Goal: Transaction & Acquisition: Purchase product/service

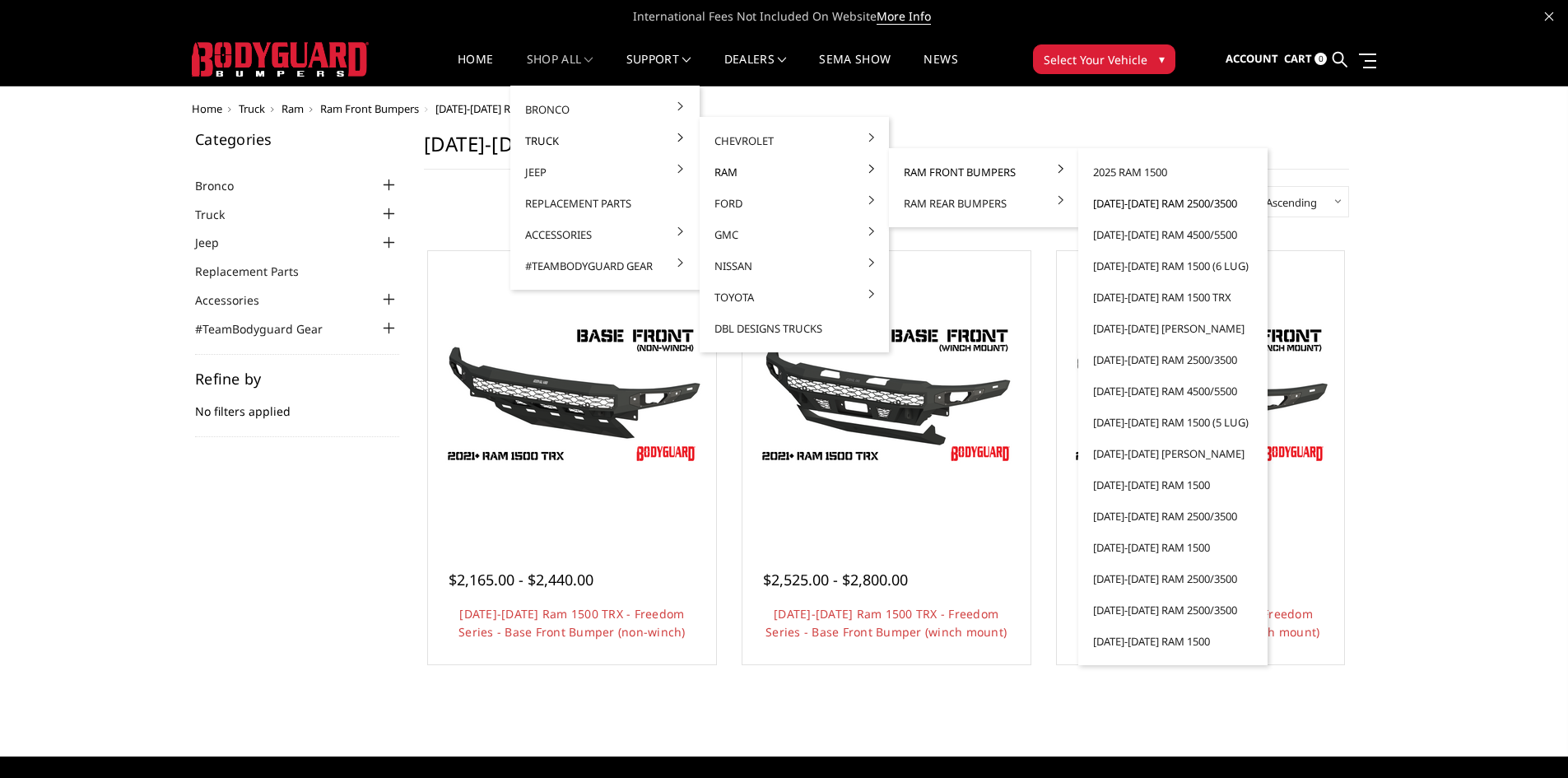
click at [1138, 198] on link "[DATE]-[DATE] Ram 2500/3500" at bounding box center [1172, 203] width 176 height 32
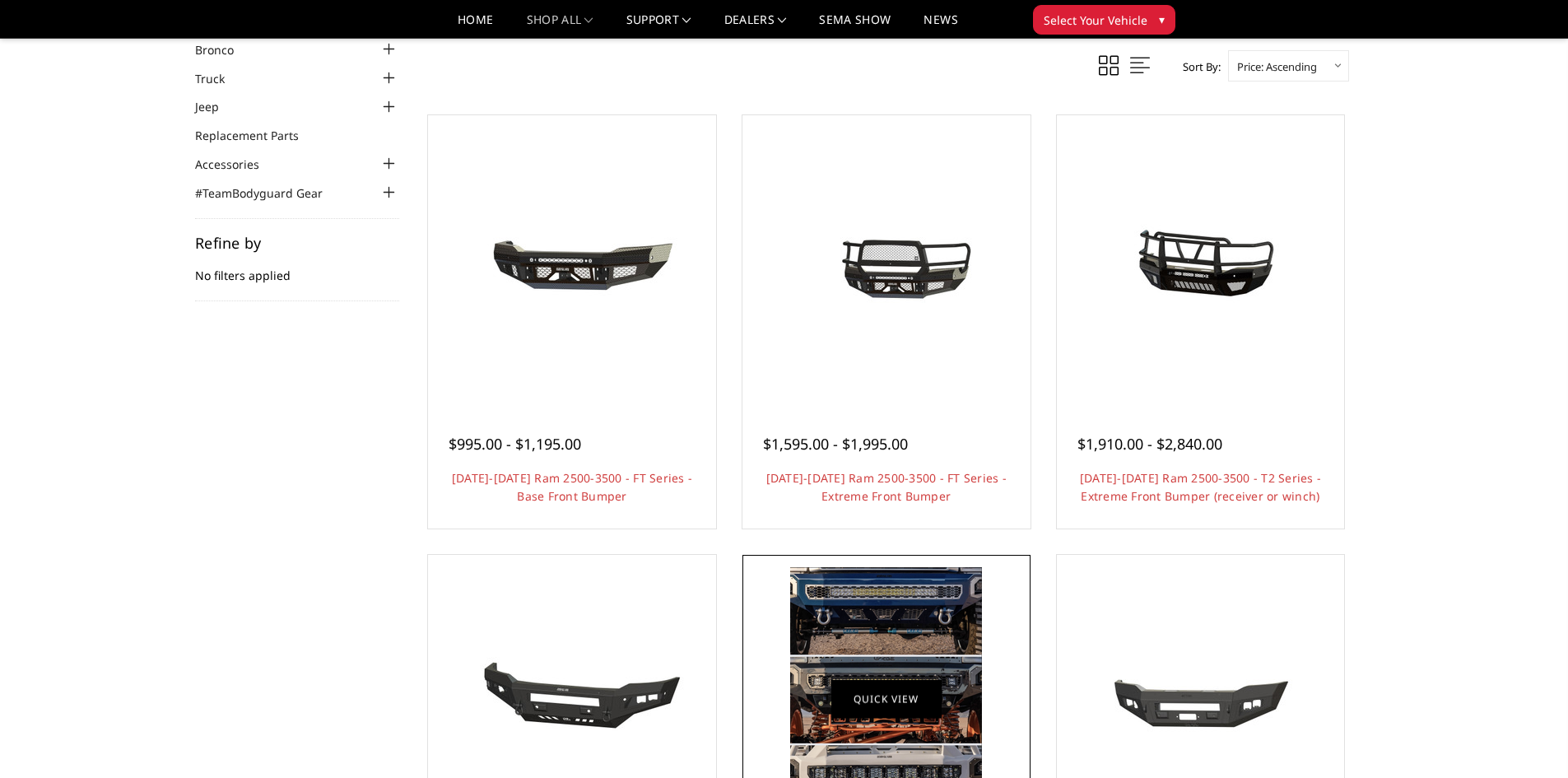
scroll to position [82, 0]
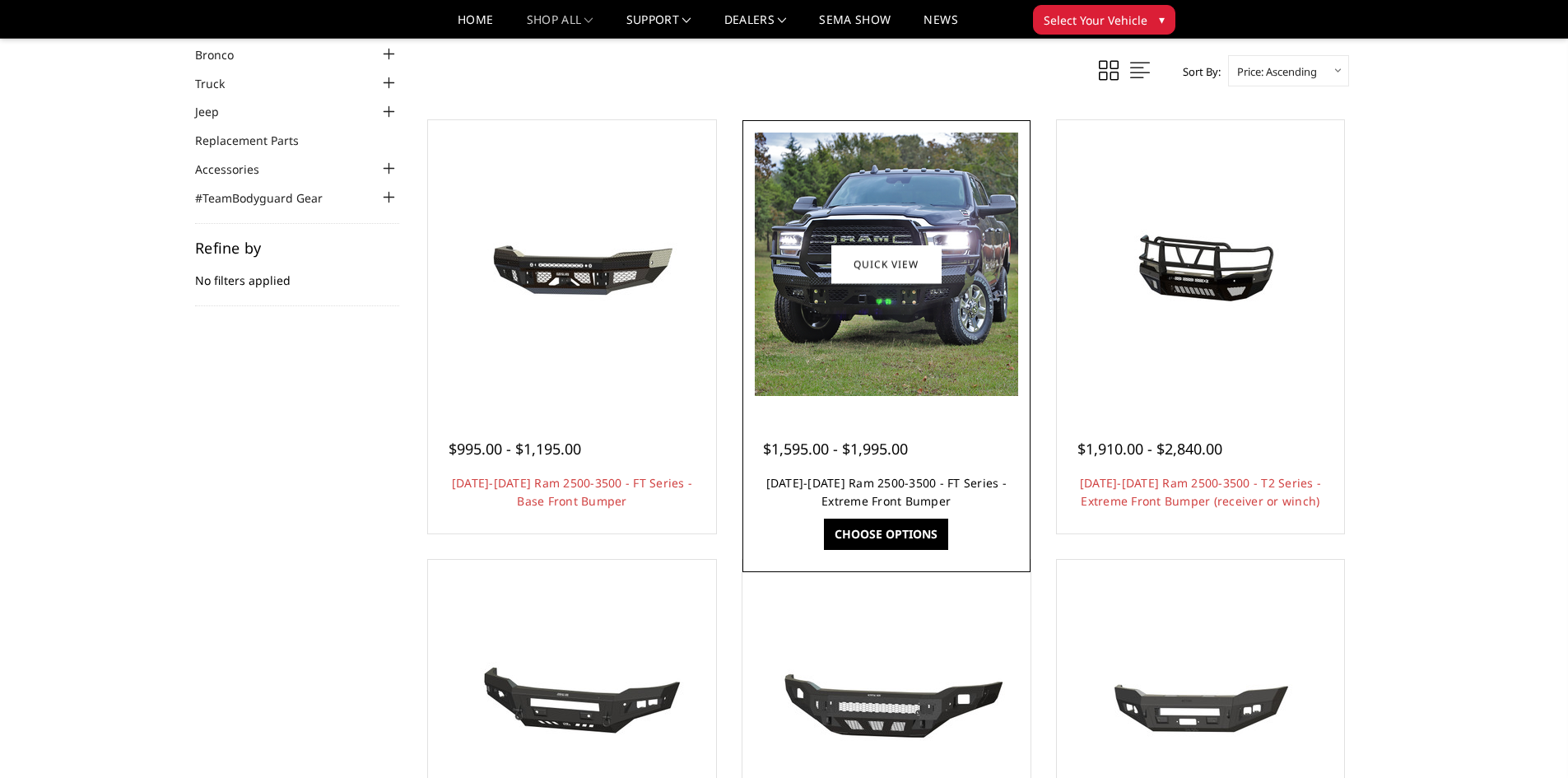
click at [848, 479] on link "[DATE]-[DATE] Ram 2500-3500 - FT Series - Extreme Front Bumper" at bounding box center [887, 492] width 241 height 34
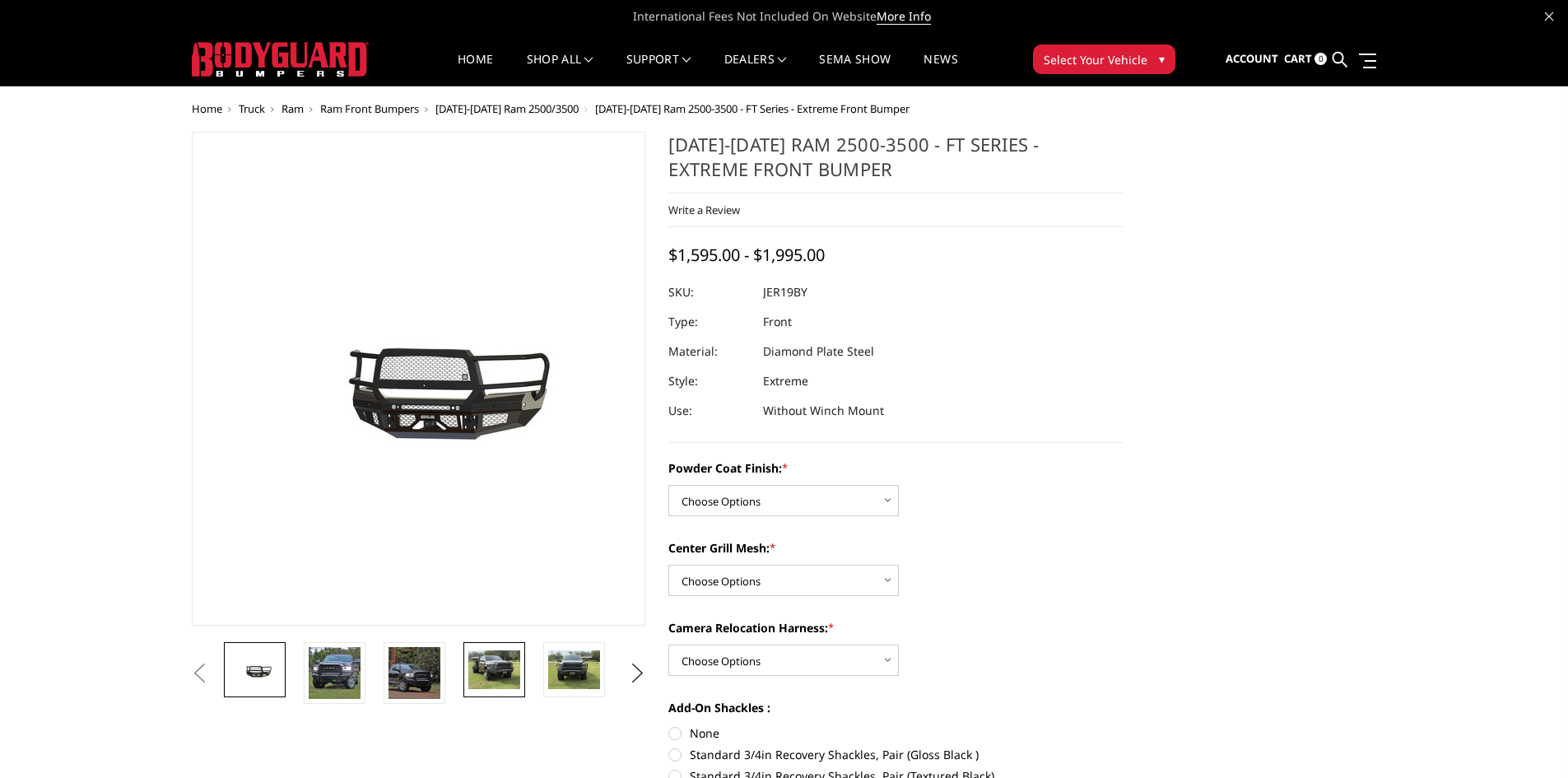
click at [498, 672] on img at bounding box center [494, 669] width 52 height 39
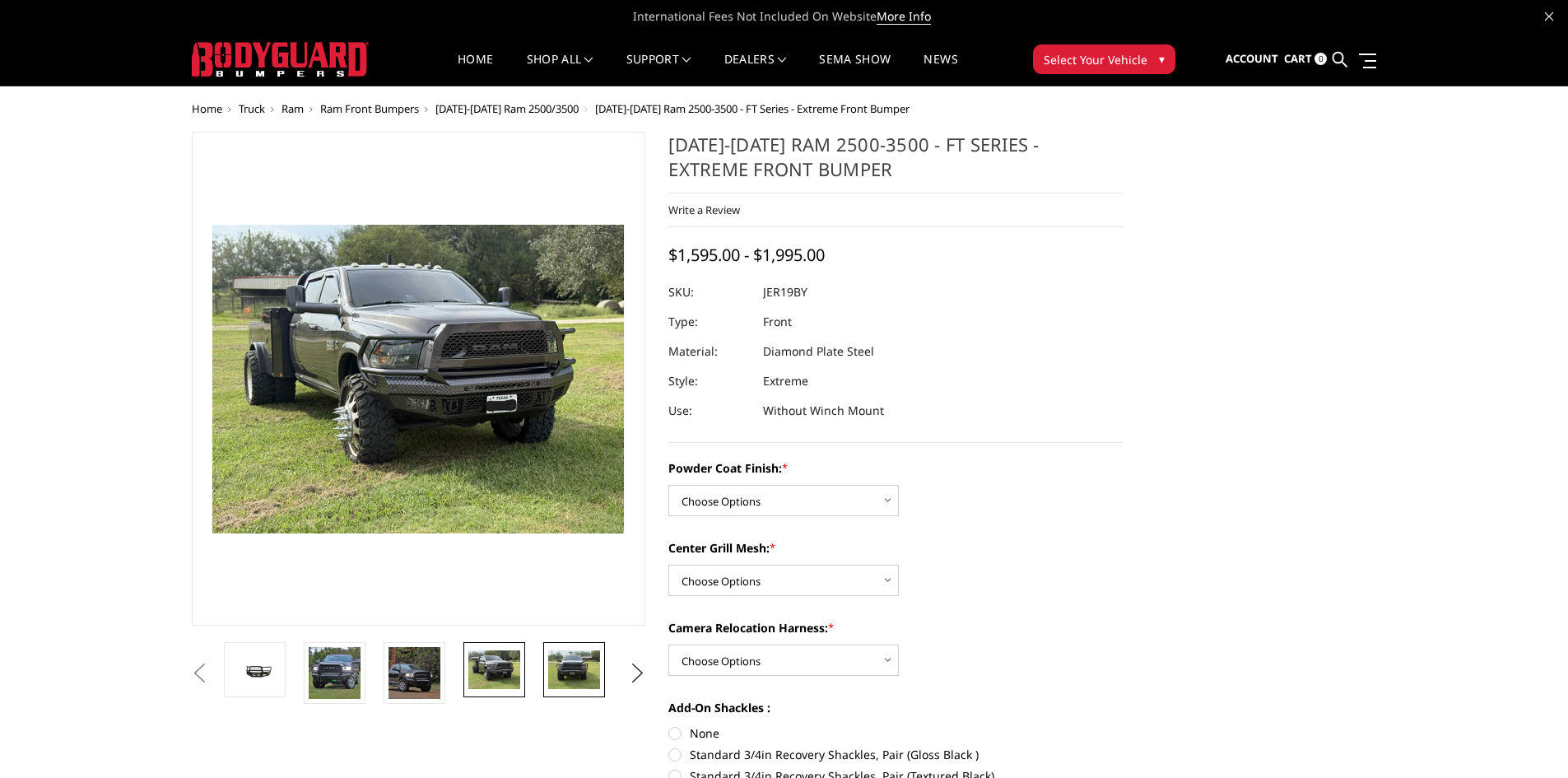
click at [590, 667] on img at bounding box center [574, 669] width 52 height 39
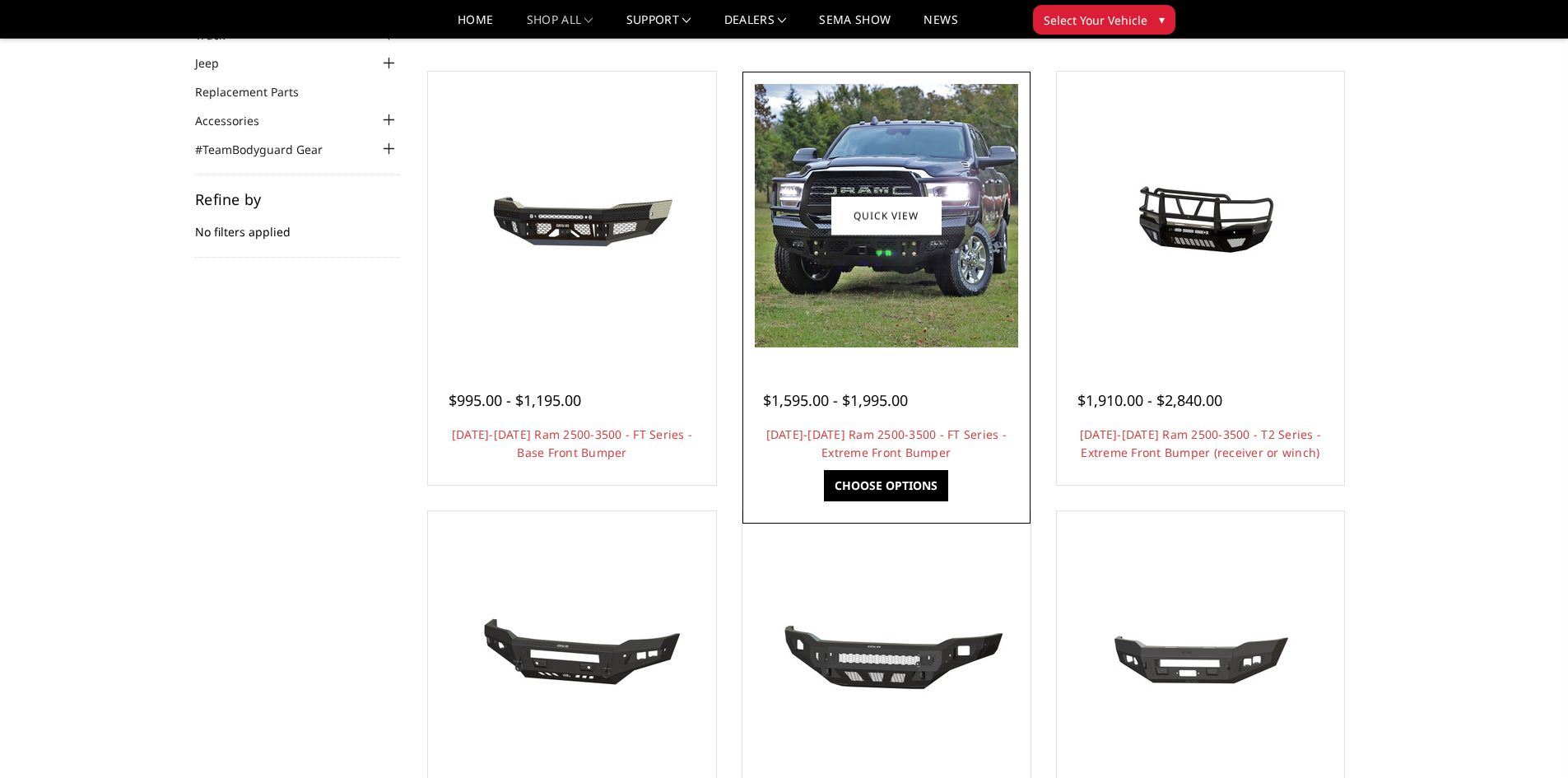
scroll to position [82, 0]
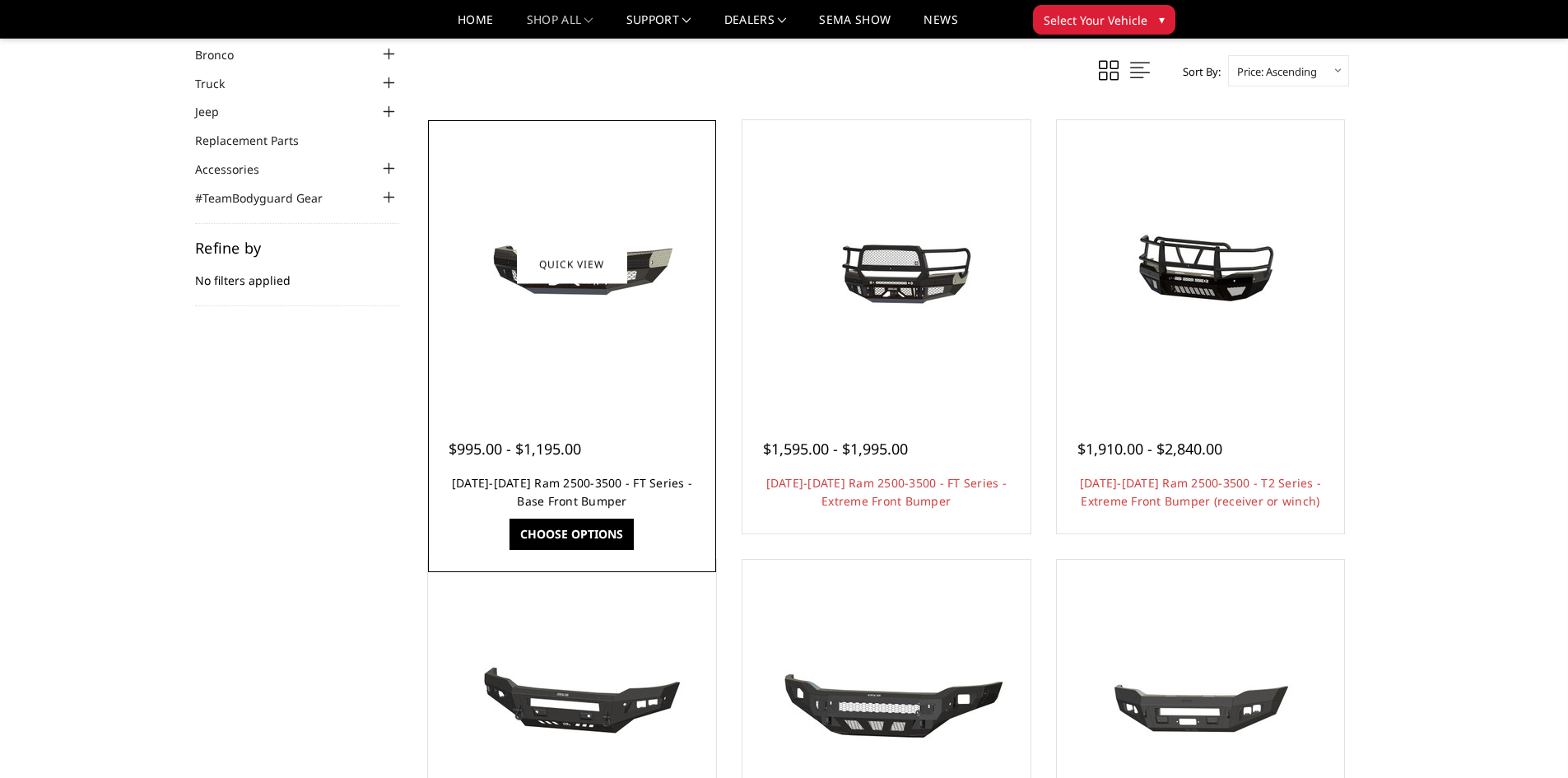
click at [576, 487] on link "[DATE]-[DATE] Ram 2500-3500 - FT Series - Base Front Bumper" at bounding box center [572, 492] width 241 height 34
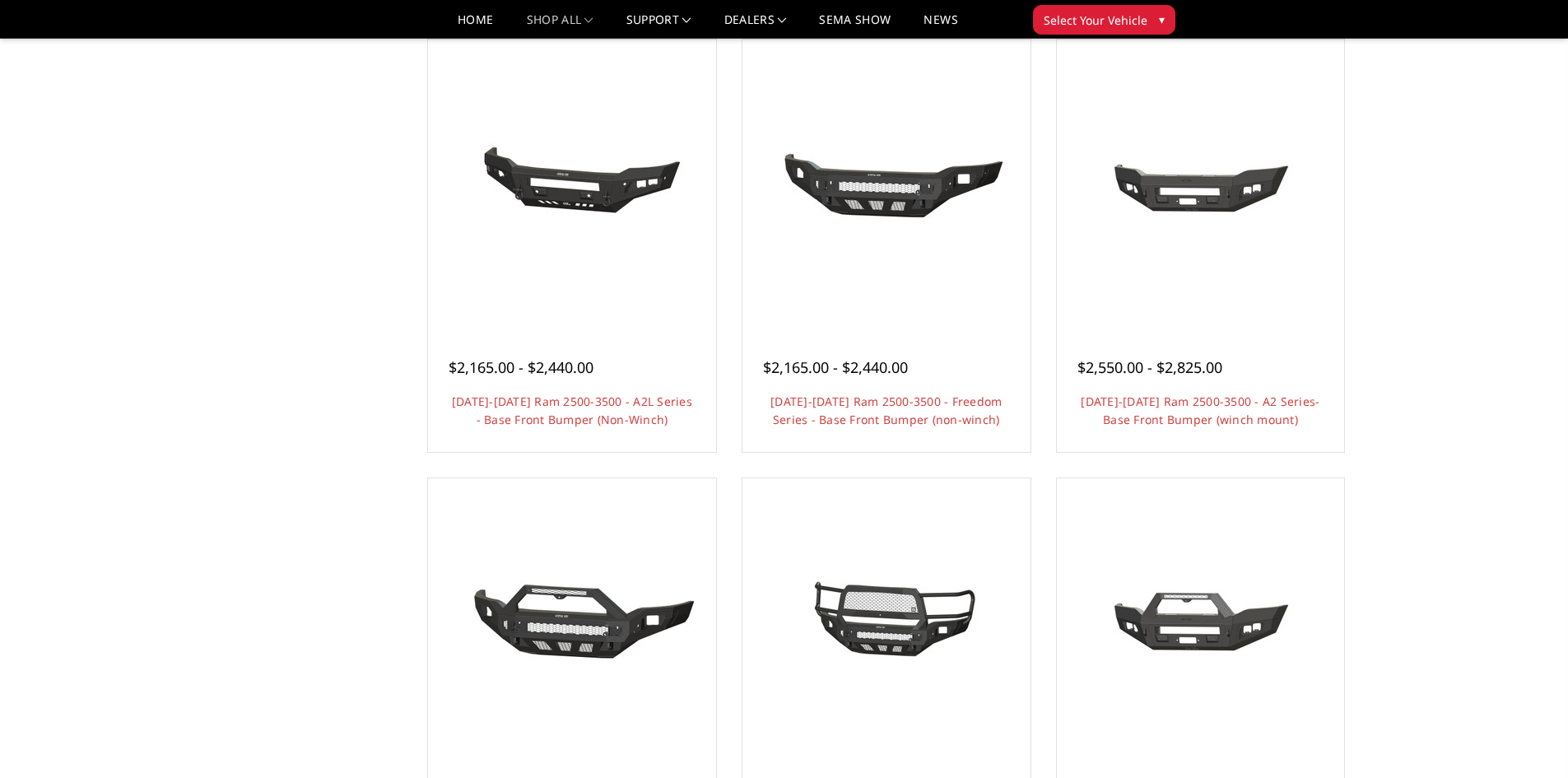
scroll to position [577, 0]
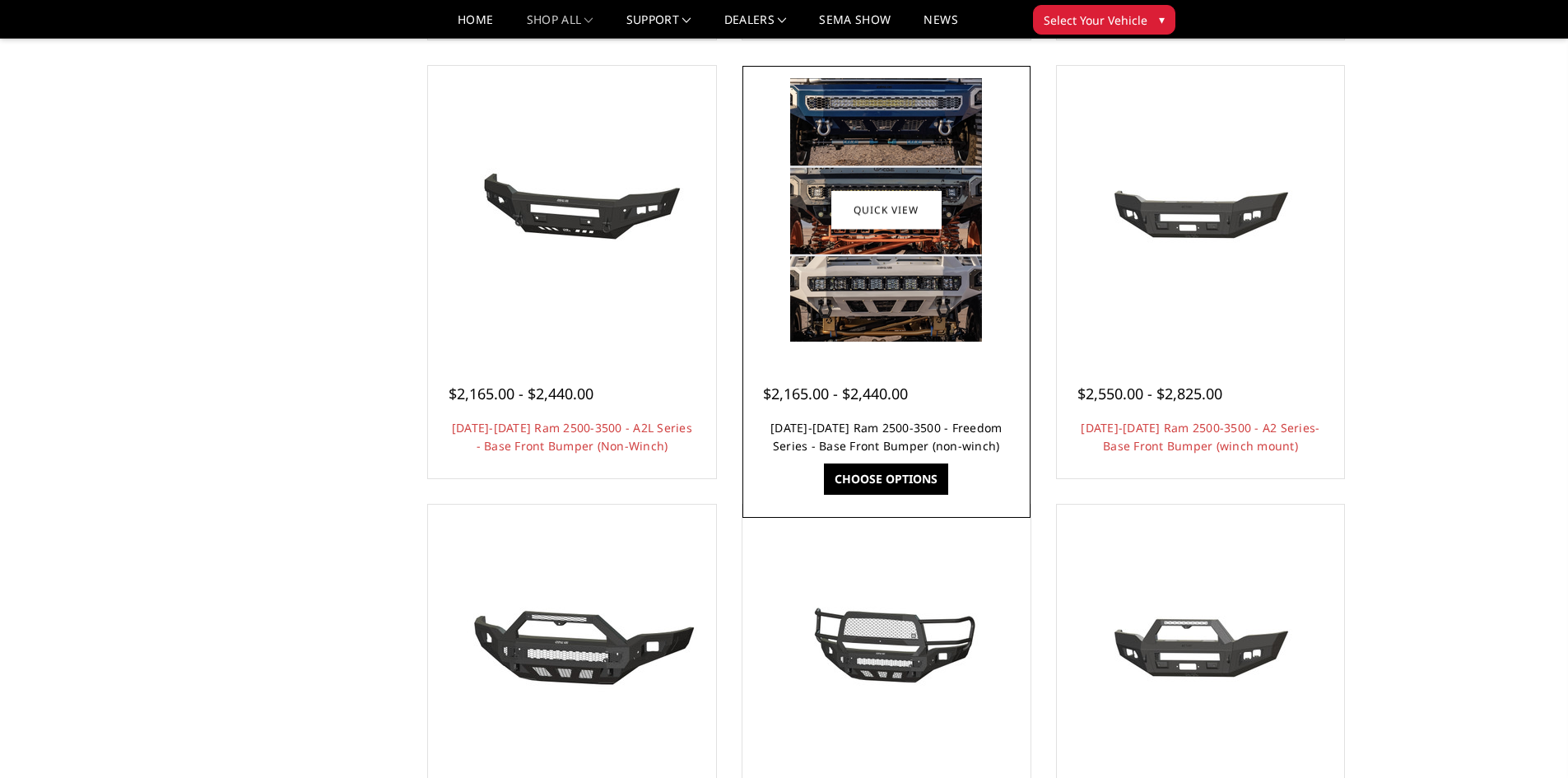
click at [871, 432] on link "2019-2025 Ram 2500-3500 - Freedom Series - Base Front Bumper (non-winch)" at bounding box center [886, 436] width 231 height 34
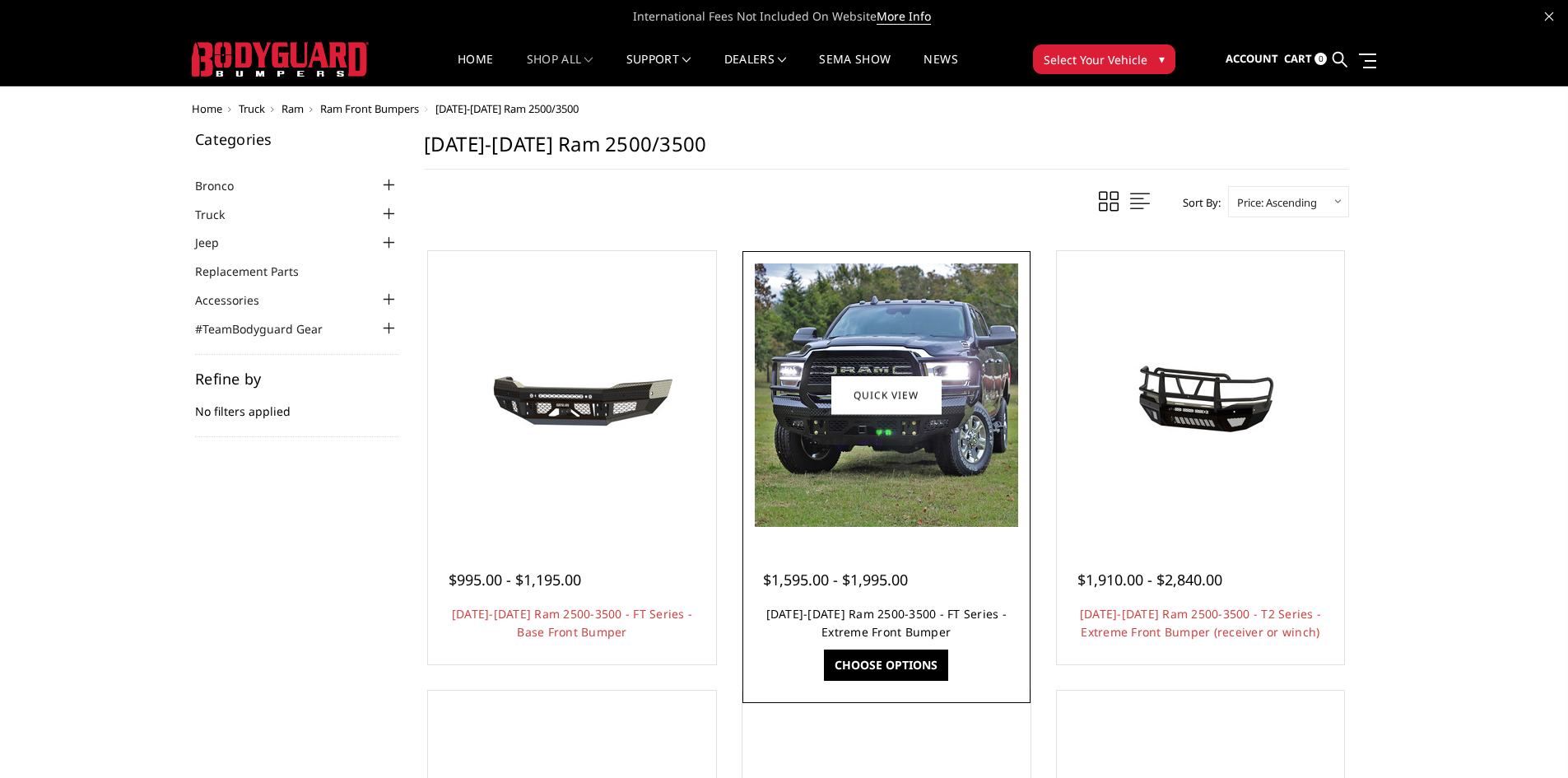
click at [858, 611] on link "2019-2025 Ram 2500-3500 - FT Series - Extreme Front Bumper" at bounding box center [887, 623] width 241 height 34
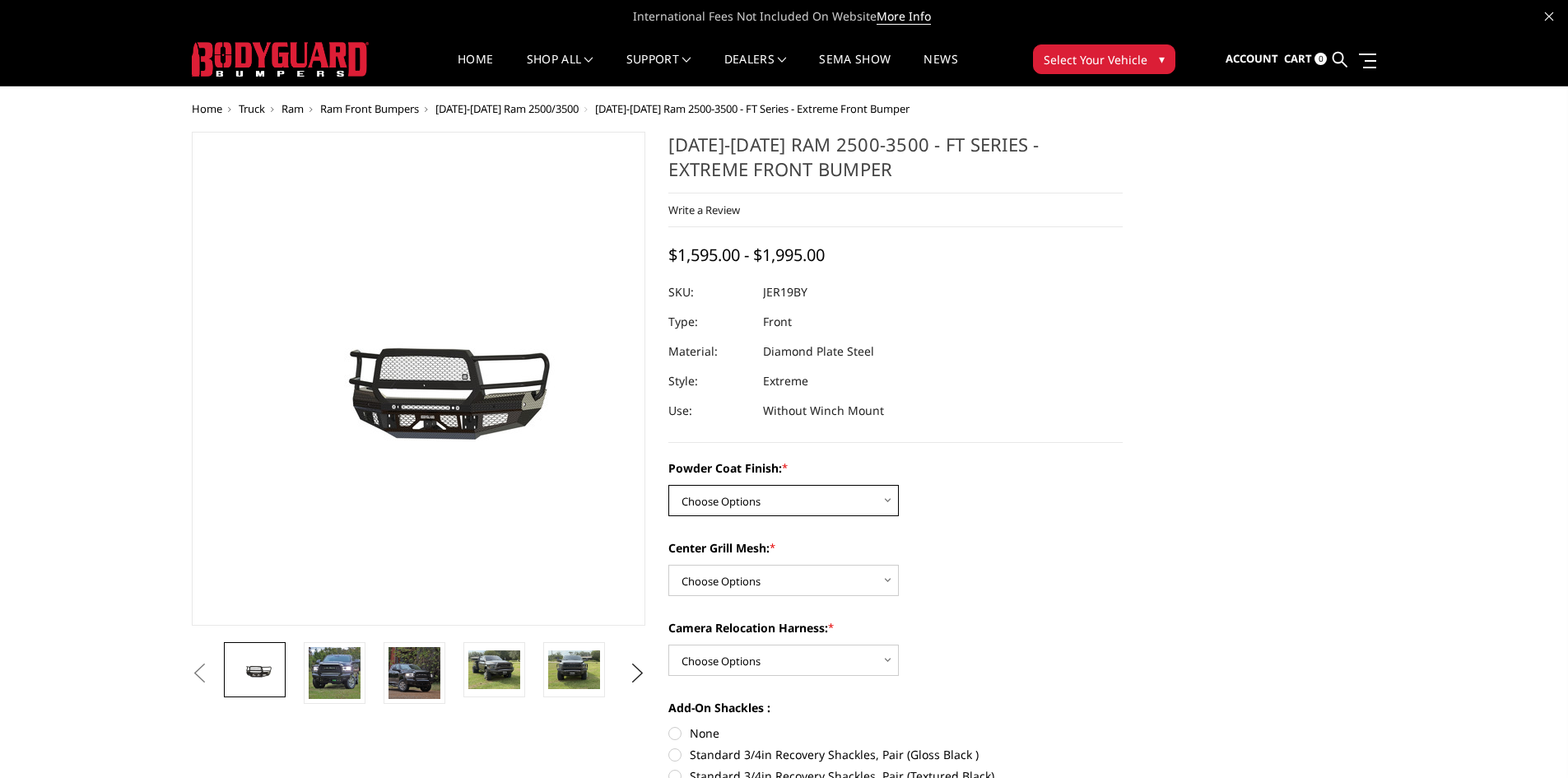
click at [777, 498] on select "Choose Options Bare Metal Gloss Black Powder Coat Textured Black Powder Coat" at bounding box center [784, 501] width 231 height 32
select select "3216"
click at [668, 485] on select "Choose Options Bare Metal Gloss Black Powder Coat Textured Black Powder Coat" at bounding box center [784, 501] width 231 height 32
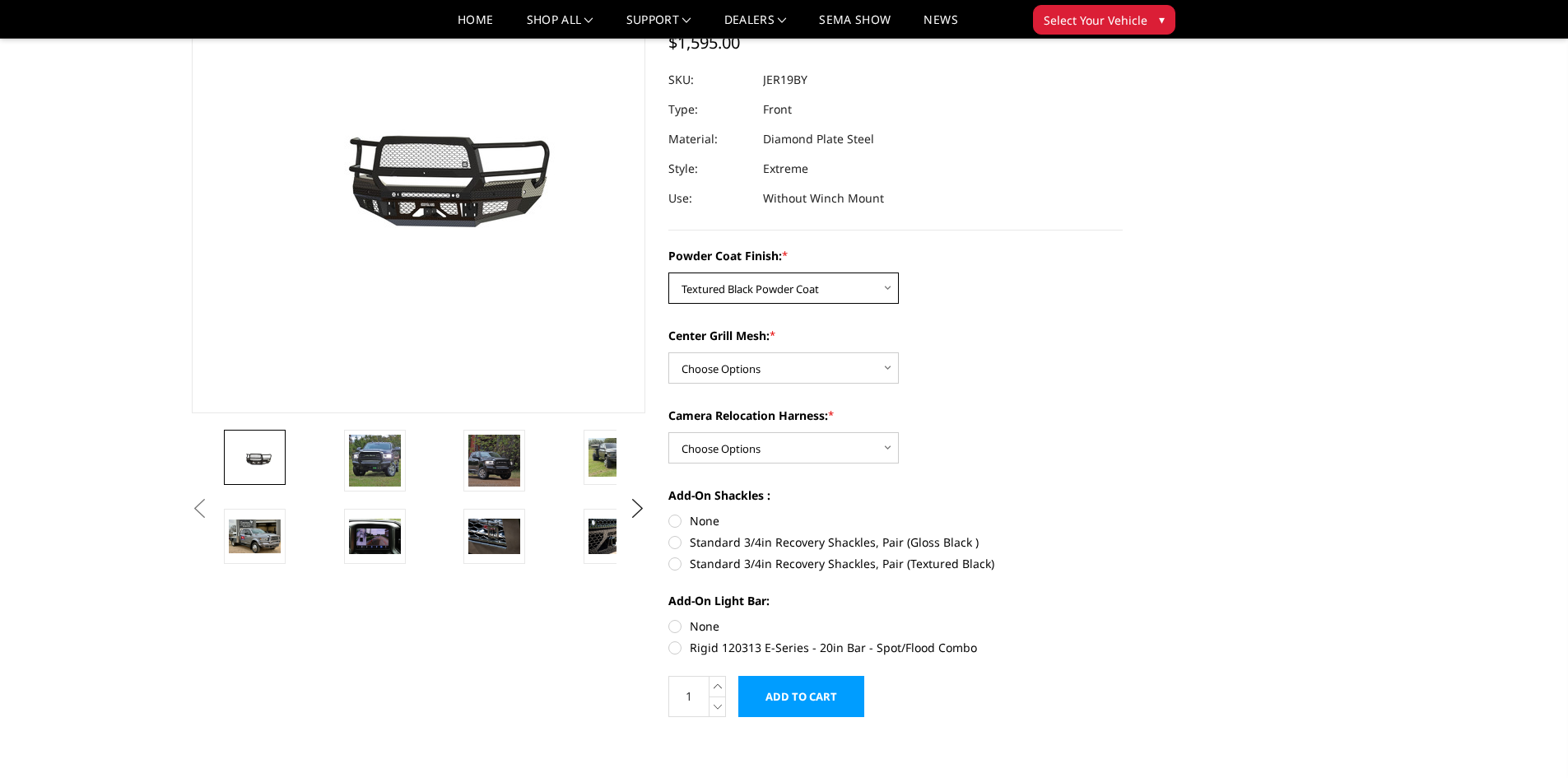
scroll to position [165, 0]
click at [742, 369] on select "Choose Options WITH Expanded Metal in Center Grill WITHOUT Expanded Metal in Ce…" at bounding box center [784, 367] width 231 height 32
select select "3217"
click at [668, 351] on select "Choose Options WITH Expanded Metal in Center Grill WITHOUT Expanded Metal in Ce…" at bounding box center [784, 367] width 231 height 32
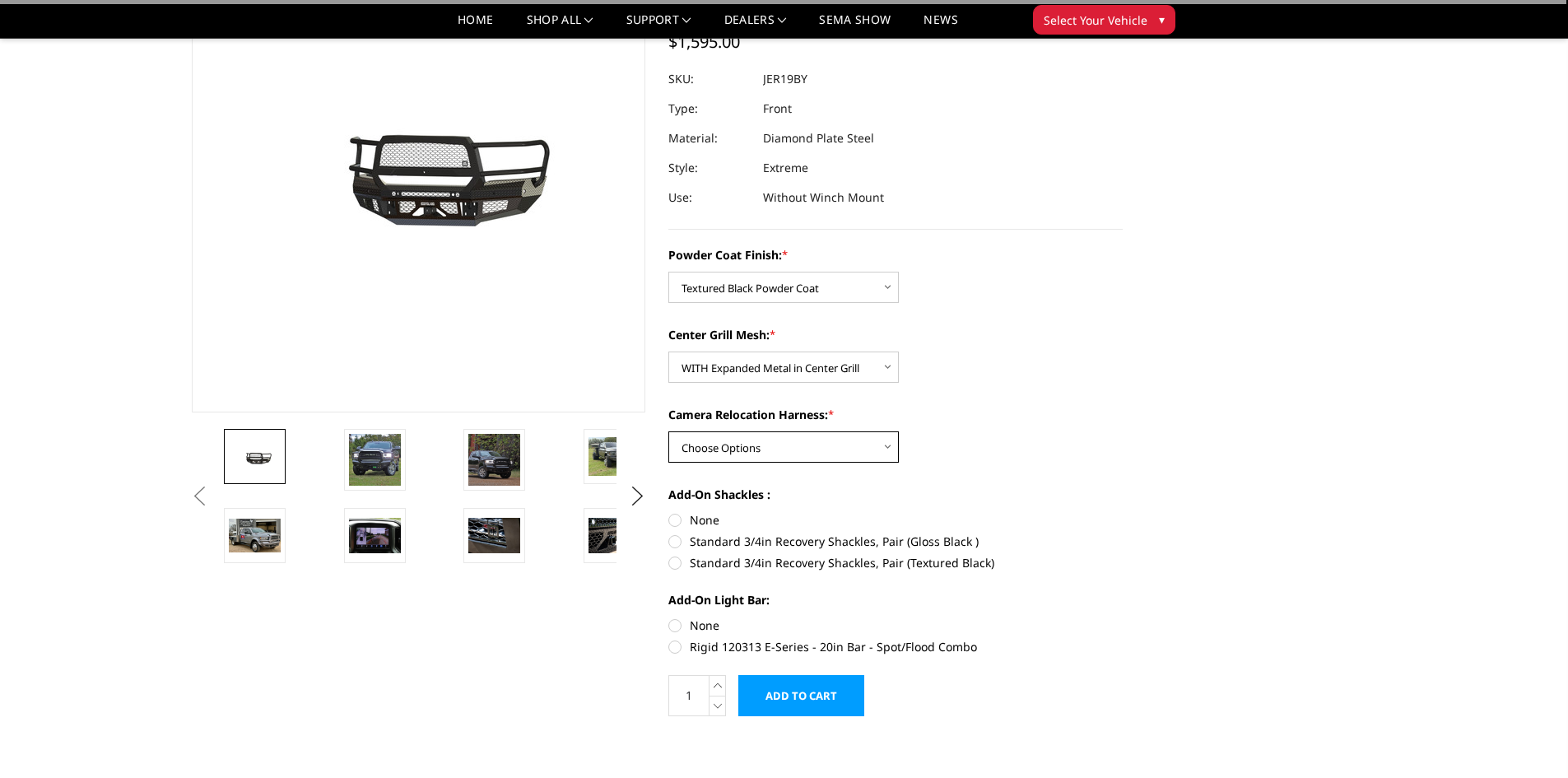
click at [747, 444] on select "Choose Options WITH Camera Relocation Harness WITHOUT Camera Relocation Harness" at bounding box center [784, 447] width 231 height 32
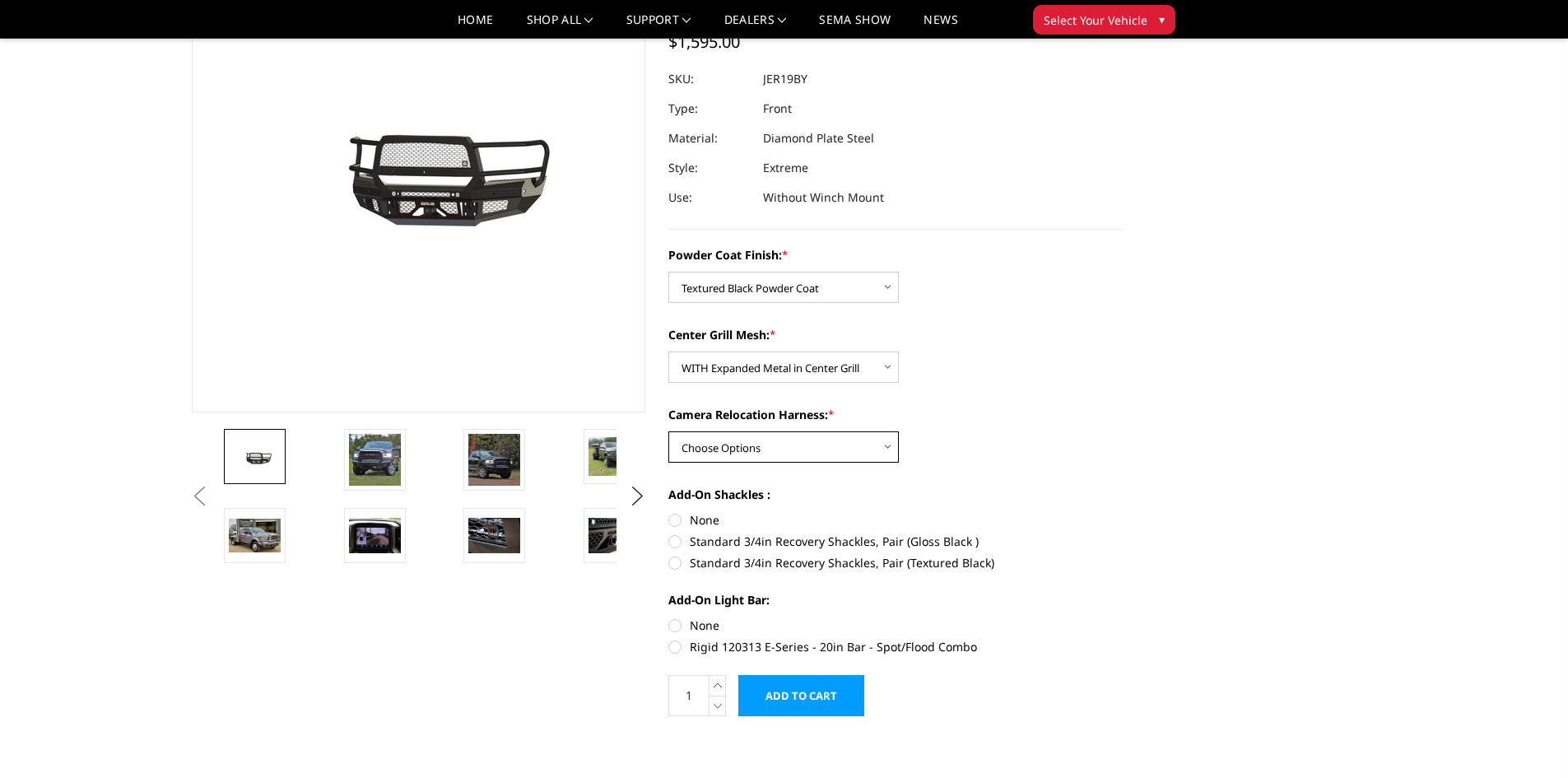
select select "3219"
click at [668, 431] on select "Choose Options WITH Camera Relocation Harness WITHOUT Camera Relocation Harness" at bounding box center [784, 447] width 231 height 32
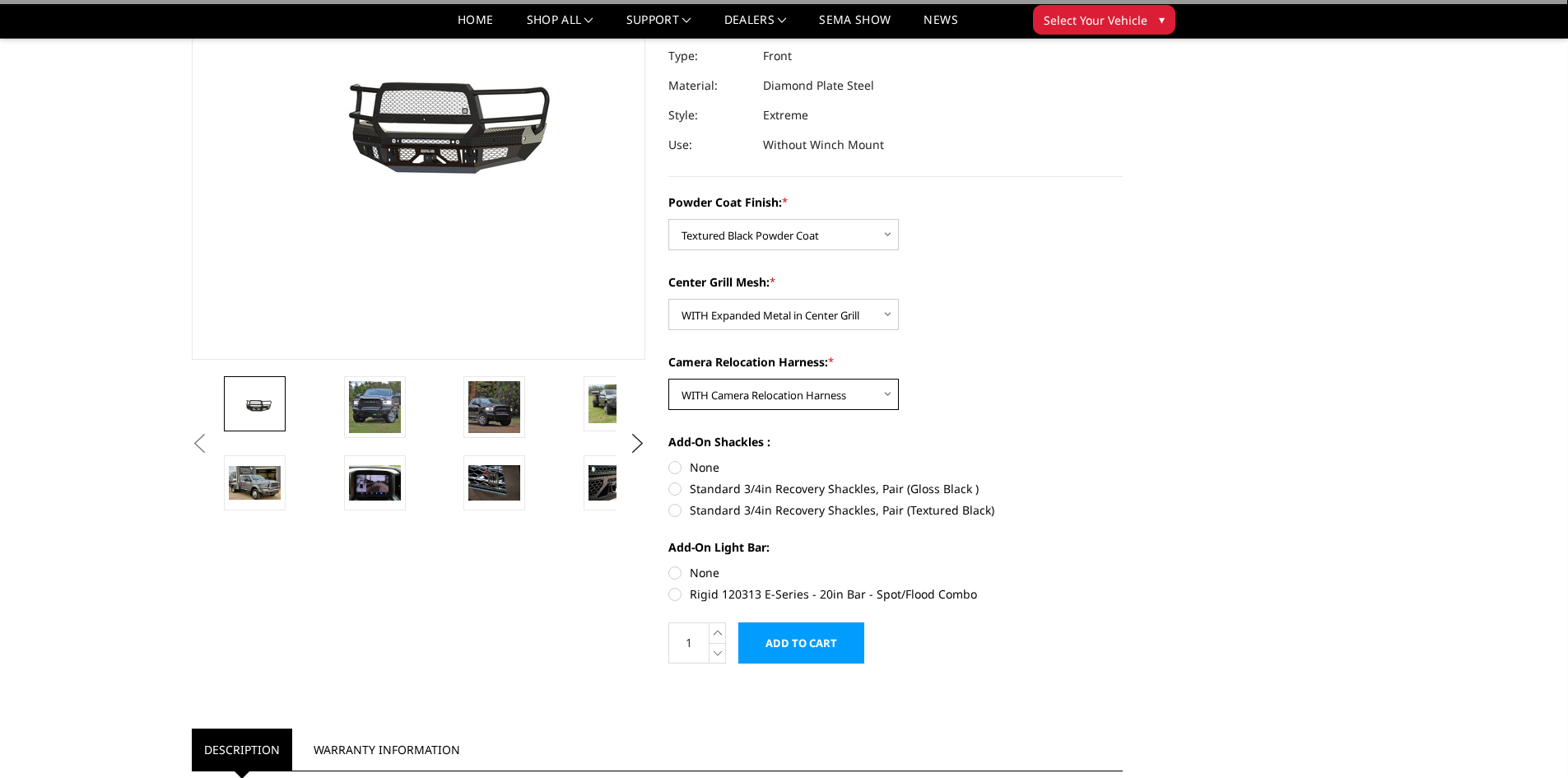
scroll to position [247, 0]
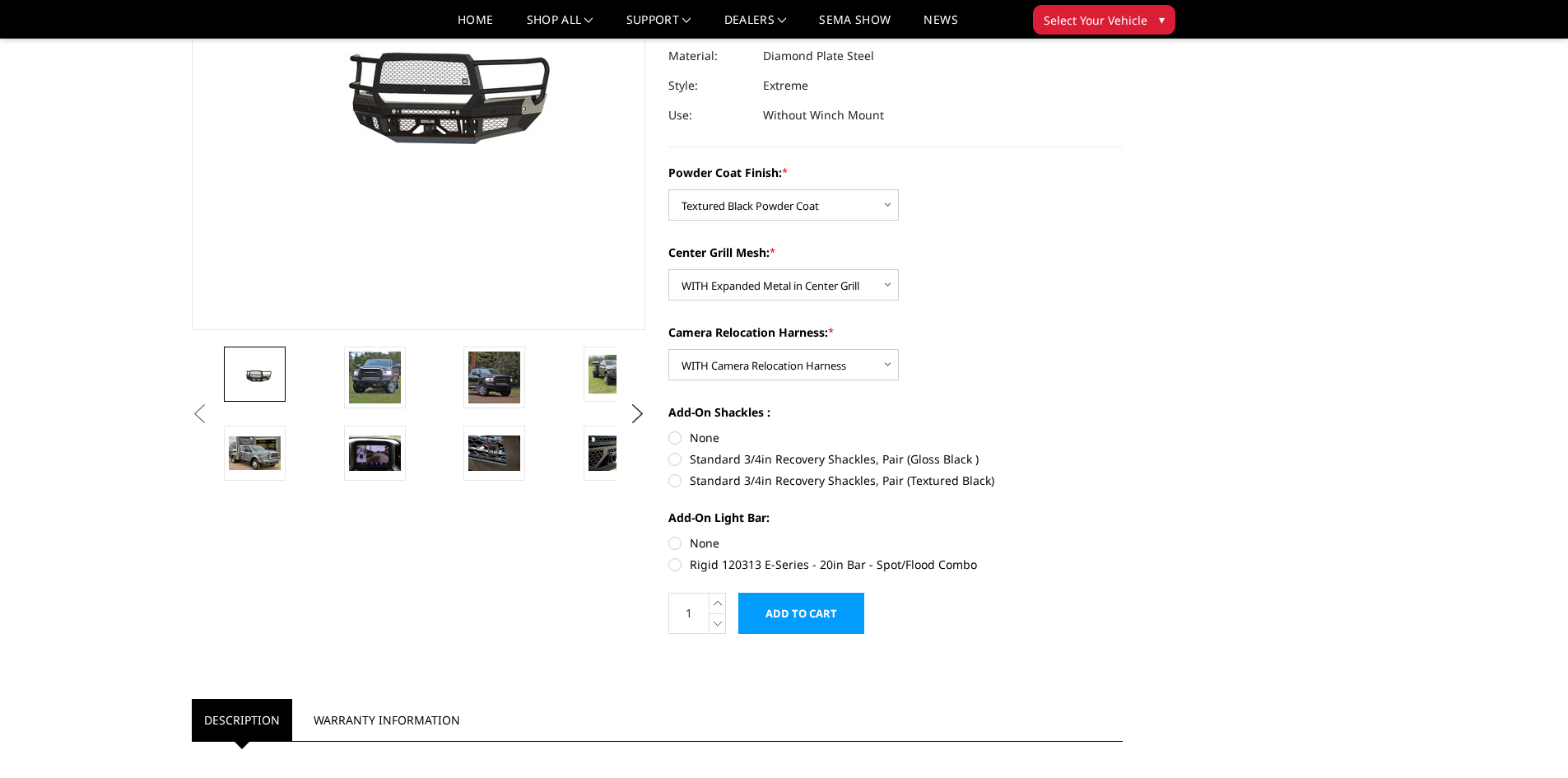
click at [672, 435] on label "None" at bounding box center [895, 438] width 454 height 18
click at [669, 429] on input "None" at bounding box center [668, 429] width 1 height 1
radio input "true"
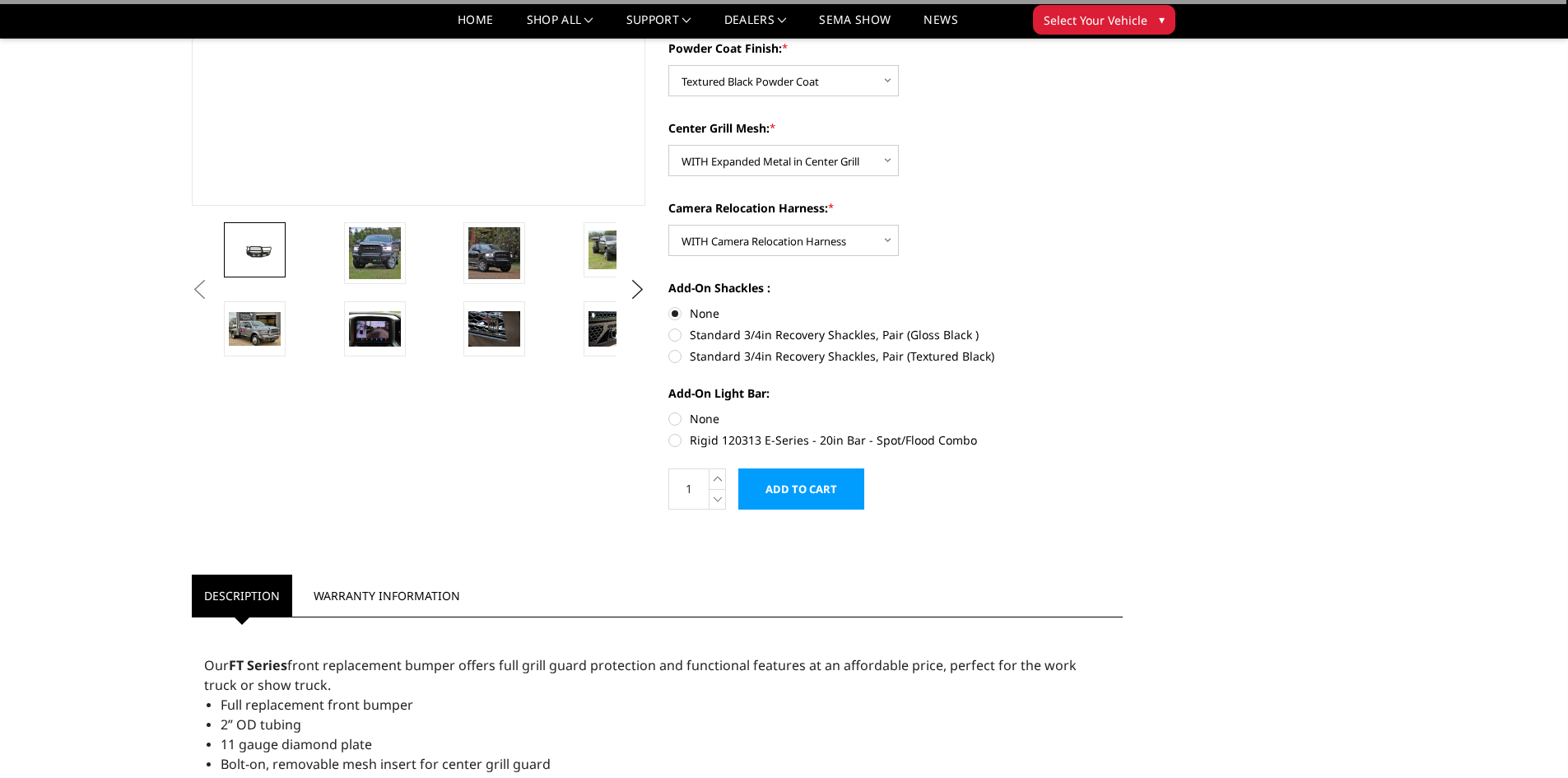
scroll to position [412, 0]
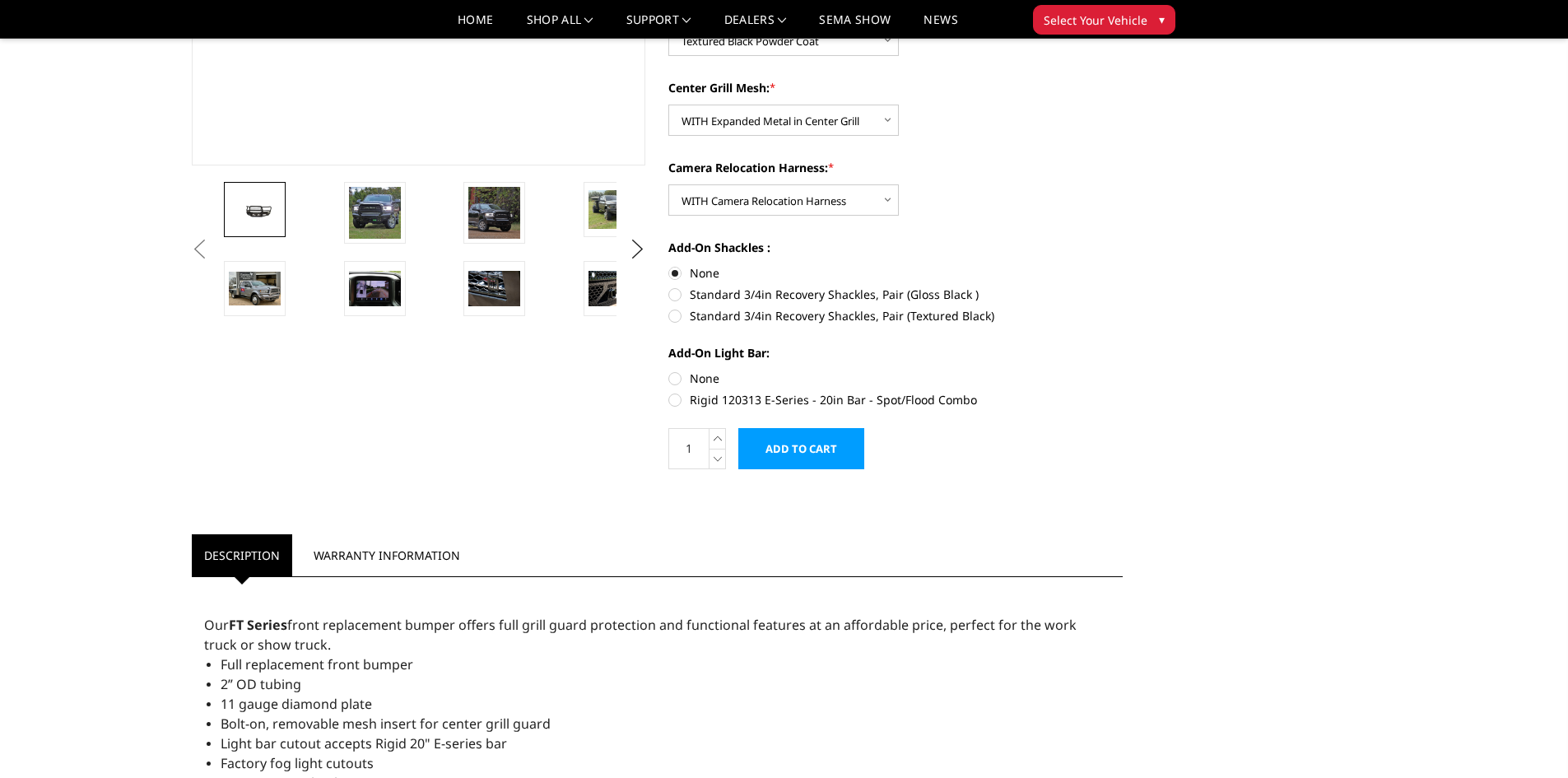
click at [671, 375] on label "None" at bounding box center [895, 379] width 454 height 18
click at [669, 370] on input "None" at bounding box center [668, 370] width 1 height 1
radio input "true"
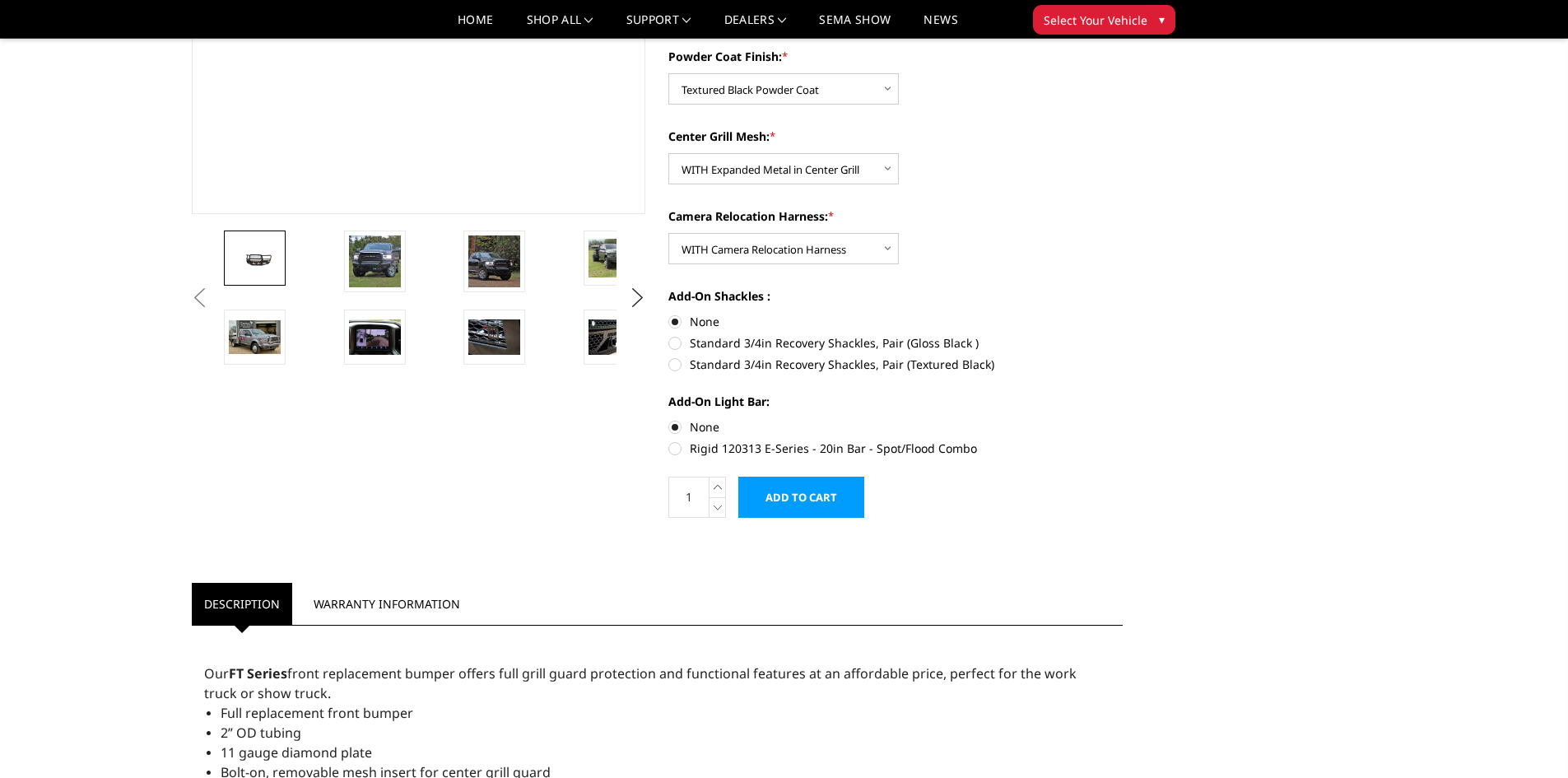
scroll to position [0, 0]
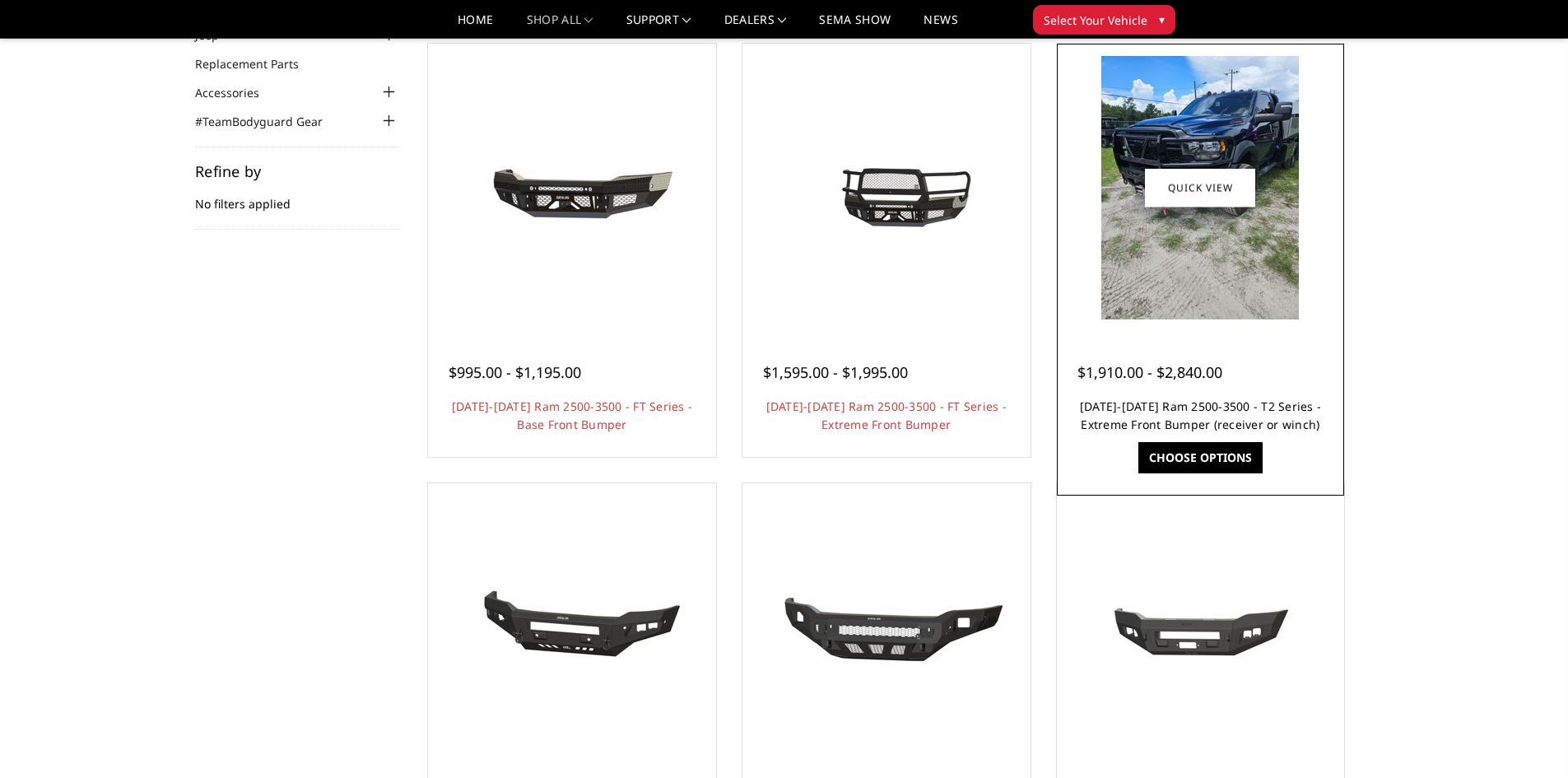
scroll to position [247, 0]
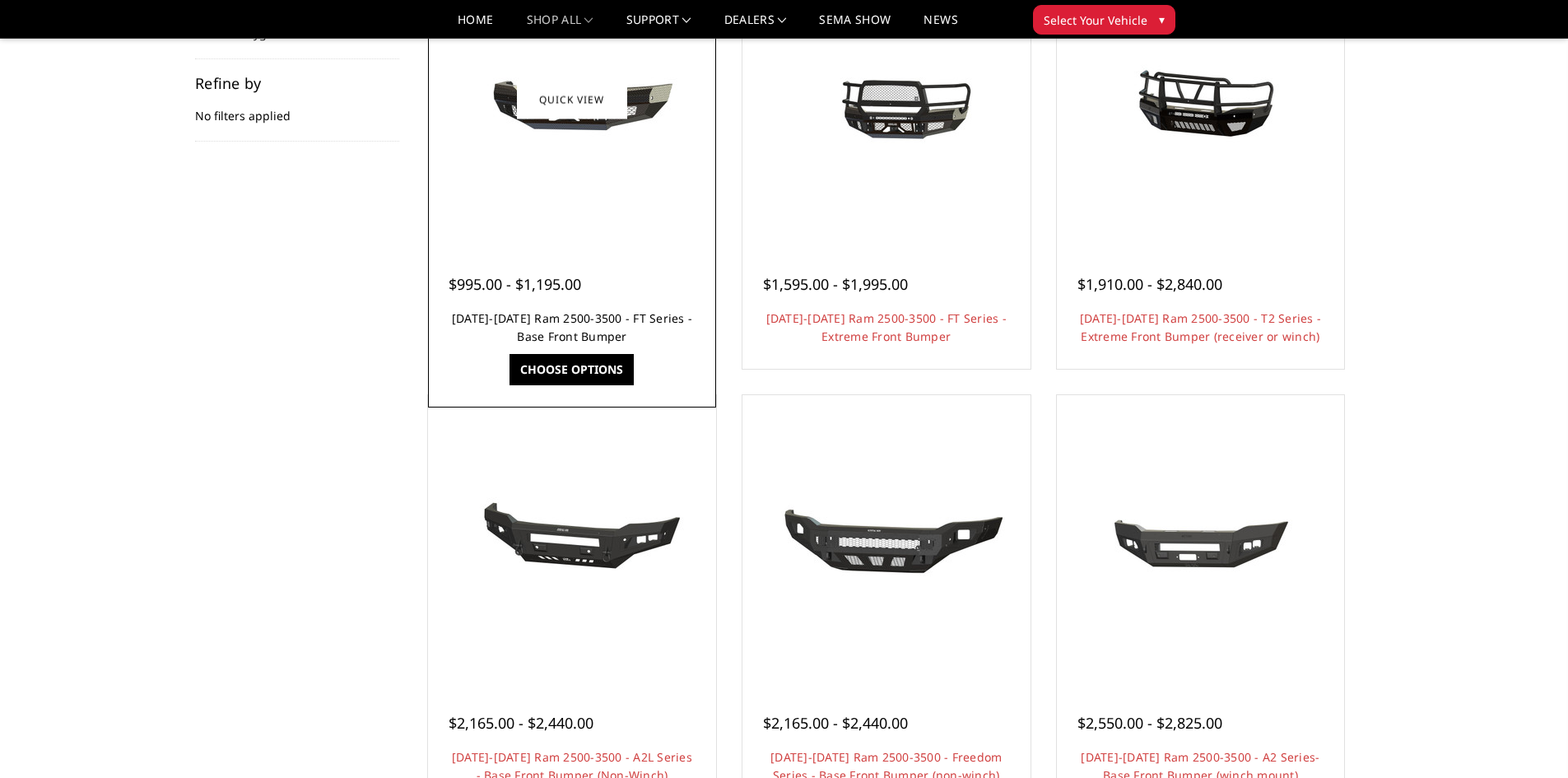
click at [566, 317] on link "[DATE]-[DATE] Ram 2500-3500 - FT Series - Base Front Bumper" at bounding box center [572, 327] width 241 height 34
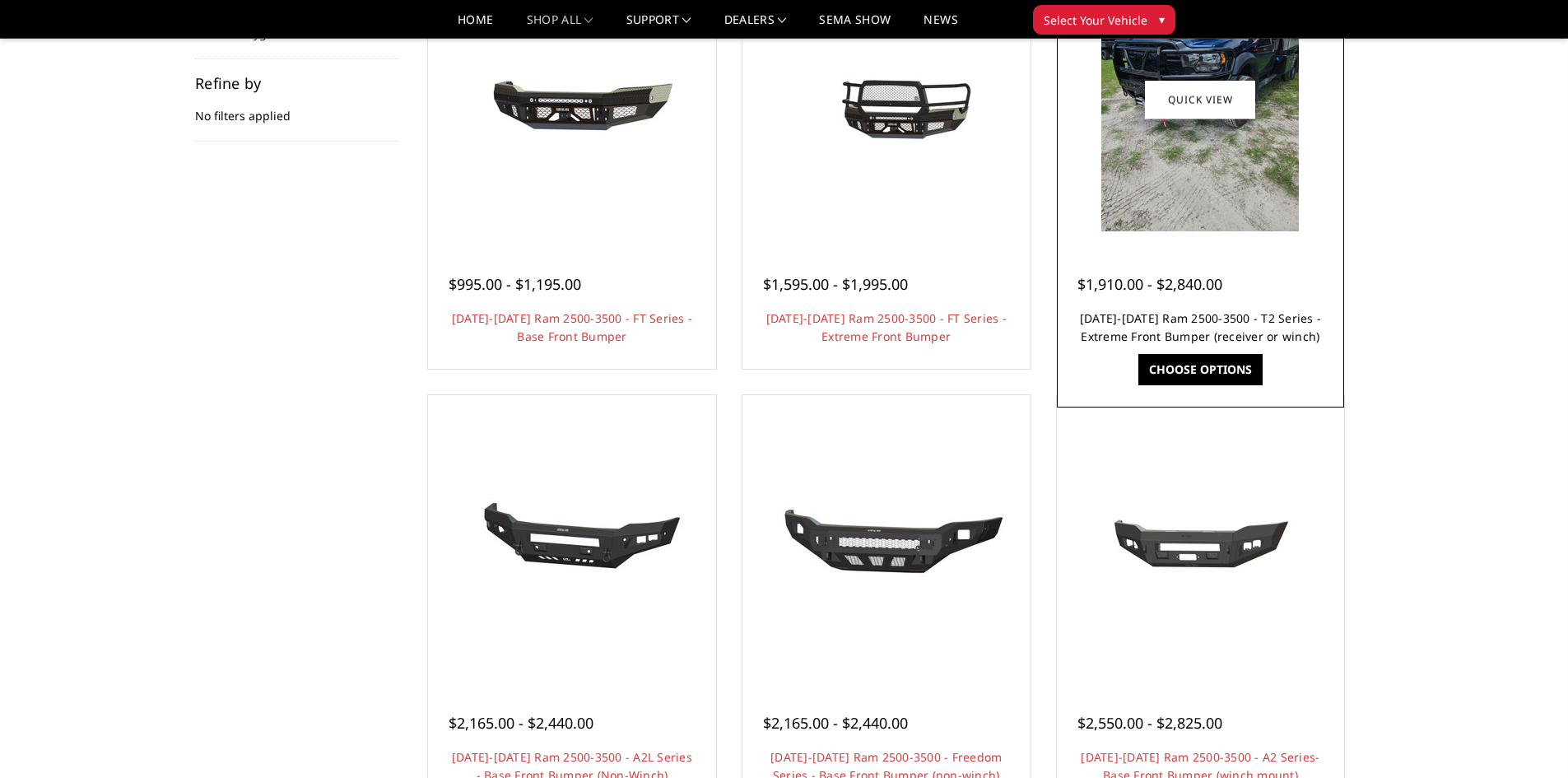
click at [1123, 334] on link "[DATE]-[DATE] Ram 2500-3500 - T2 Series - Extreme Front Bumper (receiver or win…" at bounding box center [1200, 327] width 241 height 34
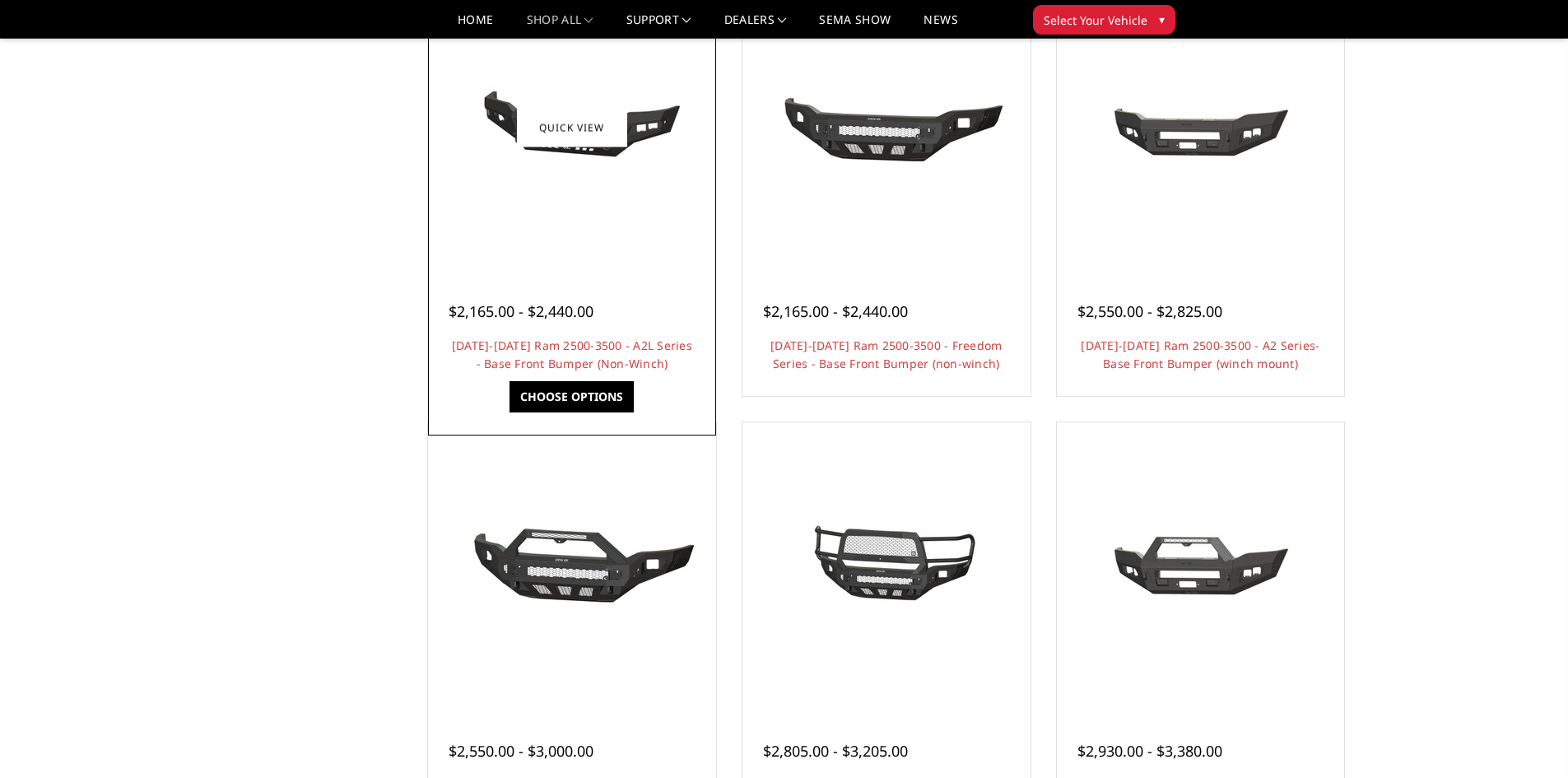
scroll to position [823, 0]
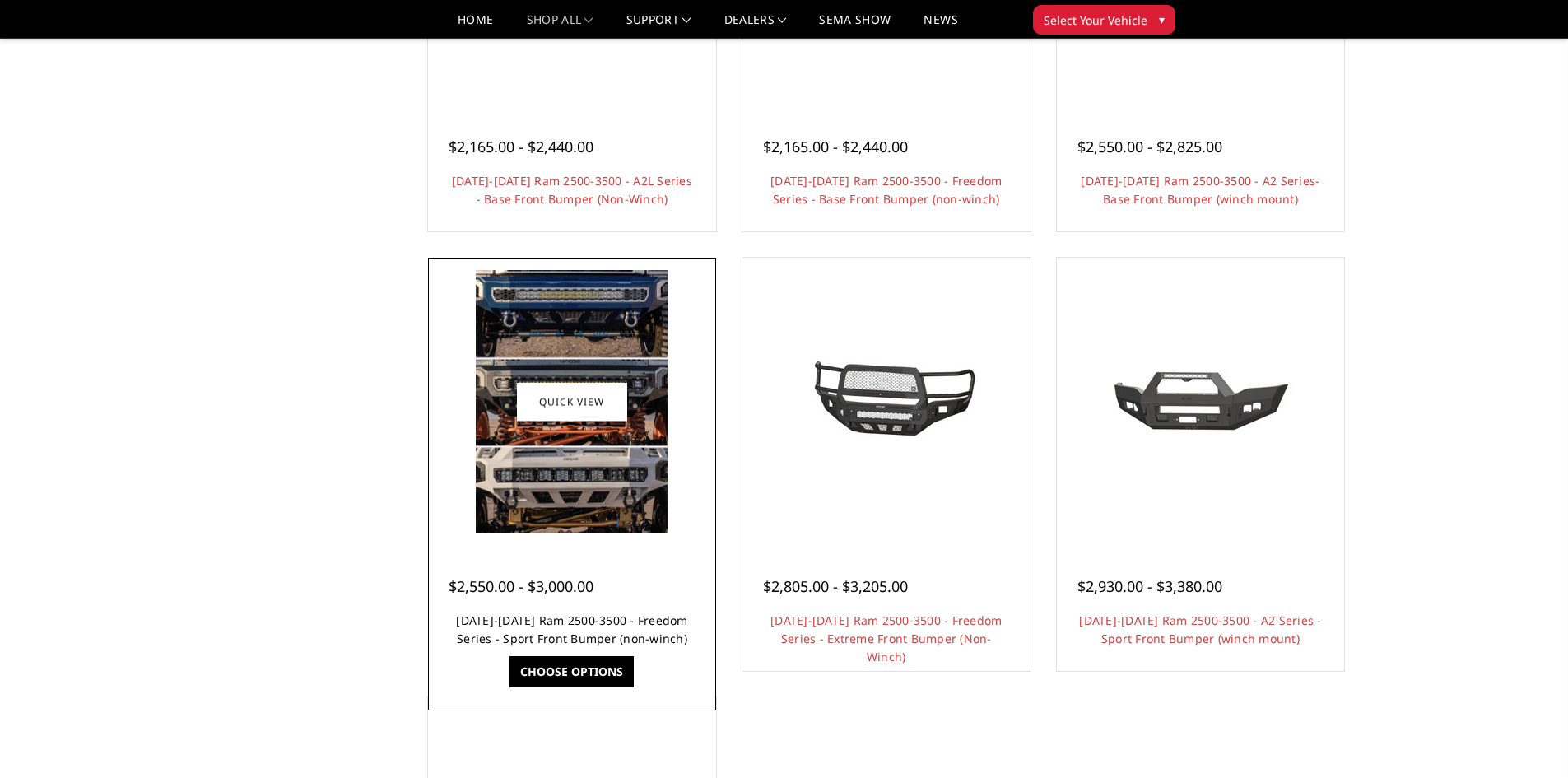
click at [536, 623] on link "[DATE]-[DATE] Ram 2500-3500 - Freedom Series - Sport Front Bumper (non-winch)" at bounding box center [571, 630] width 231 height 34
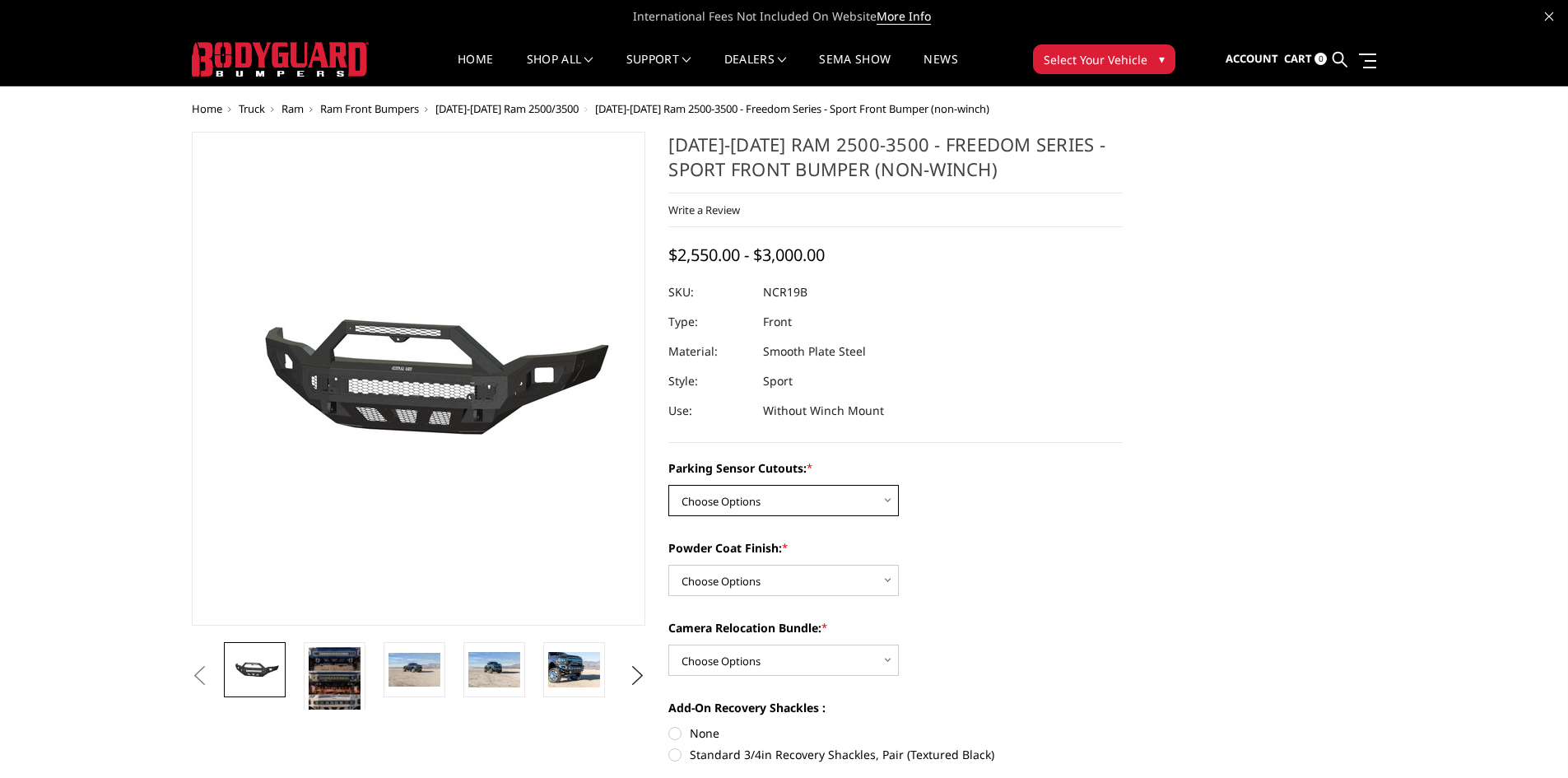
click at [742, 494] on select "Choose Options No - Without Parking Sensor Cutouts Yes - With Parking Sensor Cu…" at bounding box center [784, 501] width 231 height 32
select select "2713"
click at [668, 485] on select "Choose Options No - Without Parking Sensor Cutouts Yes - With Parking Sensor Cu…" at bounding box center [784, 501] width 231 height 32
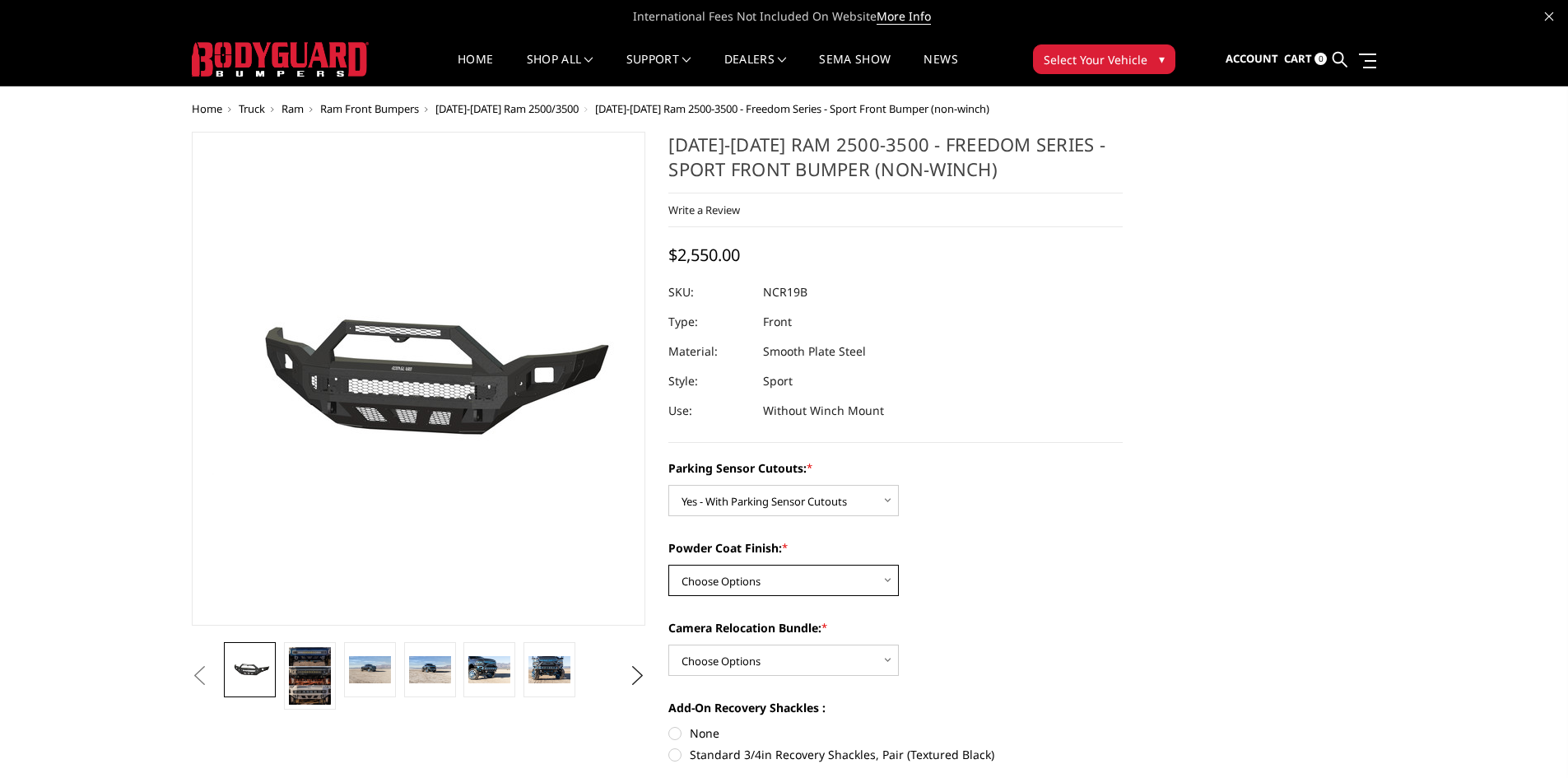
click at [745, 579] on select "Choose Options Bare Metal Texture Black Powder Coat" at bounding box center [784, 581] width 231 height 32
select select "2715"
click at [668, 565] on select "Choose Options Bare Metal Texture Black Powder Coat" at bounding box center [784, 581] width 231 height 32
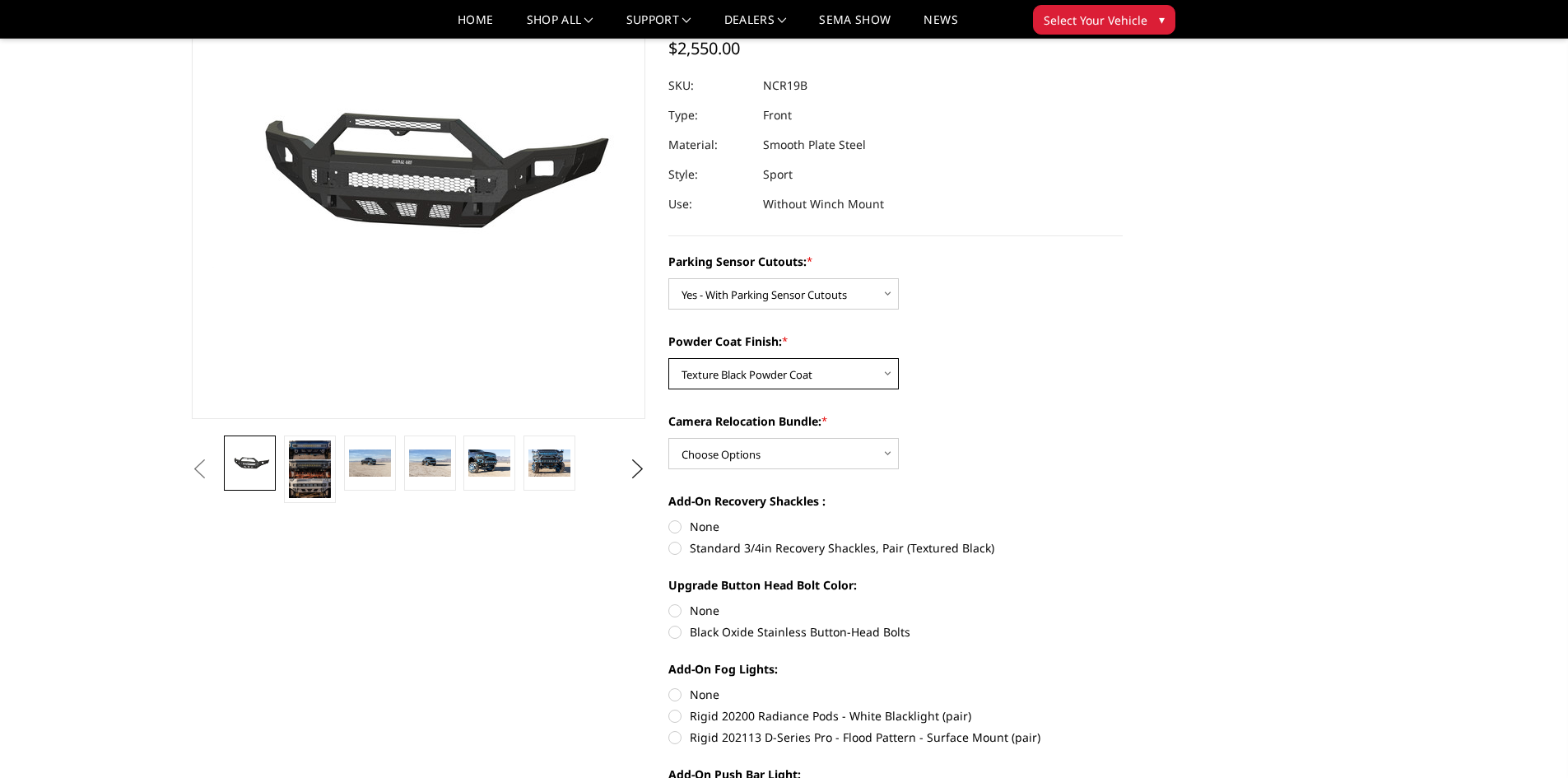
scroll to position [165, 0]
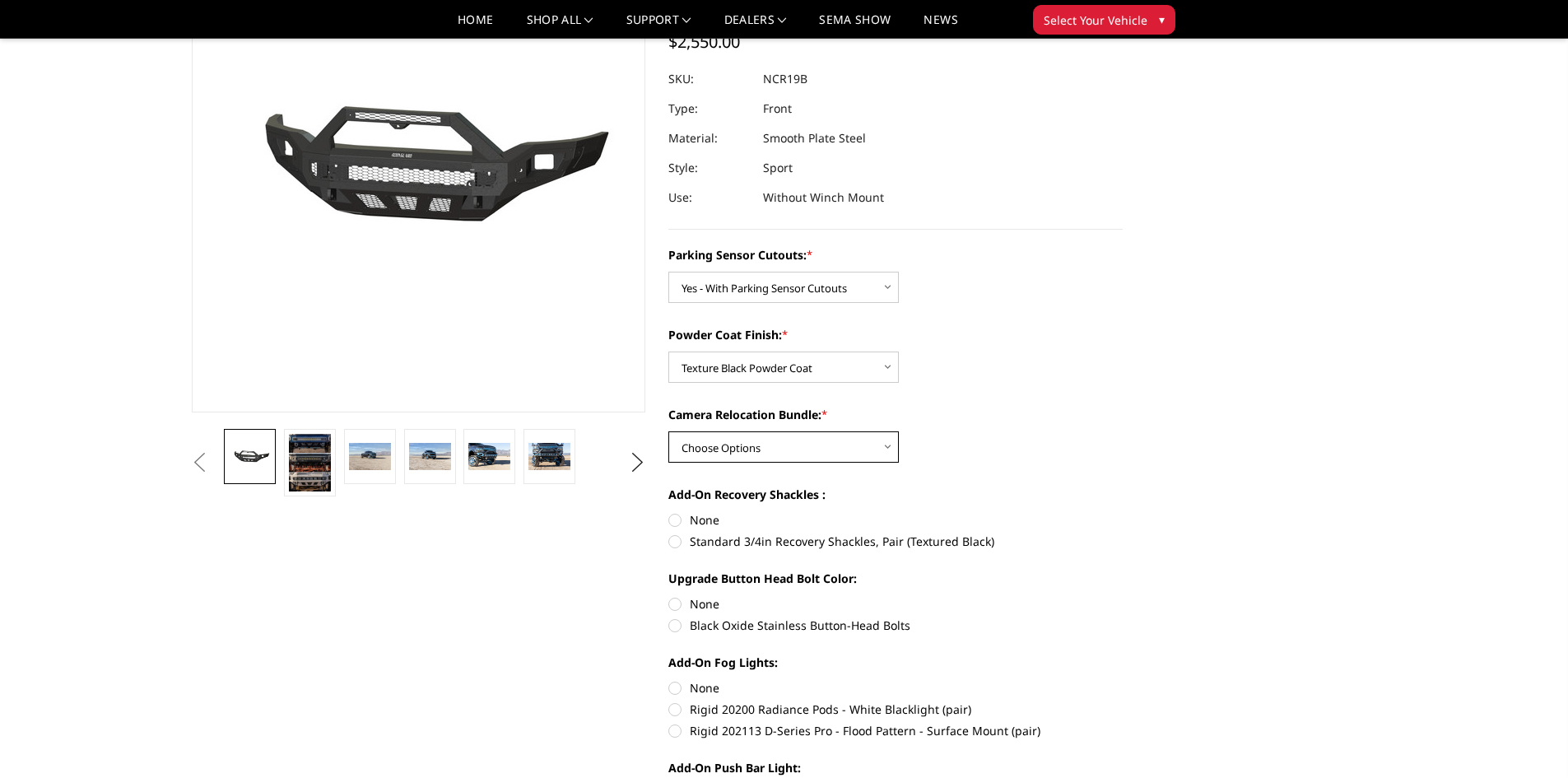
click at [709, 444] on select "Choose Options WITH Camera Relocation Bundle WITHOUT Camera Relocation Bundle" at bounding box center [784, 447] width 231 height 32
select select "2716"
click at [668, 431] on select "Choose Options WITH Camera Relocation Bundle WITHOUT Camera Relocation Bundle" at bounding box center [784, 447] width 231 height 32
click at [675, 517] on label "None" at bounding box center [895, 520] width 454 height 18
click at [669, 512] on input "None" at bounding box center [668, 511] width 1 height 1
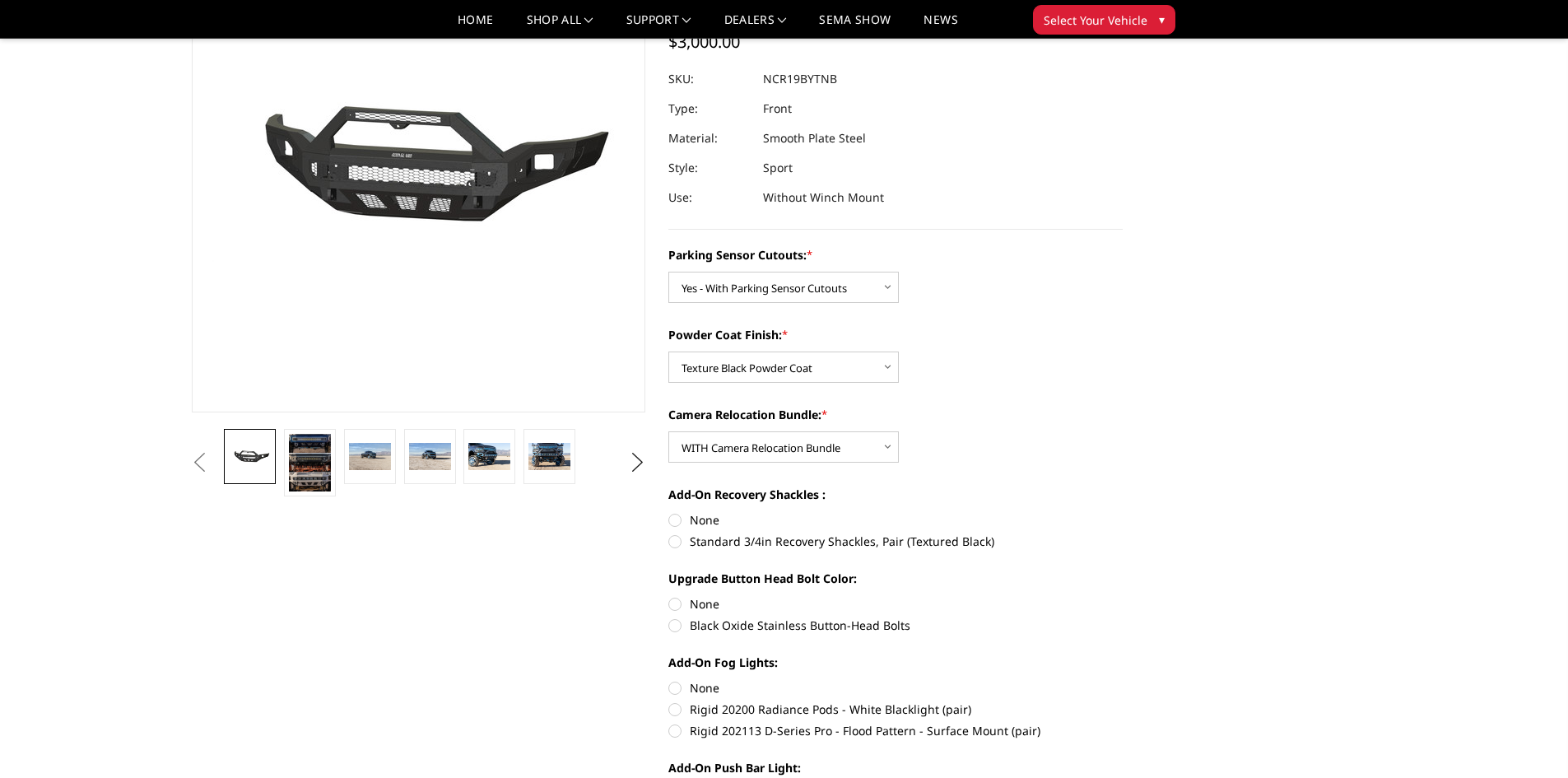
radio input "true"
click at [679, 604] on label "None" at bounding box center [895, 604] width 454 height 18
click at [669, 596] on input "None" at bounding box center [668, 595] width 1 height 1
radio input "true"
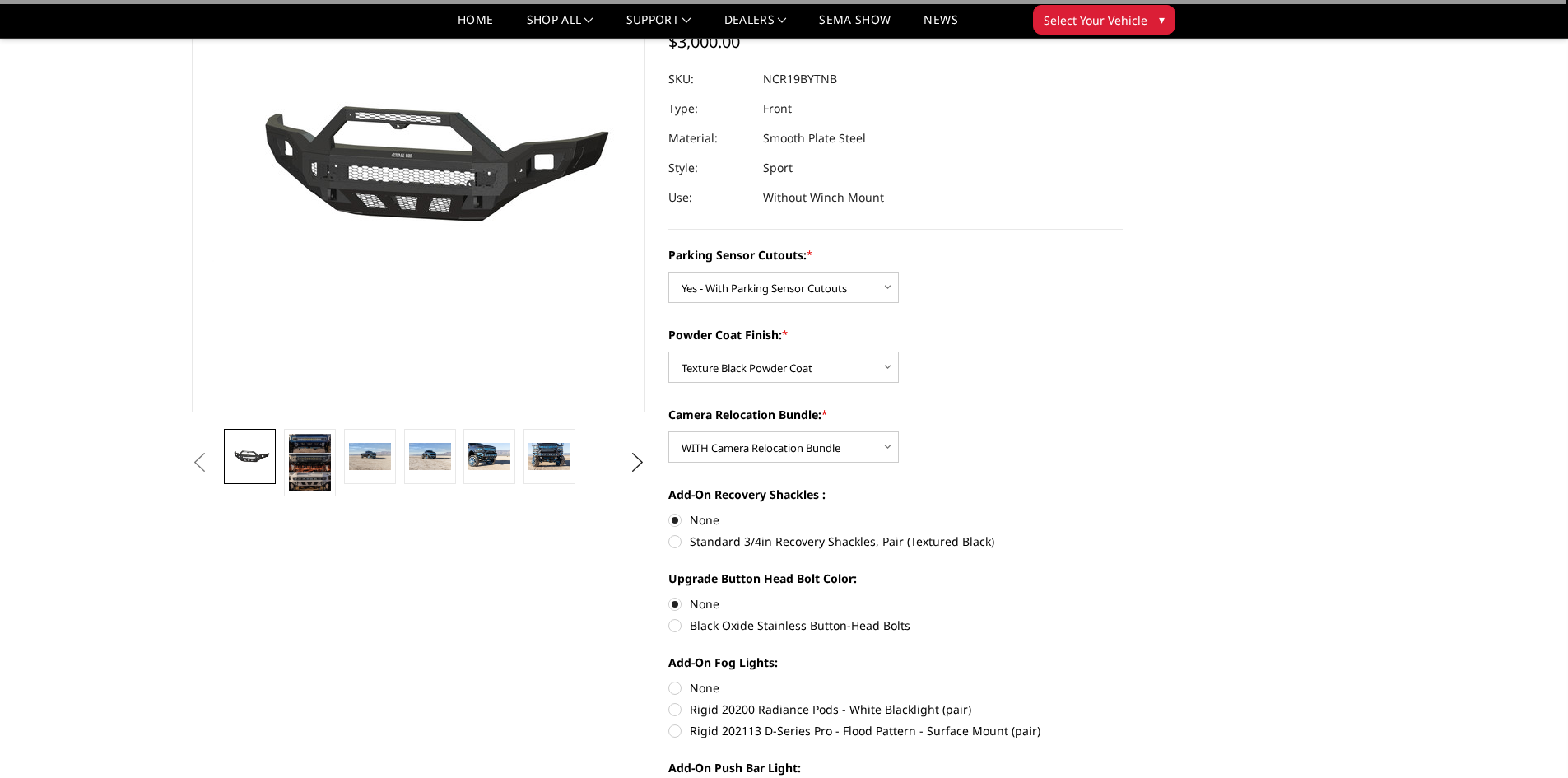
click at [673, 687] on label "None" at bounding box center [895, 688] width 454 height 18
click at [669, 680] on input "None" at bounding box center [668, 679] width 1 height 1
radio input "true"
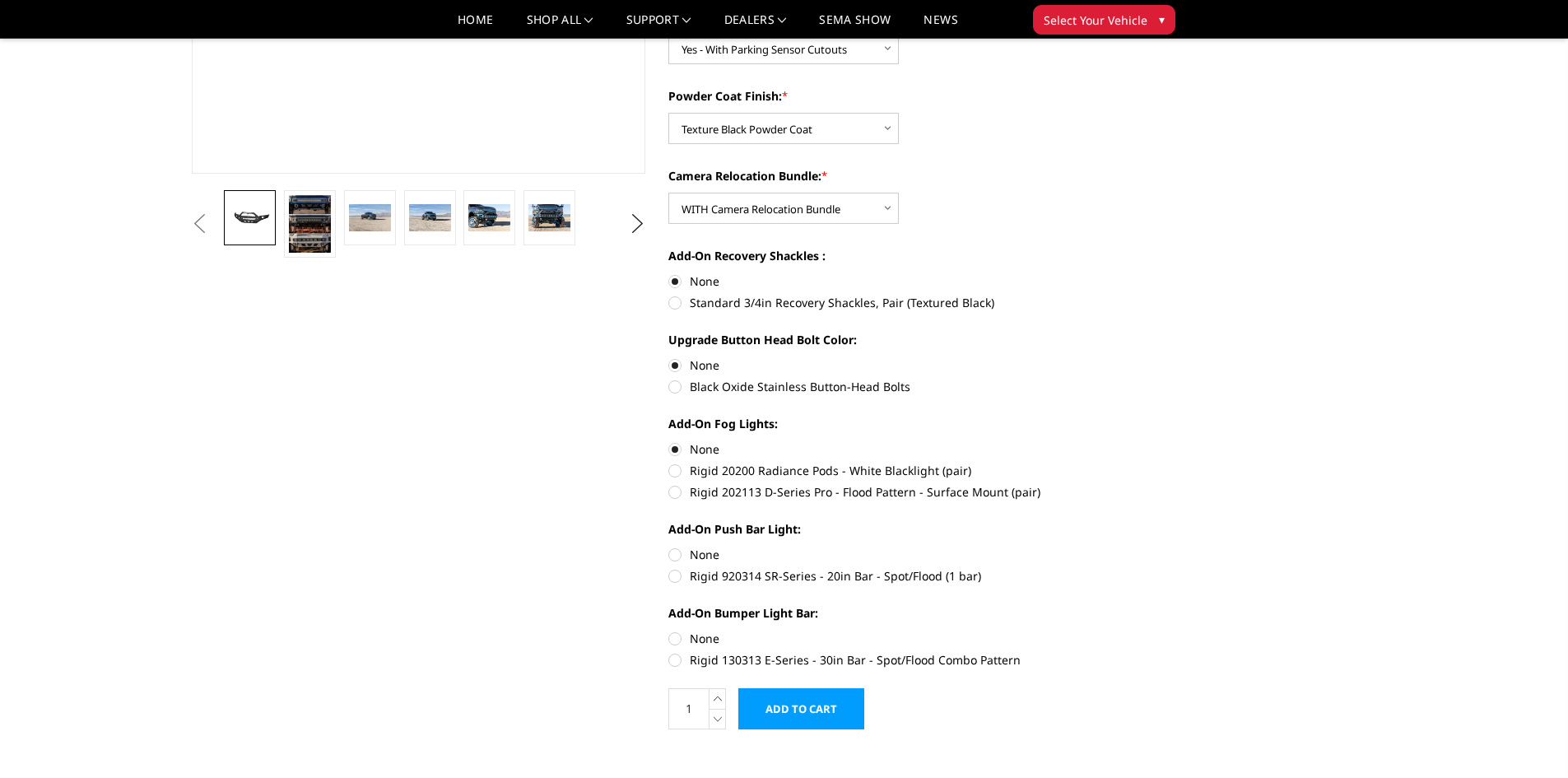
scroll to position [412, 0]
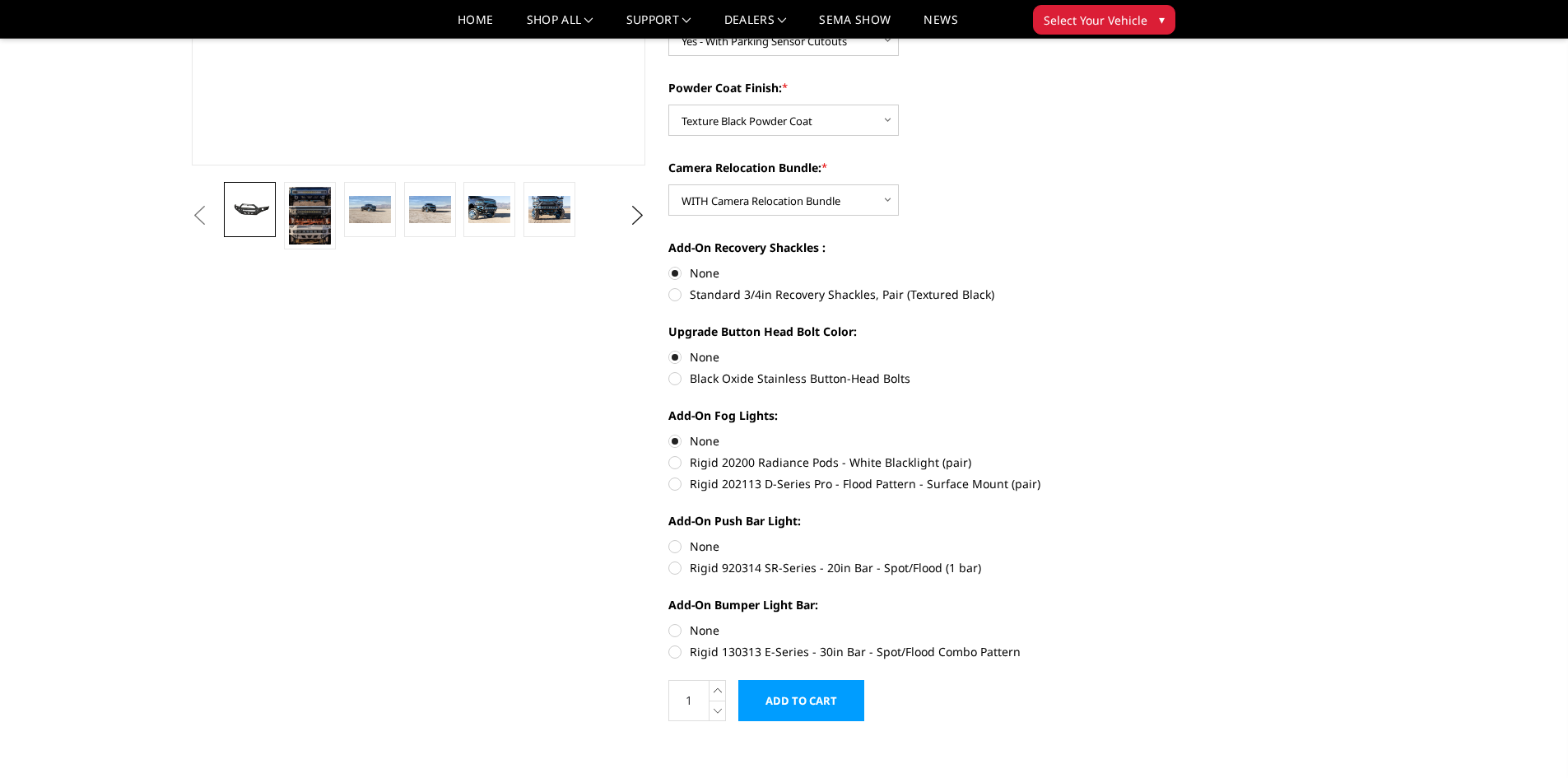
click at [675, 547] on label "None" at bounding box center [895, 547] width 454 height 18
click at [669, 538] on input "None" at bounding box center [668, 538] width 1 height 1
radio input "true"
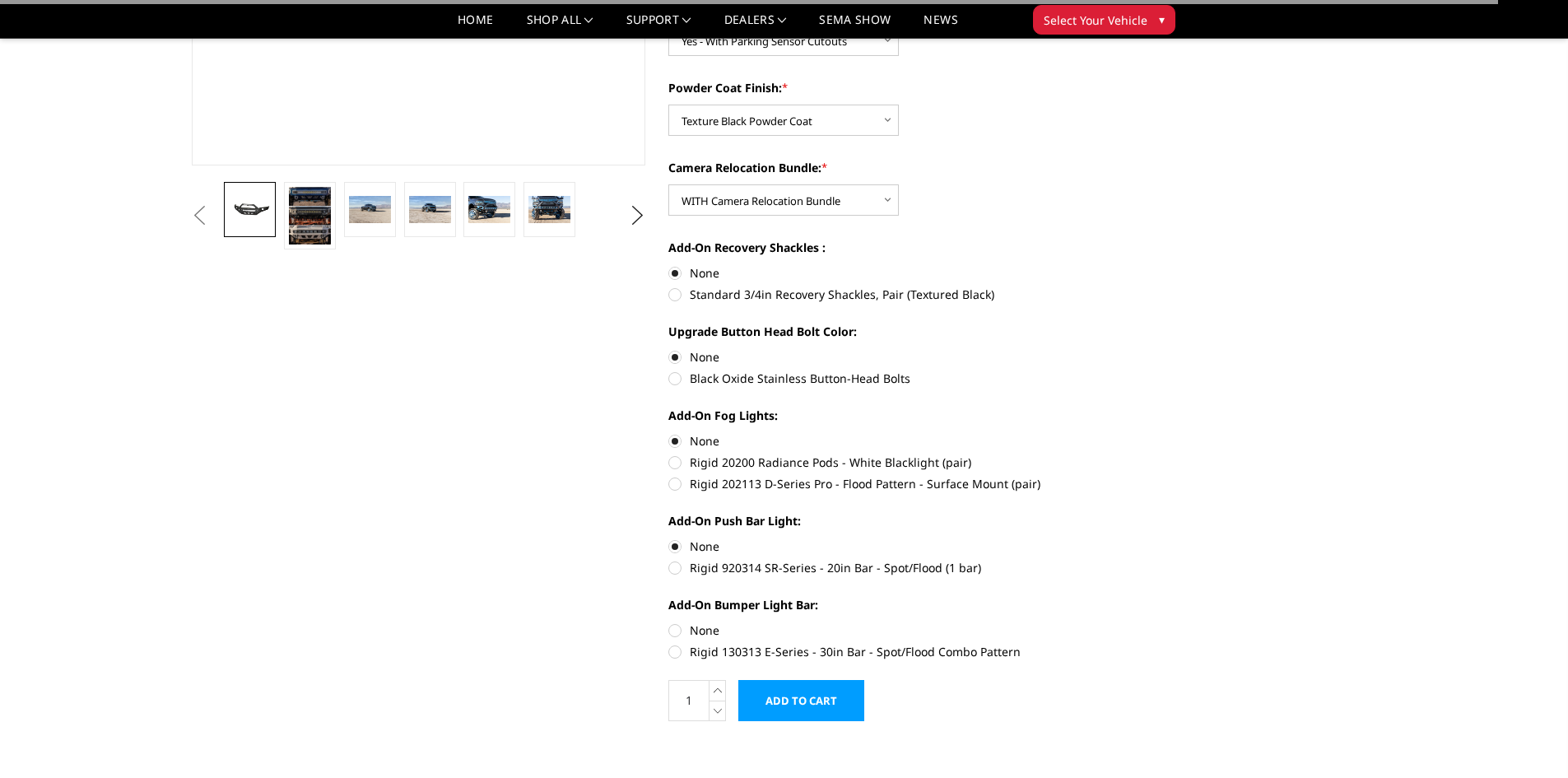
click at [674, 629] on label "None" at bounding box center [895, 631] width 454 height 18
click at [669, 623] on input "None" at bounding box center [668, 622] width 1 height 1
radio input "true"
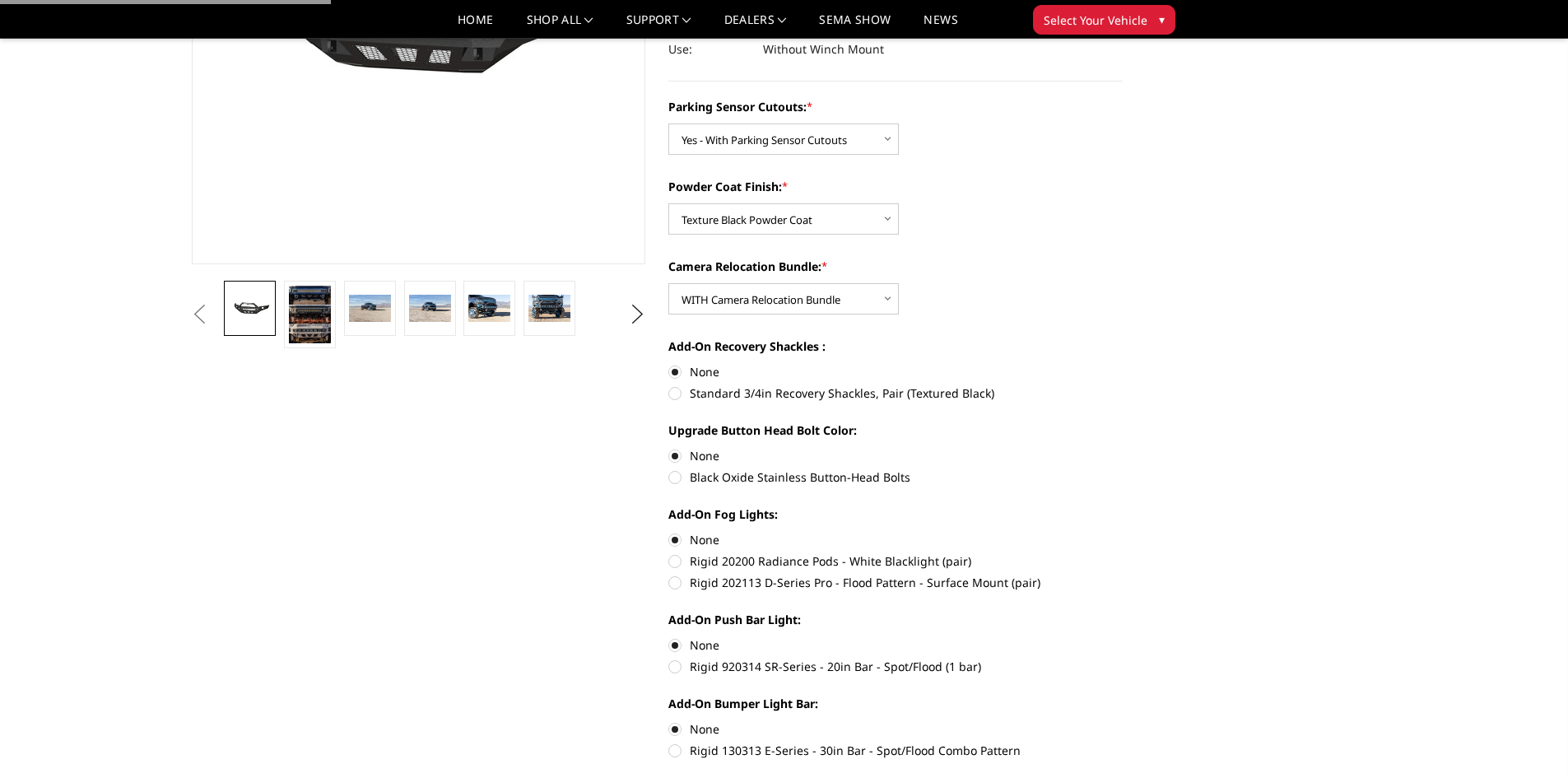
scroll to position [165, 0]
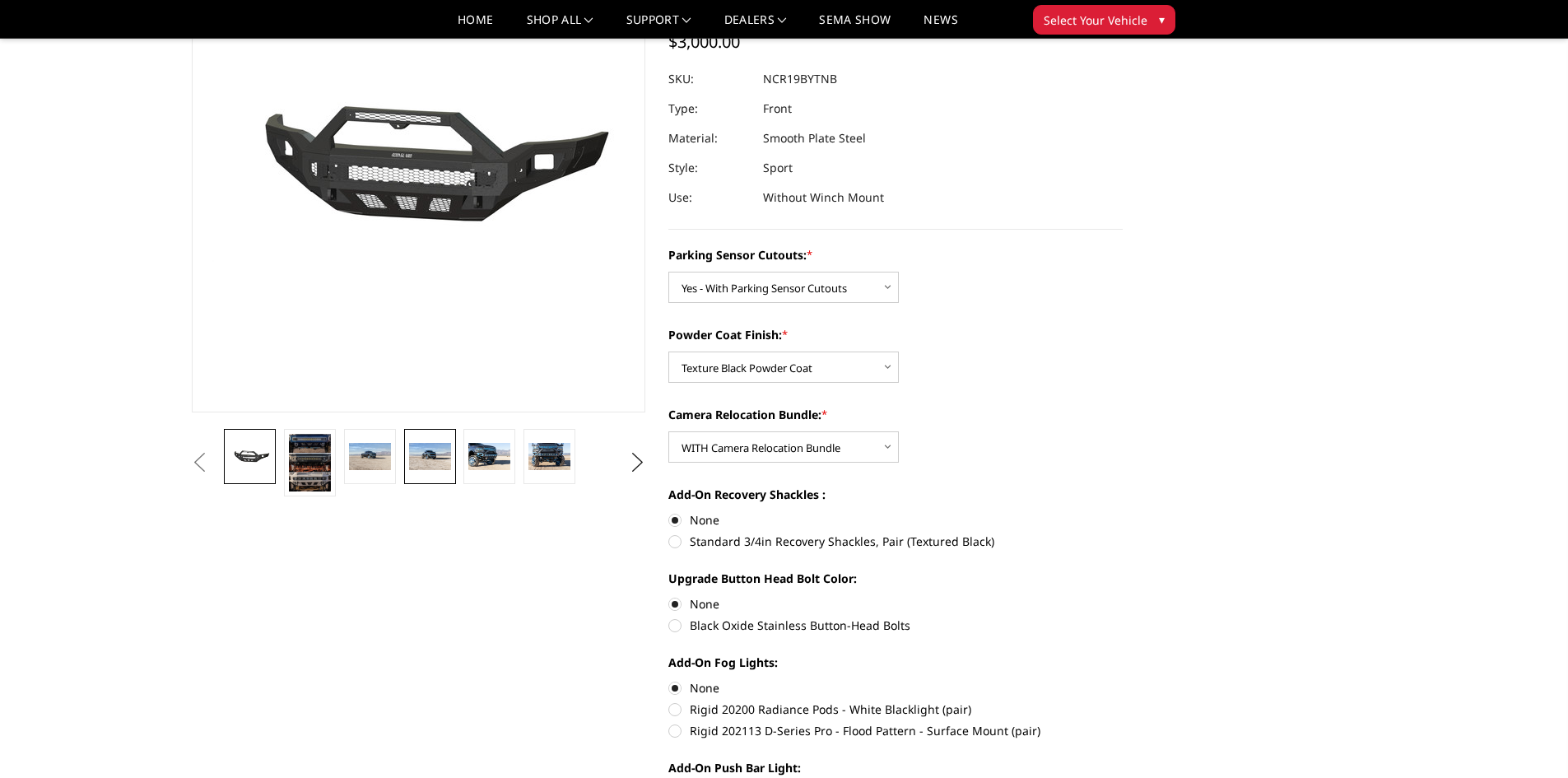
click at [438, 454] on img at bounding box center [430, 457] width 42 height 28
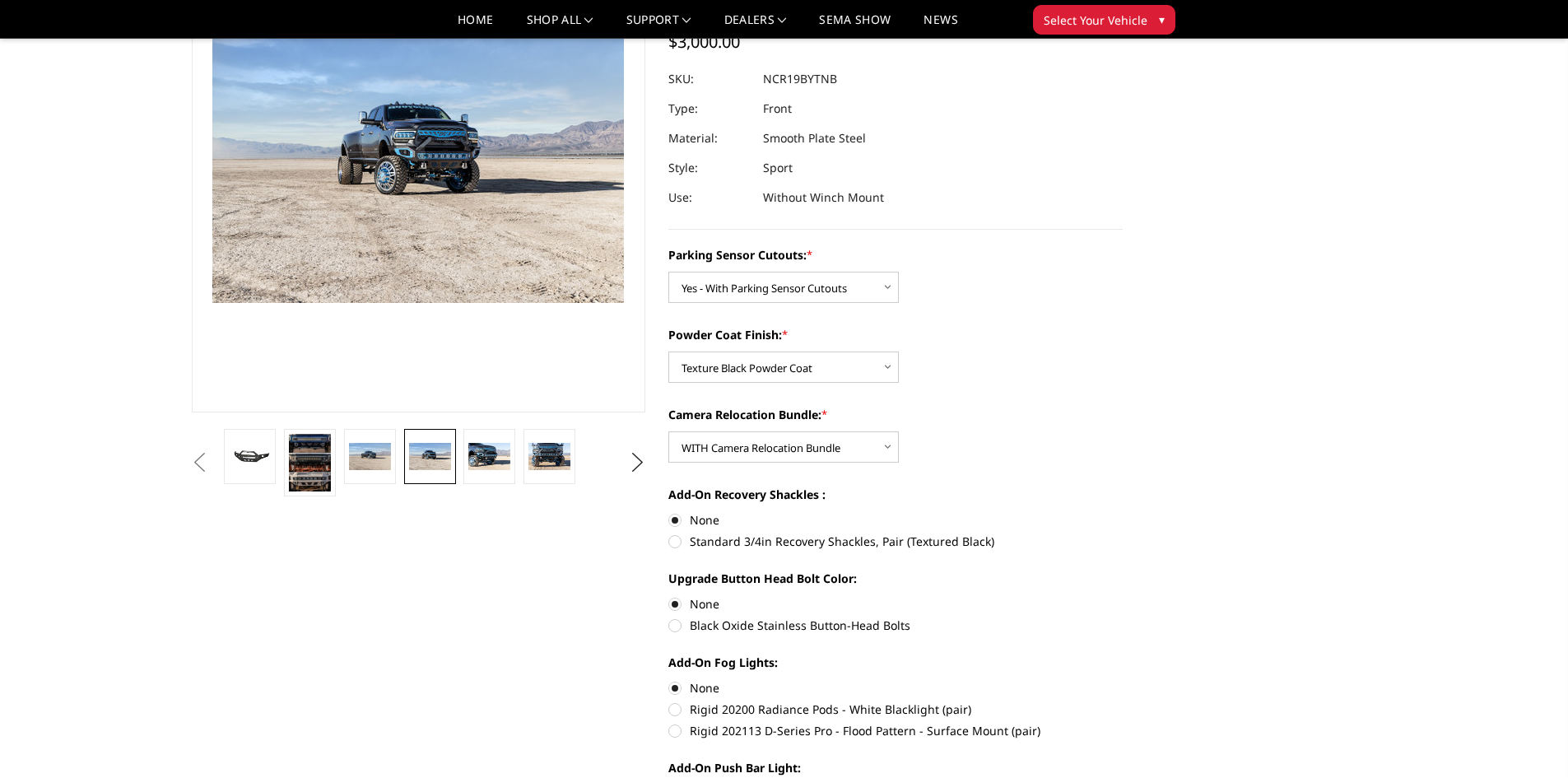
scroll to position [124, 0]
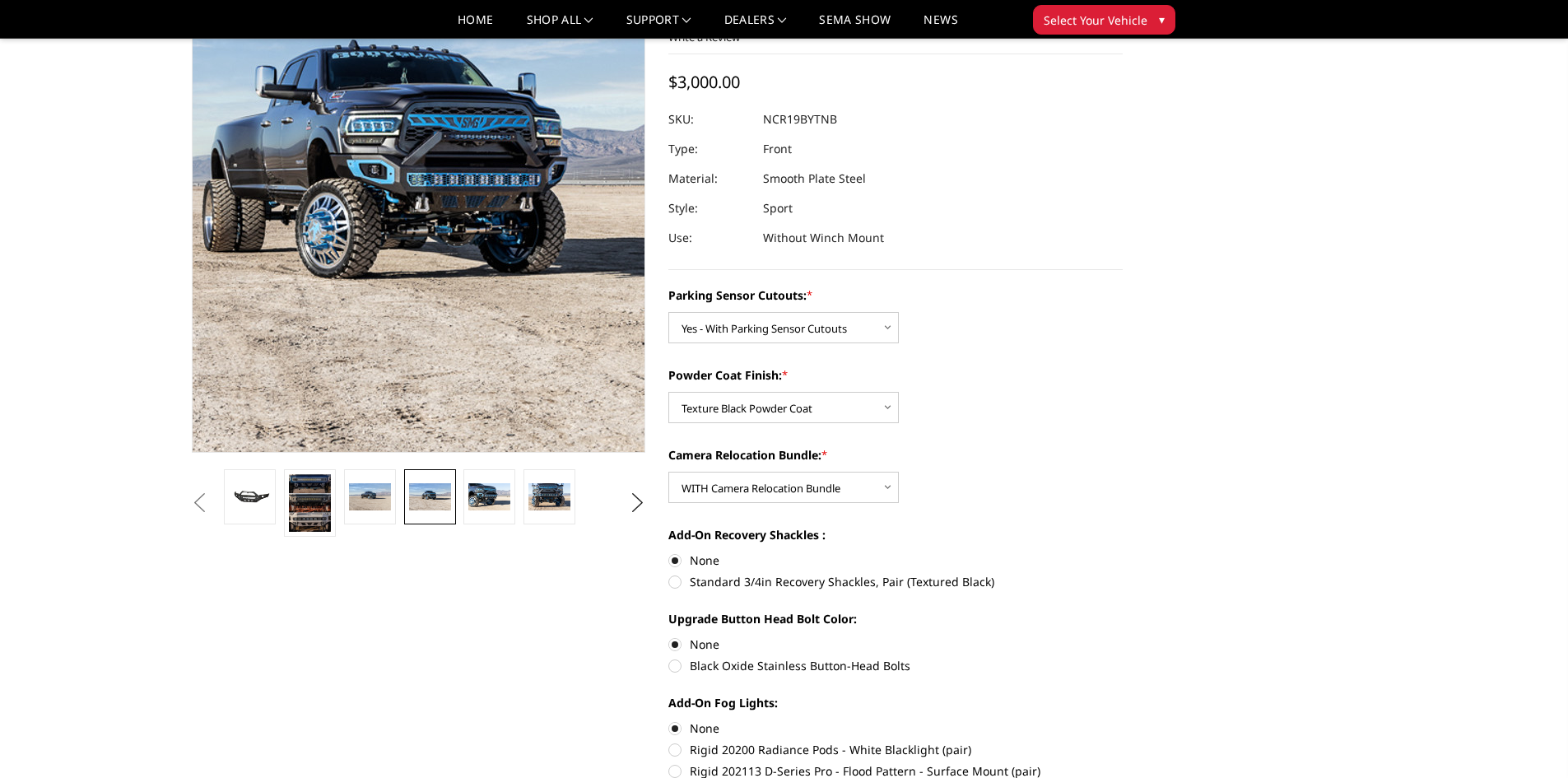
click at [427, 209] on img at bounding box center [408, 205] width 1054 height 703
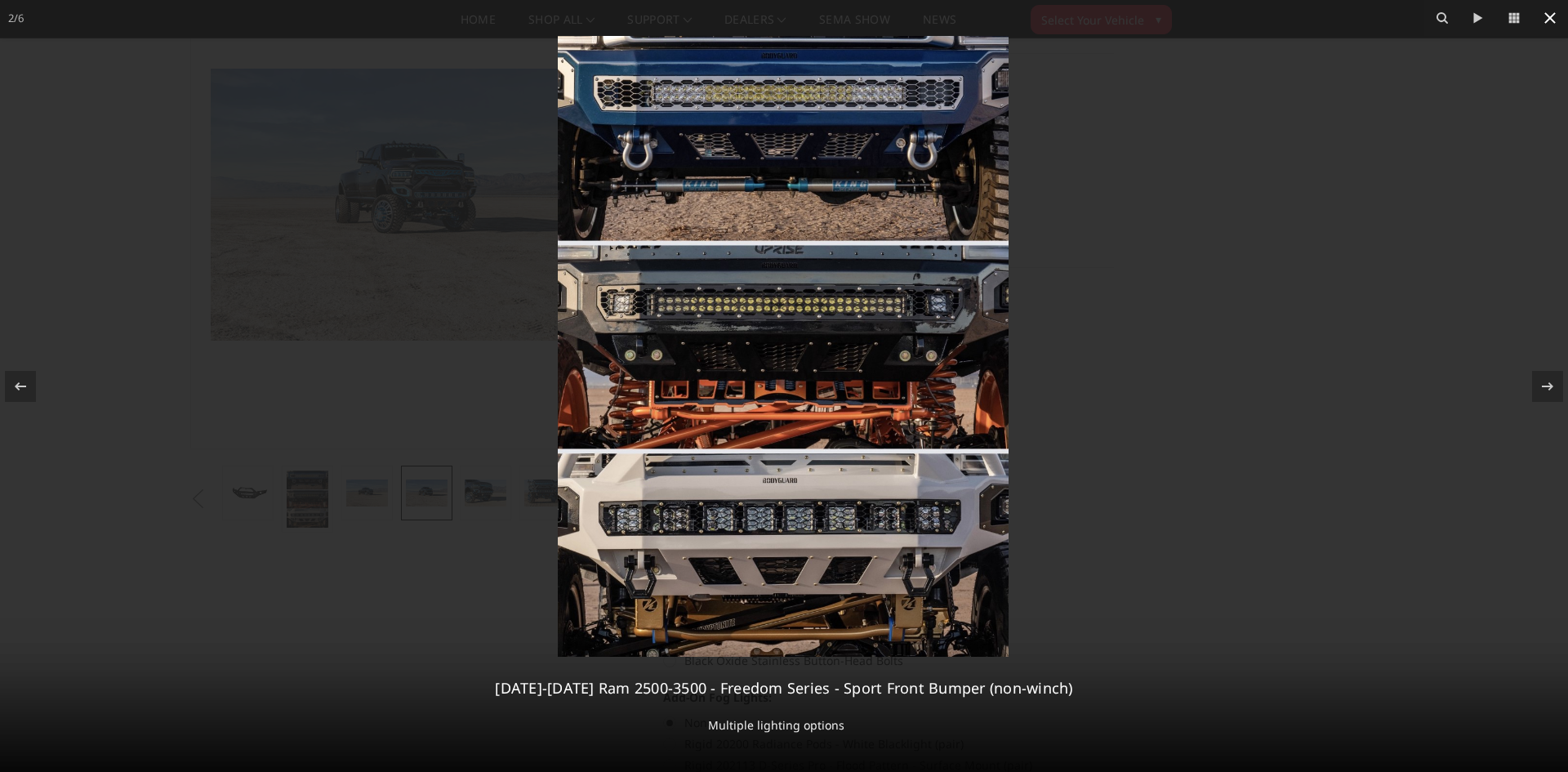
click at [1554, 22] on icon at bounding box center [1550, 19] width 12 height 12
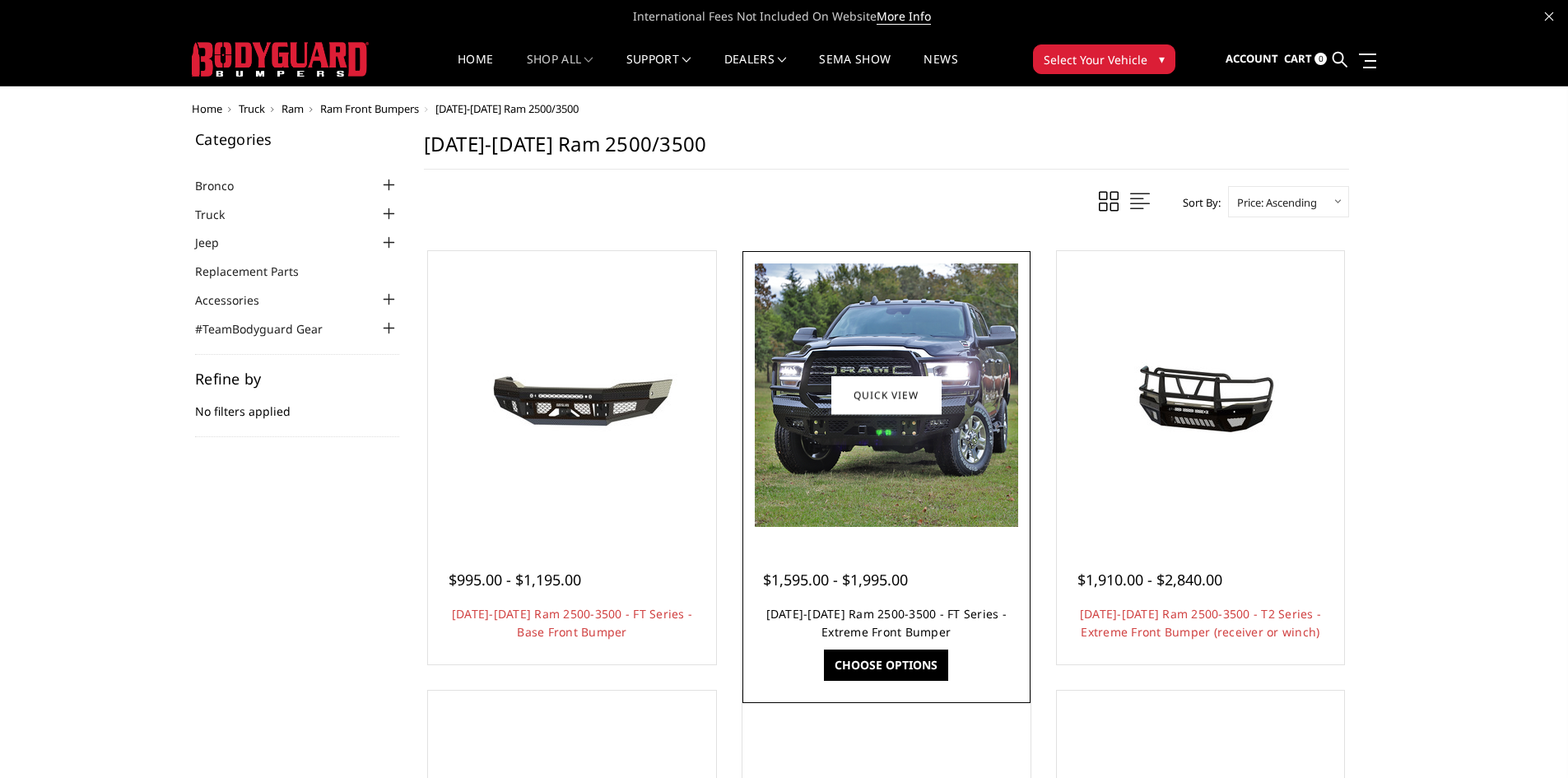
click at [842, 618] on link "[DATE]-[DATE] Ram 2500-3500 - FT Series - Extreme Front Bumper" at bounding box center [887, 623] width 241 height 34
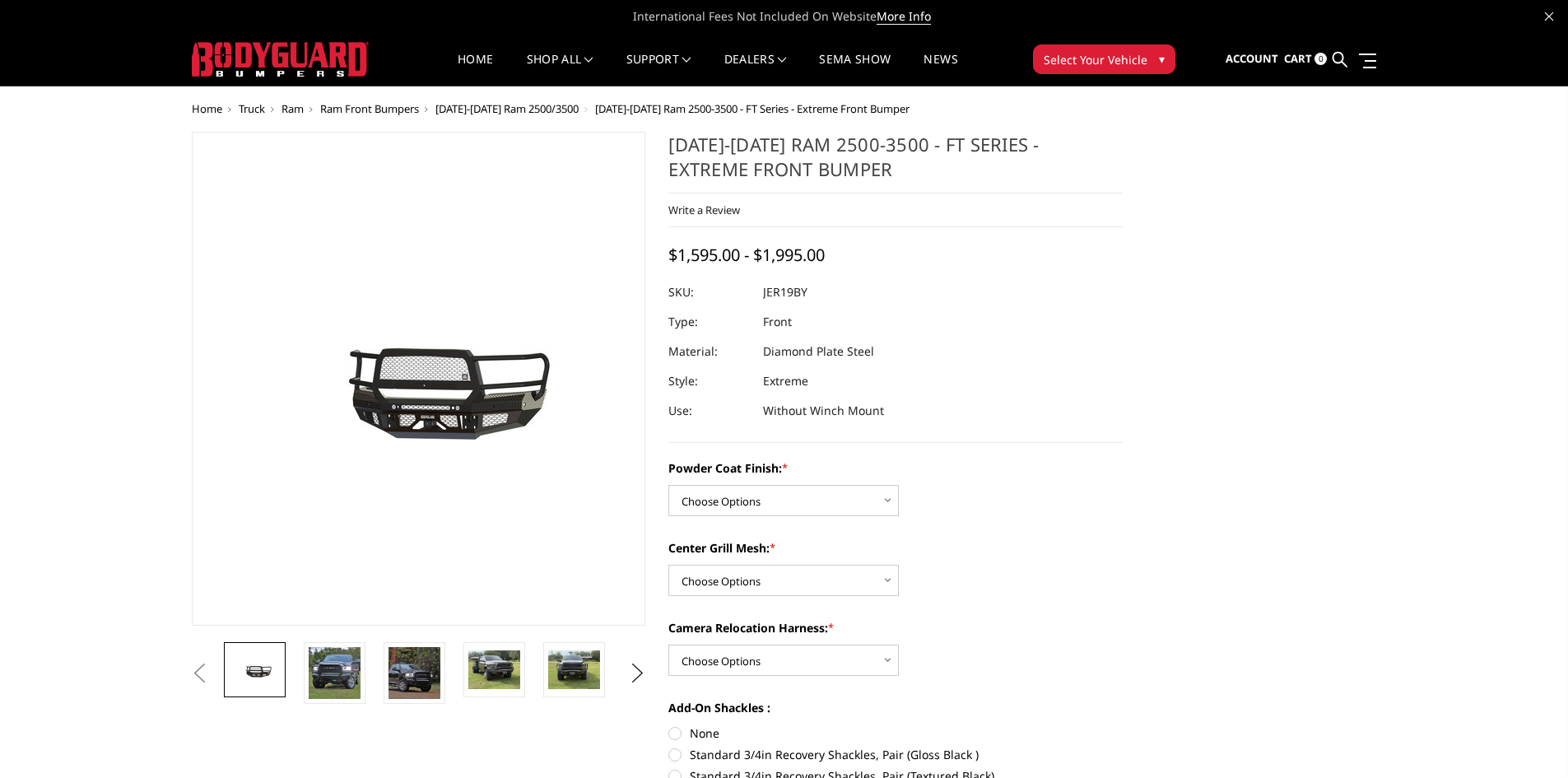
click at [782, 501] on select "Choose Options Bare Metal Gloss Black Powder Coat Textured Black Powder Coat" at bounding box center [784, 501] width 231 height 32
select select "3216"
click at [668, 485] on select "Choose Options Bare Metal Gloss Black Powder Coat Textured Black Powder Coat" at bounding box center [784, 501] width 231 height 32
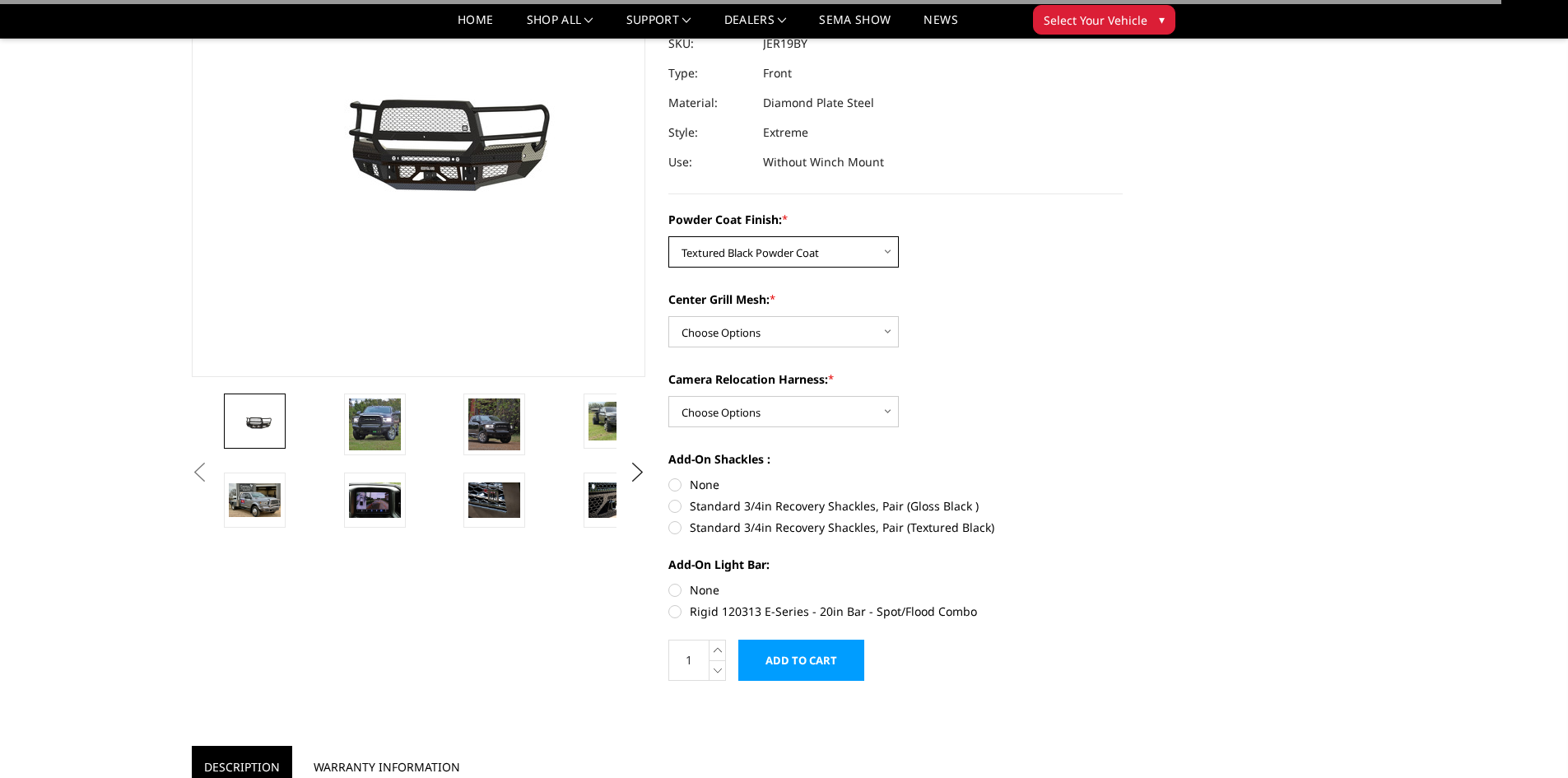
scroll to position [247, 0]
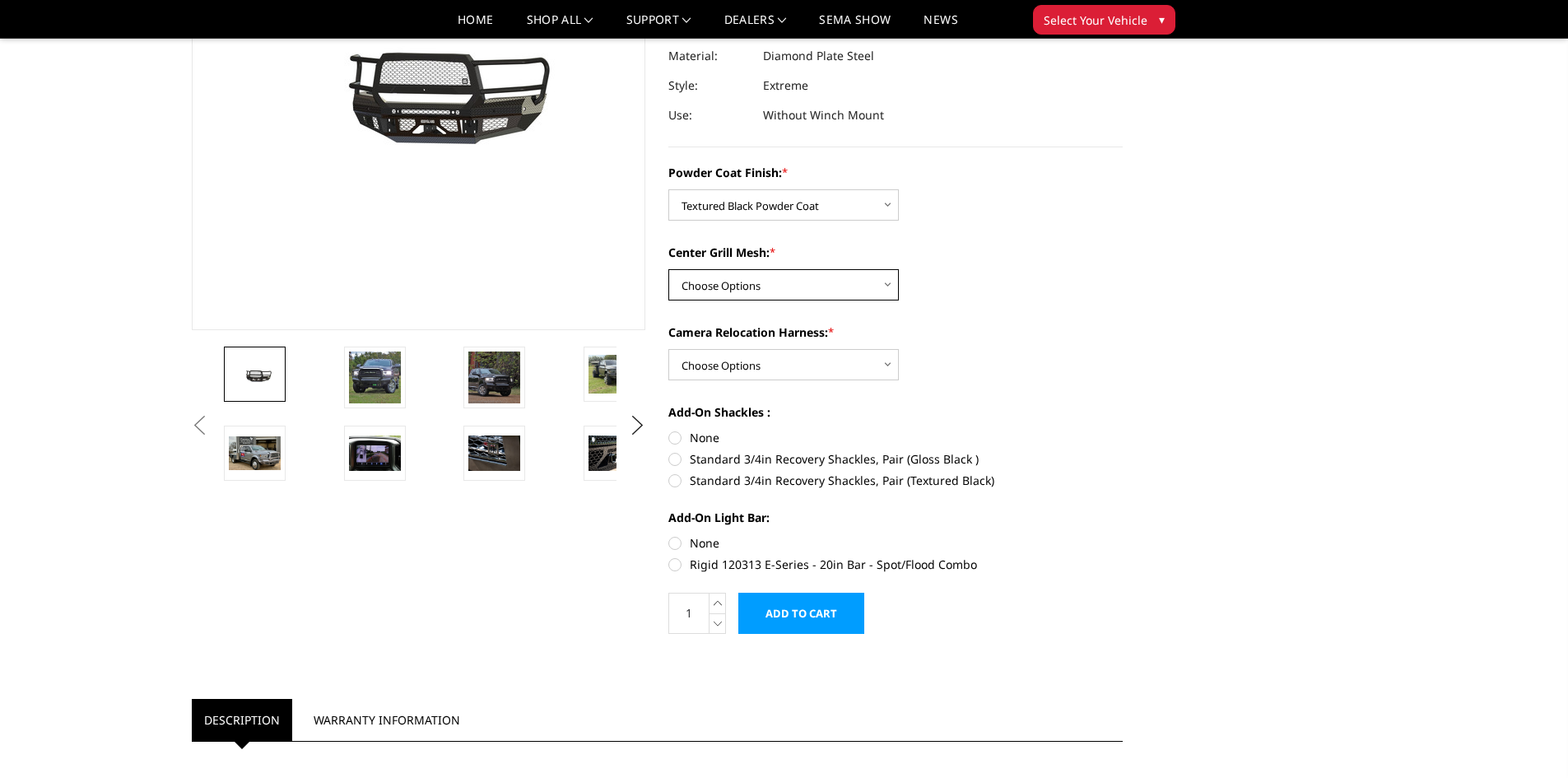
click at [730, 277] on select "Choose Options WITH Expanded Metal in Center Grill WITHOUT Expanded Metal in Ce…" at bounding box center [784, 285] width 231 height 32
select select "3217"
click at [668, 270] on select "Choose Options WITH Expanded Metal in Center Grill WITHOUT Expanded Metal in Ce…" at bounding box center [784, 285] width 231 height 32
click at [727, 364] on select "Choose Options WITH Camera Relocation Harness WITHOUT Camera Relocation Harness" at bounding box center [784, 365] width 231 height 32
select select "3219"
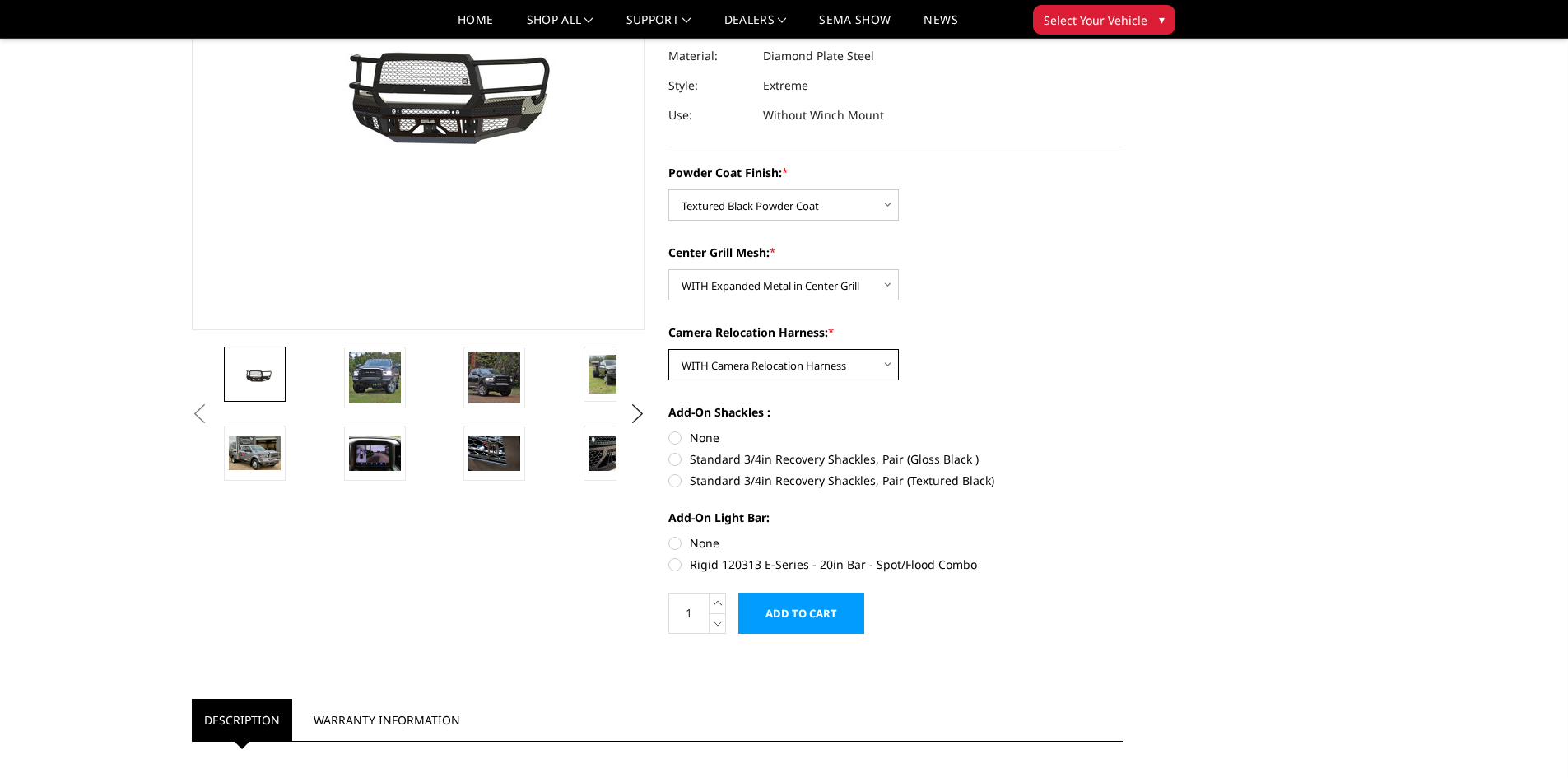
click at [668, 350] on select "Choose Options WITH Camera Relocation Harness WITHOUT Camera Relocation Harness" at bounding box center [784, 365] width 231 height 32
click at [672, 437] on label "None" at bounding box center [895, 438] width 454 height 18
click at [669, 429] on input "None" at bounding box center [668, 429] width 1 height 1
radio input "true"
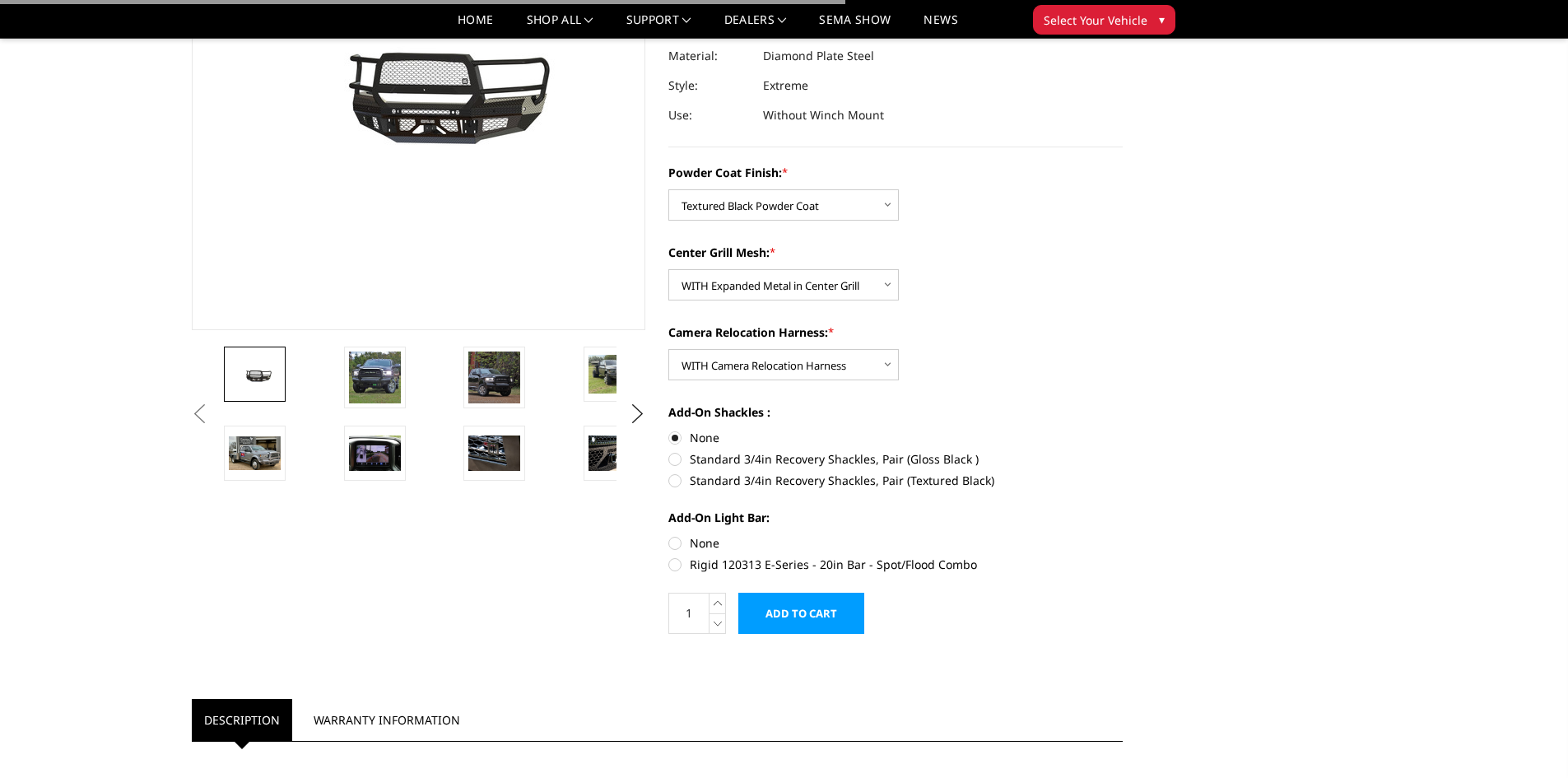
click at [677, 540] on label "None" at bounding box center [895, 543] width 454 height 18
click at [669, 535] on input "None" at bounding box center [668, 534] width 1 height 1
radio input "true"
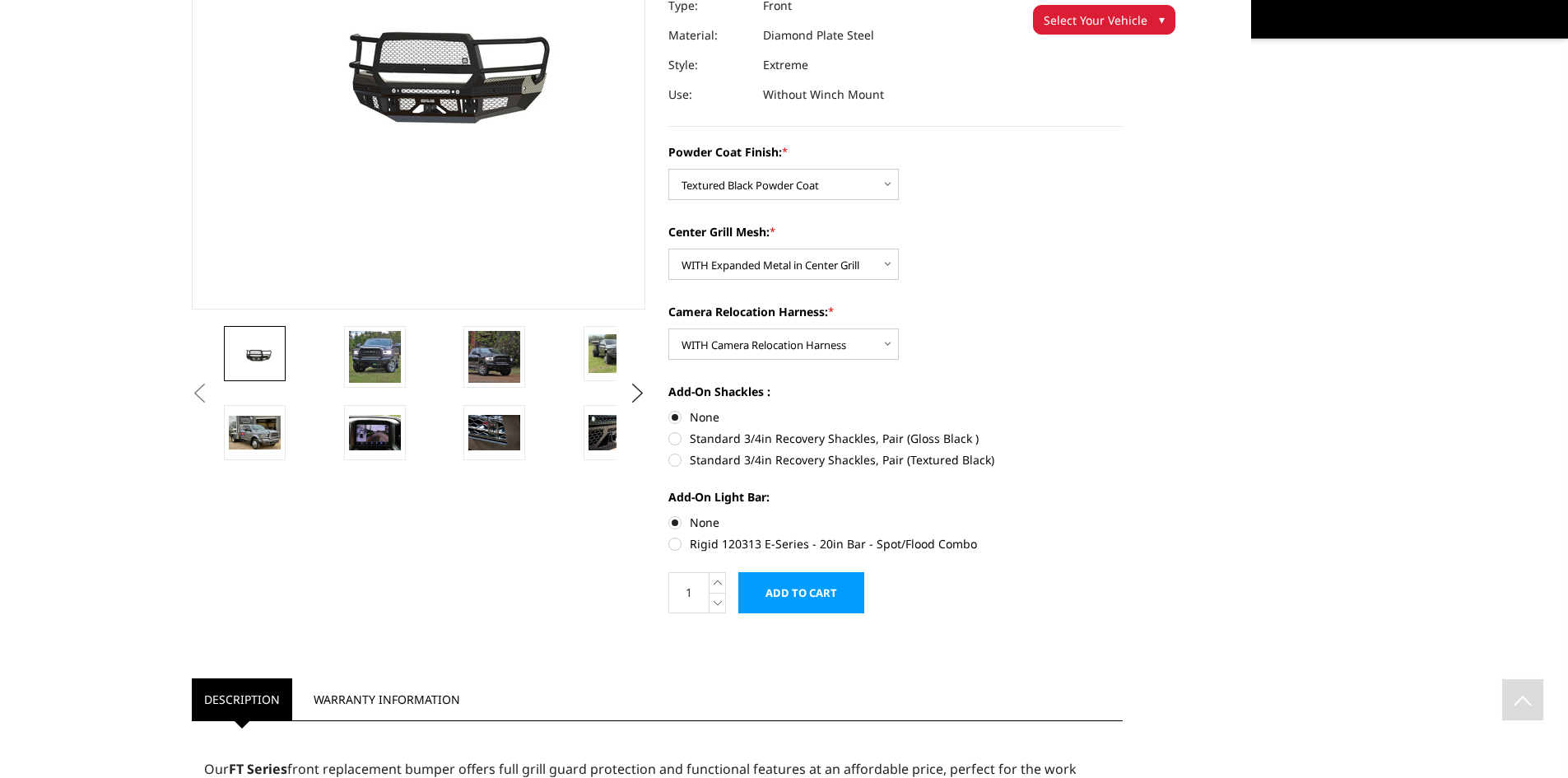
scroll to position [0, 0]
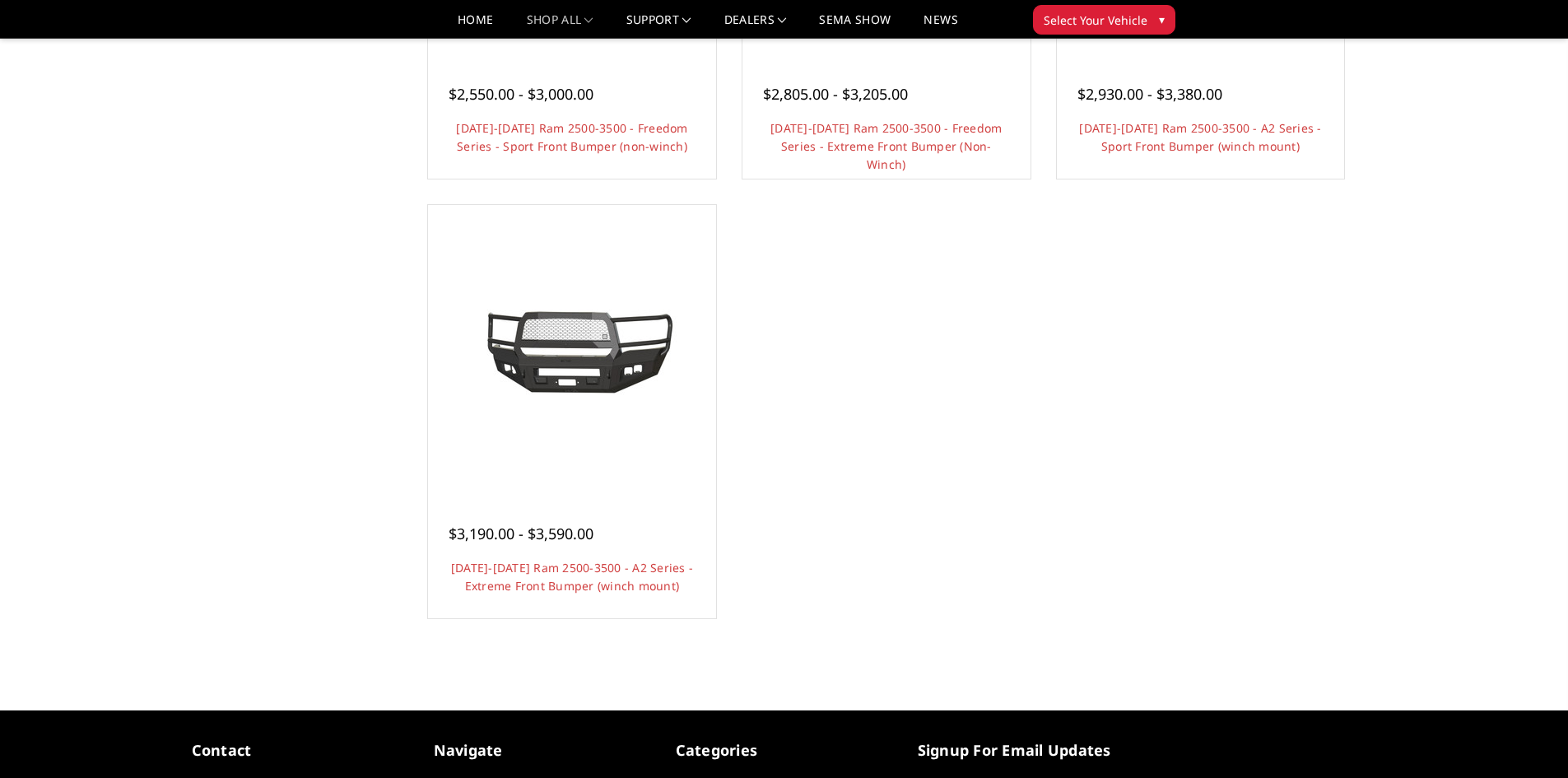
scroll to position [1318, 0]
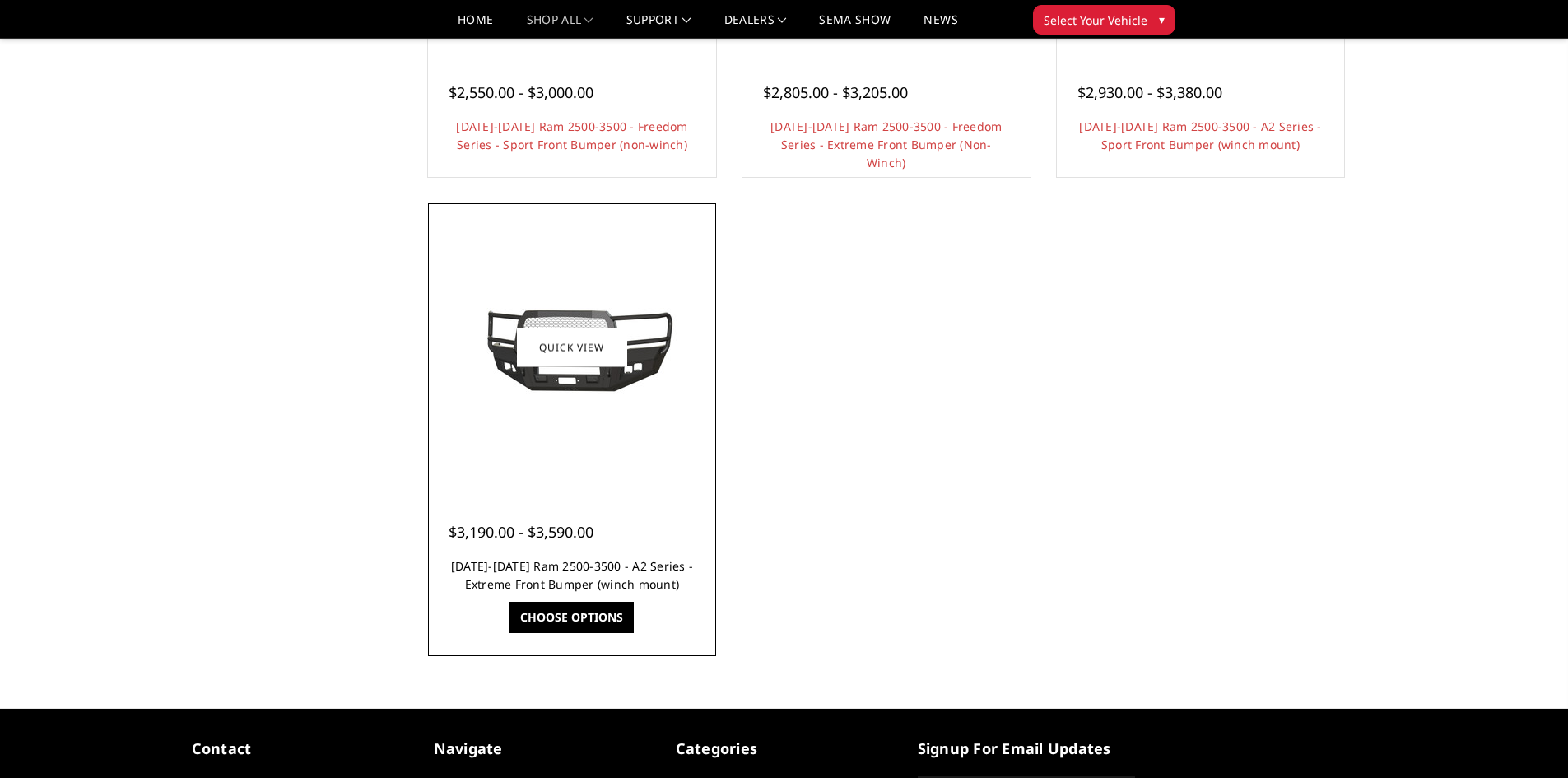
click at [513, 564] on link "[DATE]-[DATE] Ram 2500-3500 - A2 Series - Extreme Front Bumper (winch mount)" at bounding box center [571, 576] width 242 height 34
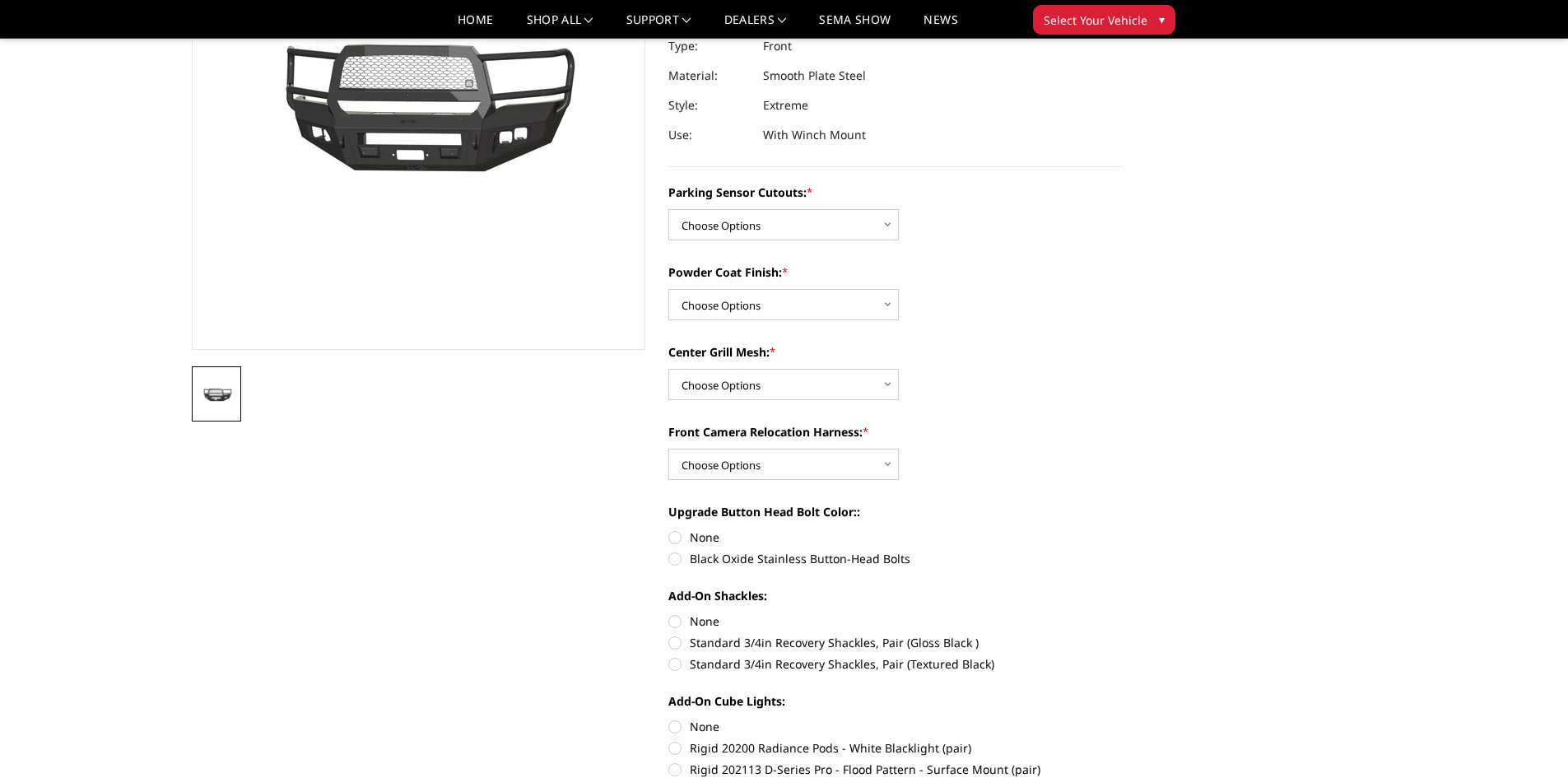
scroll to position [247, 0]
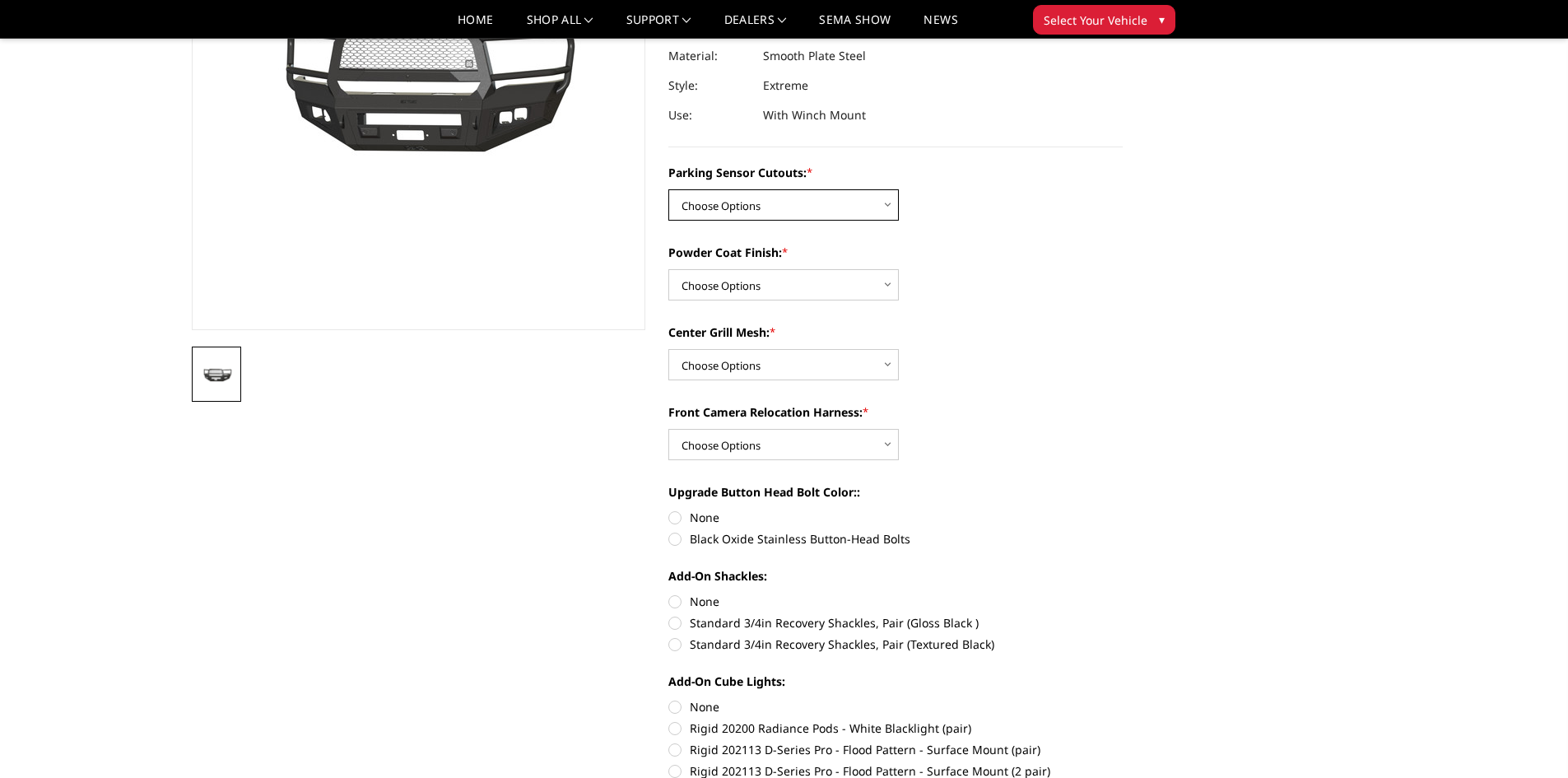
click at [727, 207] on select "Choose Options No - Without Parking Sensor Cutouts Yes - With Parking Sensor Cu…" at bounding box center [784, 205] width 231 height 32
select select "1879"
click at [668, 190] on select "Choose Options No - Without Parking Sensor Cutouts Yes - With Parking Sensor Cu…" at bounding box center [784, 205] width 231 height 32
click at [737, 285] on select "Choose Options Bare Metal Textured Black Powder Coat" at bounding box center [784, 285] width 231 height 32
select select "1881"
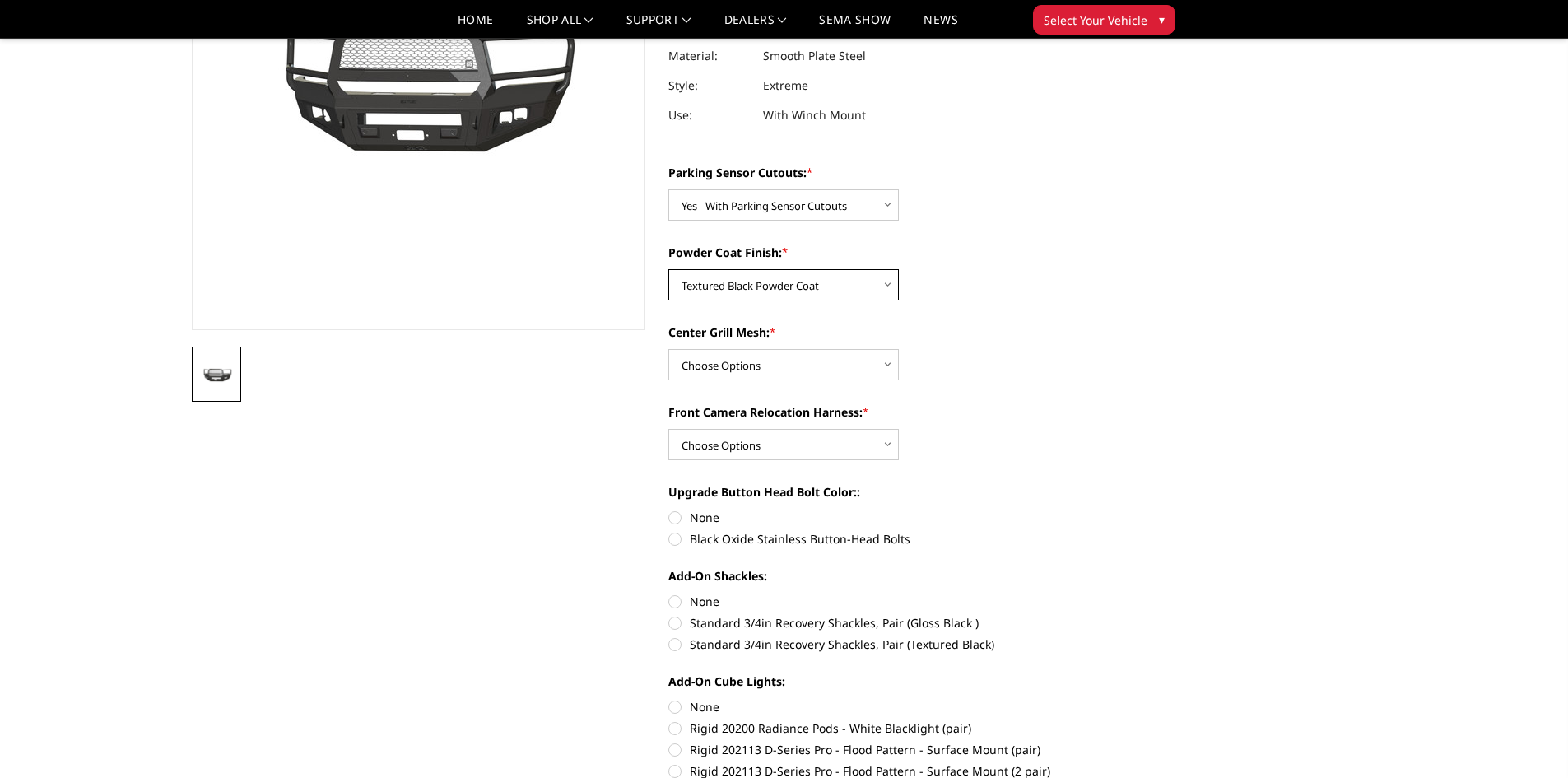
click at [668, 270] on select "Choose Options Bare Metal Textured Black Powder Coat" at bounding box center [784, 285] width 231 height 32
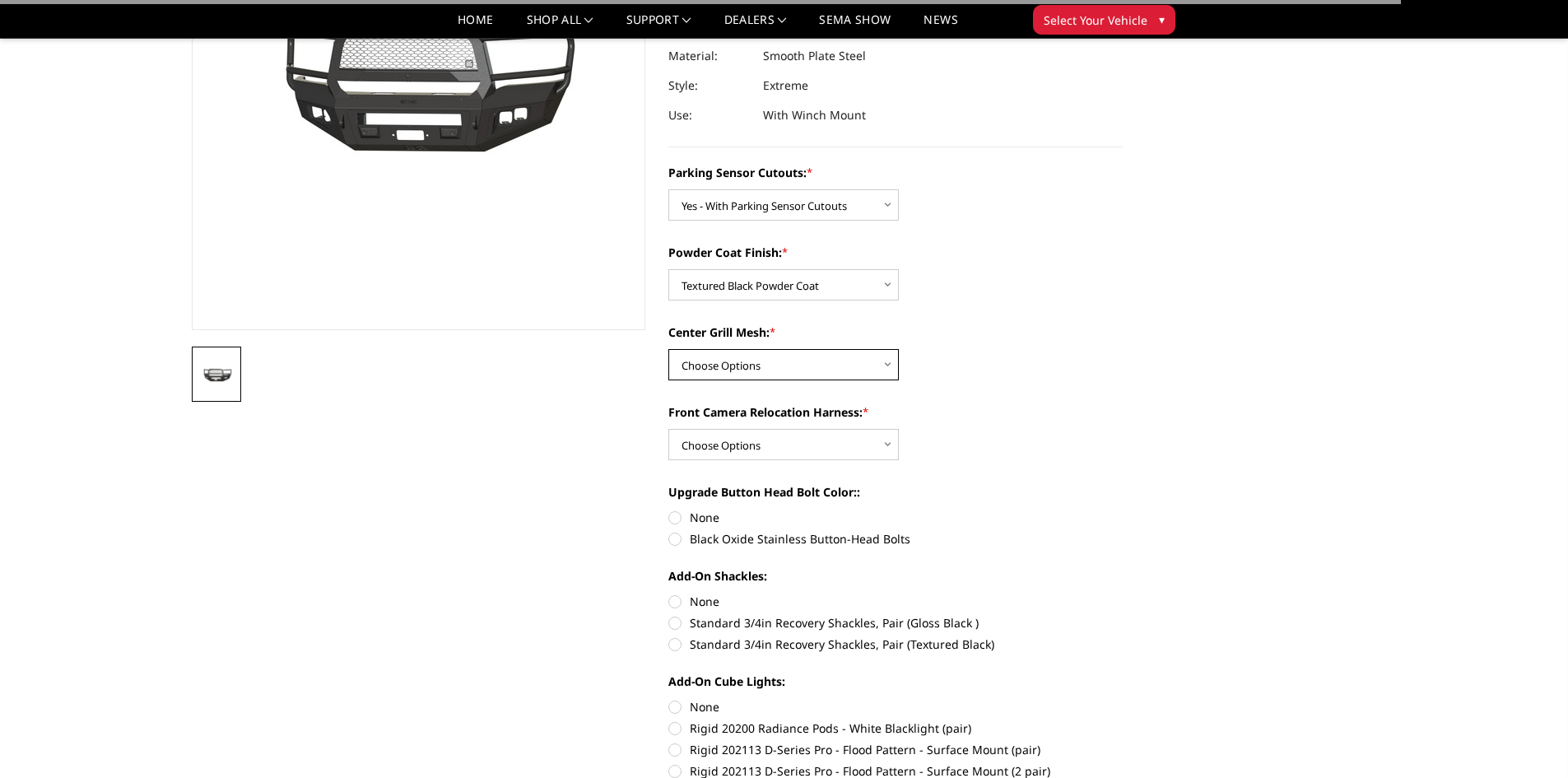
click at [713, 354] on select "Choose Options WITH Center Grill Mesh WITHOUT Center Grill Mesh" at bounding box center [784, 365] width 231 height 32
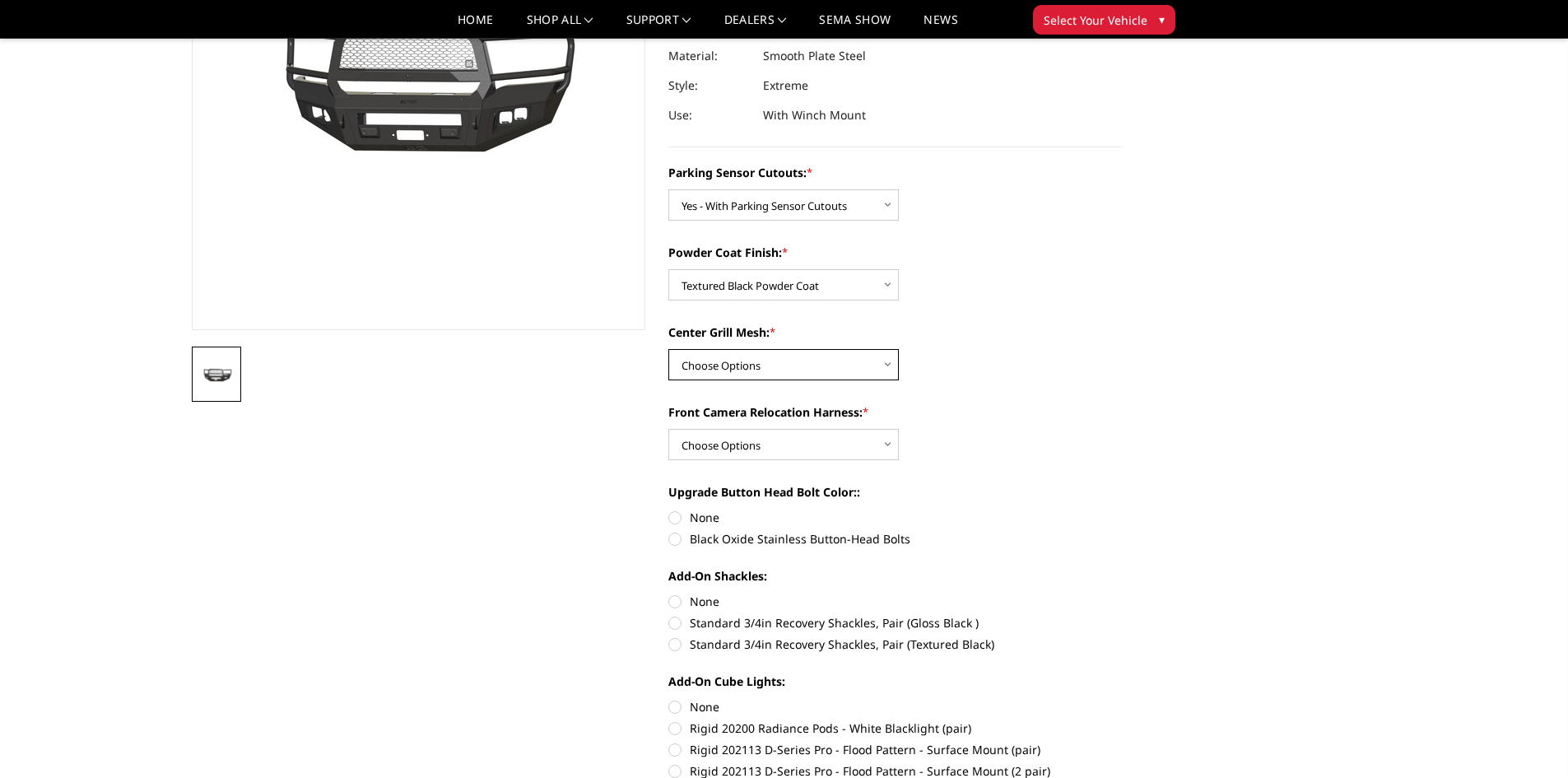
select select "1882"
click at [668, 350] on select "Choose Options WITH Center Grill Mesh WITHOUT Center Grill Mesh" at bounding box center [784, 365] width 231 height 32
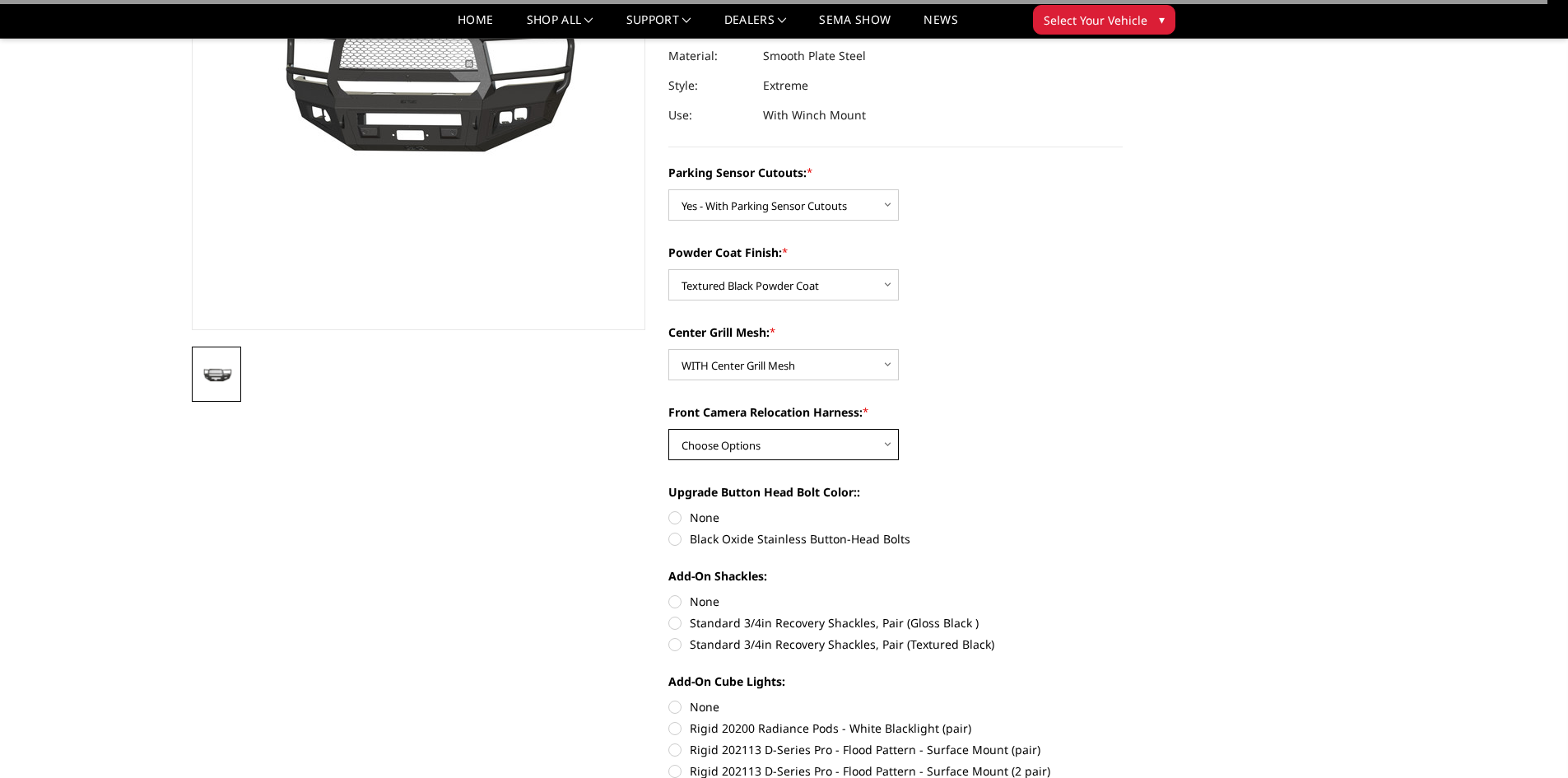
click at [741, 440] on select "Choose Options WITH Front Camera Relocation Harness WITHOUT Front Camera Reloca…" at bounding box center [784, 445] width 231 height 32
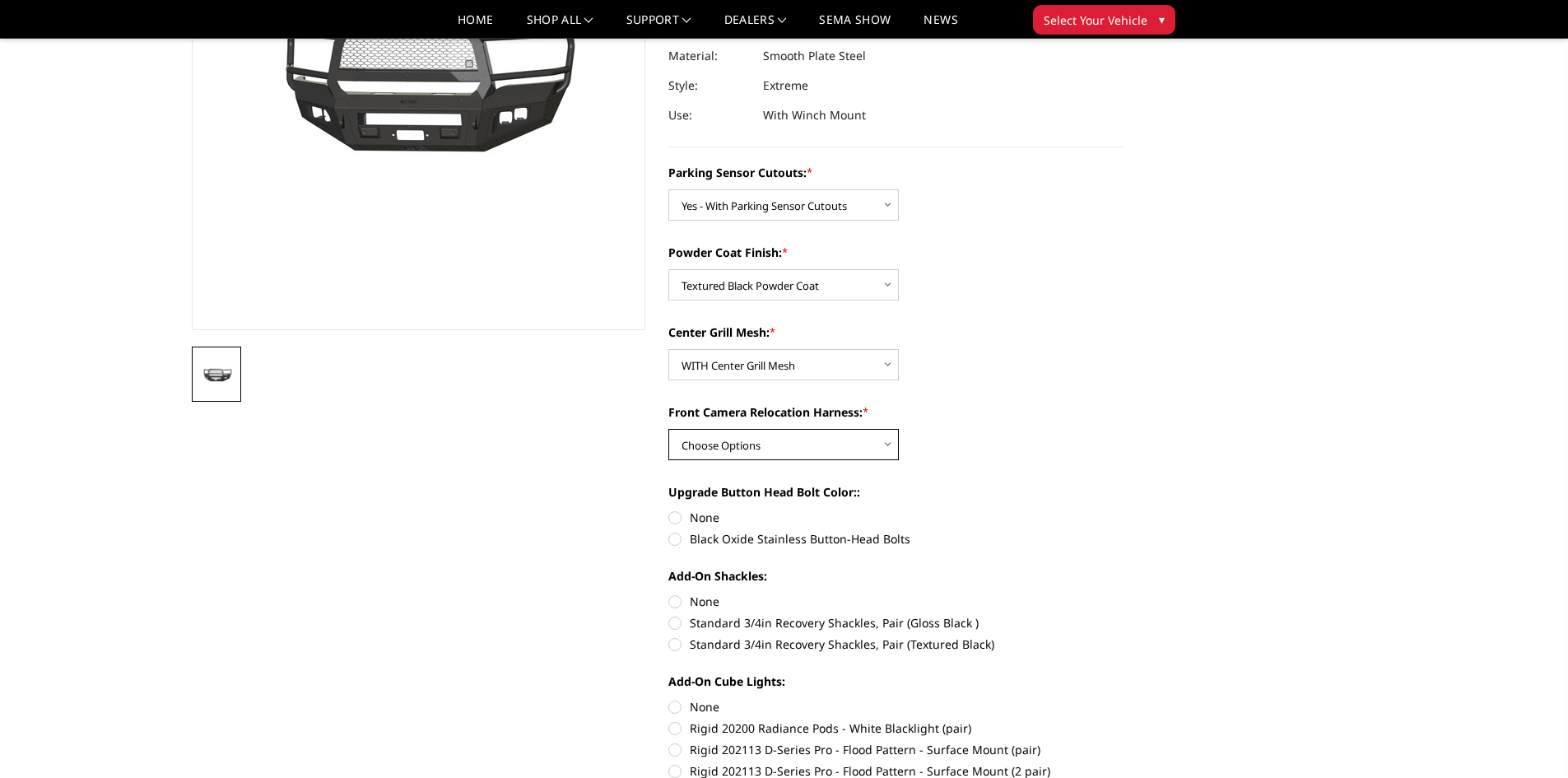
select select "1884"
click at [668, 429] on select "Choose Options WITH Front Camera Relocation Harness WITHOUT Front Camera Reloca…" at bounding box center [784, 445] width 231 height 32
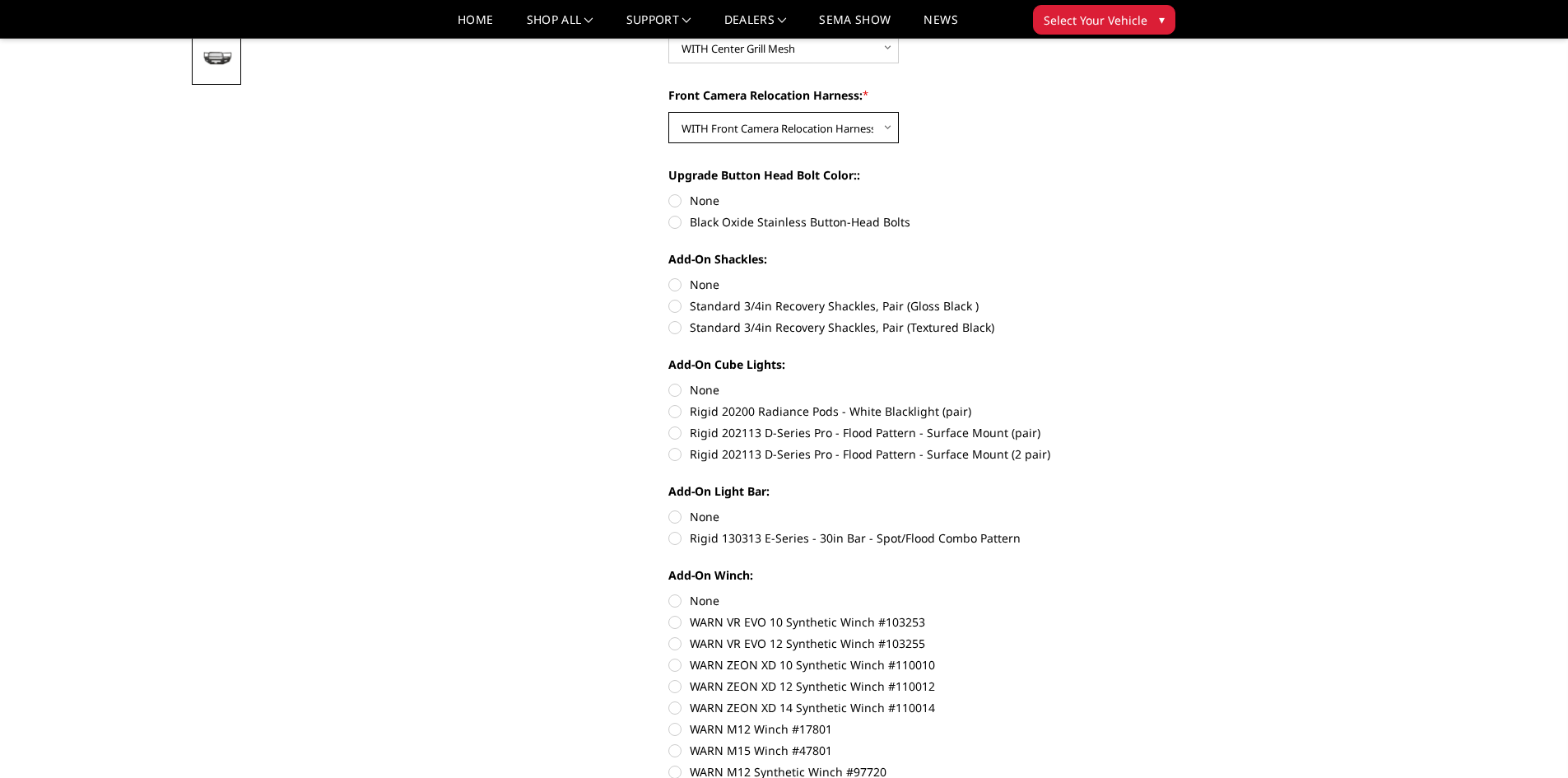
scroll to position [659, 0]
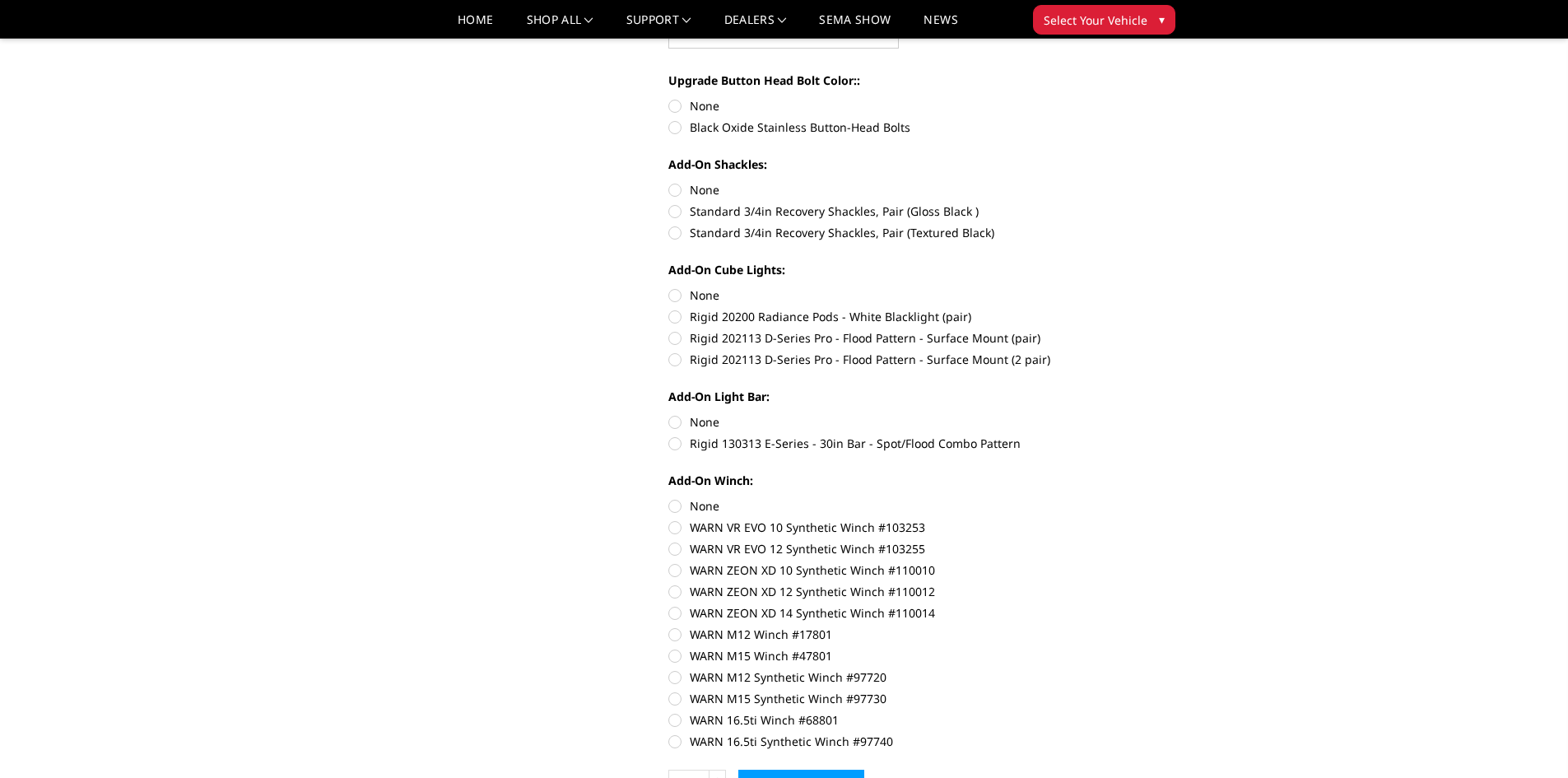
click at [677, 505] on label "None" at bounding box center [895, 506] width 454 height 18
click at [669, 499] on input "None" at bounding box center [668, 498] width 1 height 1
radio input "true"
click at [678, 420] on label "None" at bounding box center [895, 423] width 454 height 18
click at [669, 415] on input "None" at bounding box center [668, 414] width 1 height 1
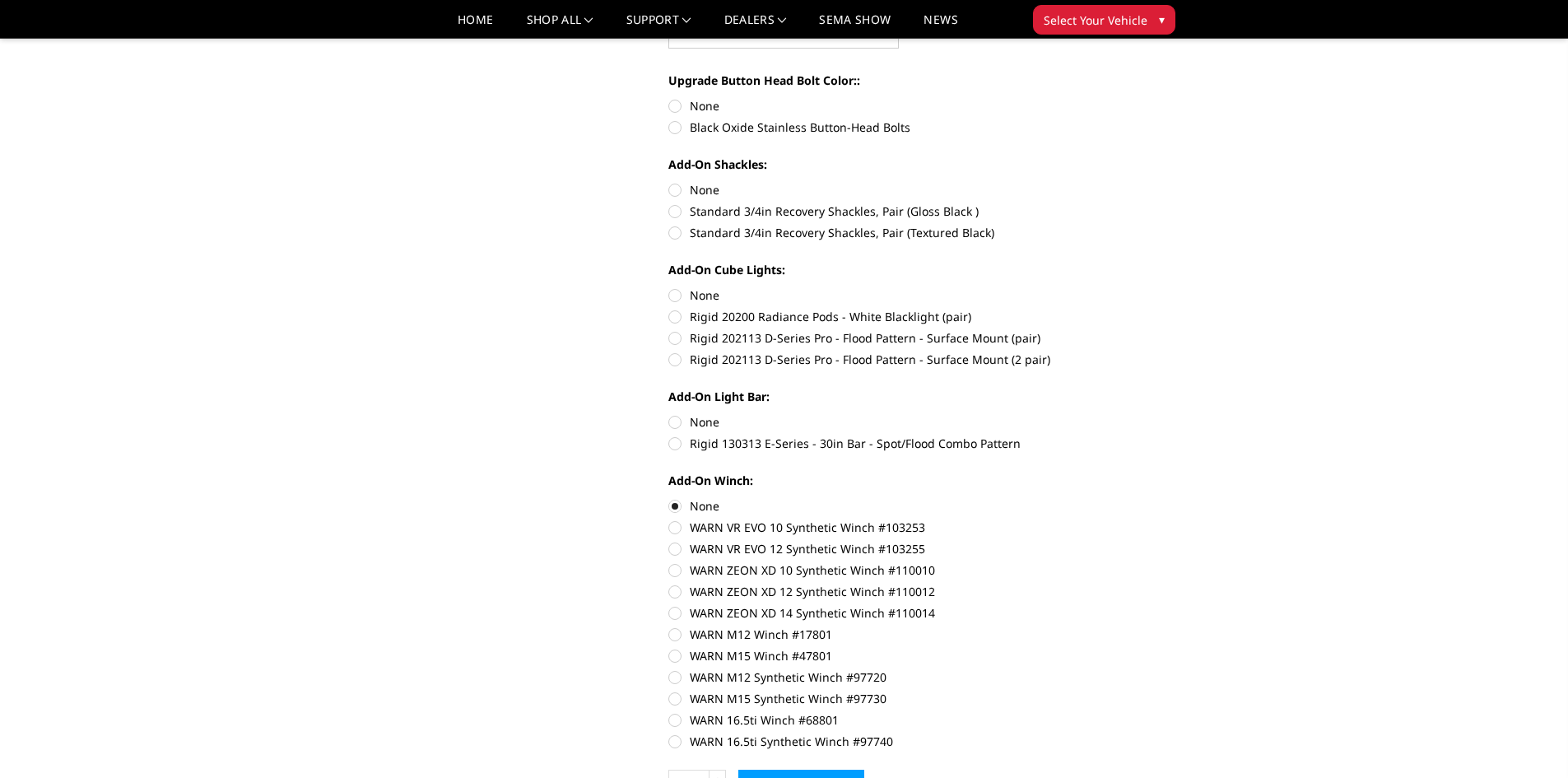
radio input "true"
click at [674, 295] on label "None" at bounding box center [895, 295] width 454 height 18
click at [669, 287] on input "None" at bounding box center [668, 286] width 1 height 1
radio input "true"
click at [674, 190] on label "None" at bounding box center [895, 190] width 454 height 18
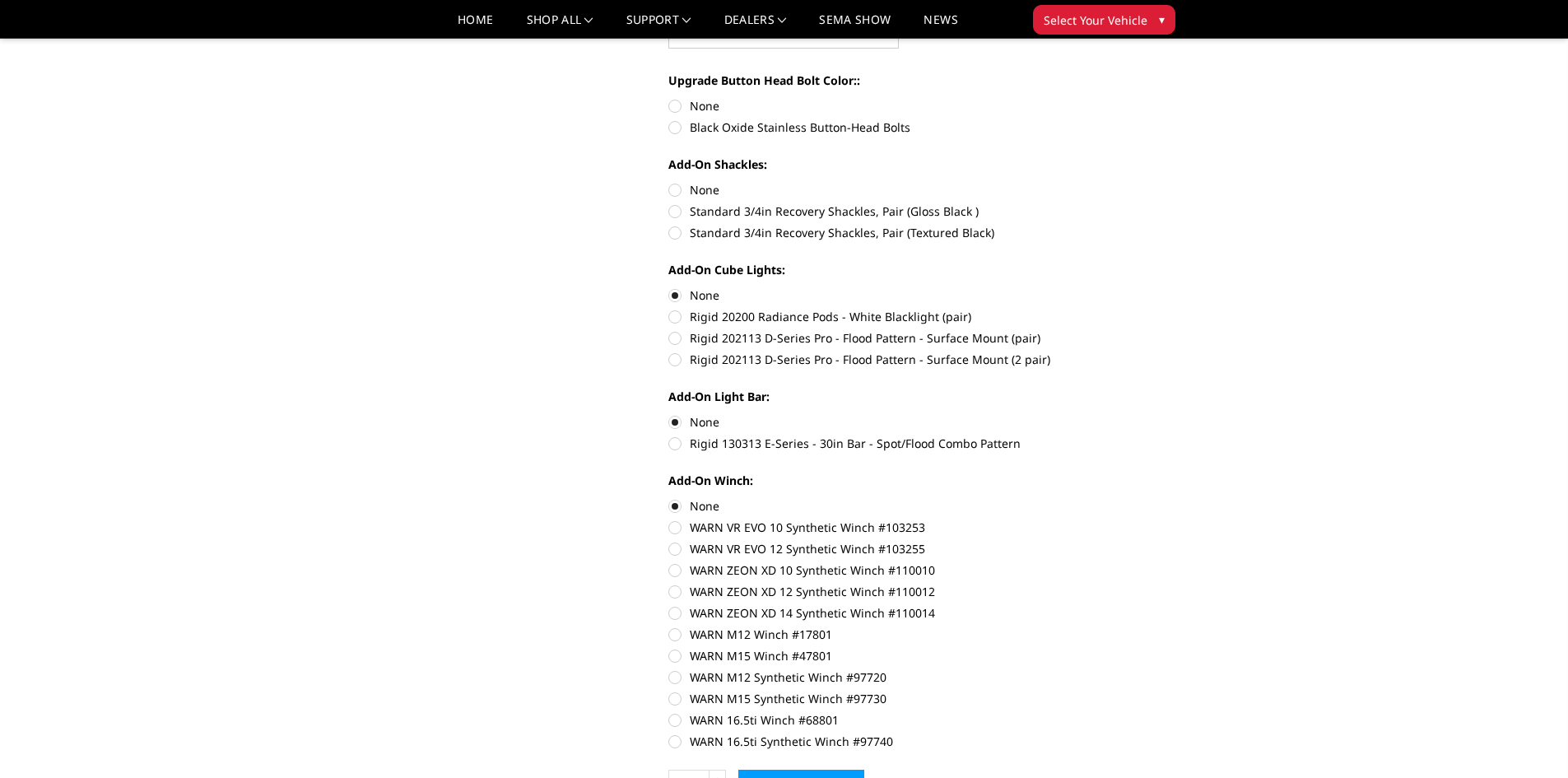
click at [669, 182] on input "None" at bounding box center [668, 181] width 1 height 1
radio input "true"
click at [673, 123] on label "Black Oxide Stainless Button-Head Bolts" at bounding box center [895, 127] width 454 height 18
click at [1123, 98] on input "Black Oxide Stainless Button-Head Bolts" at bounding box center [1123, 97] width 1 height 1
radio input "true"
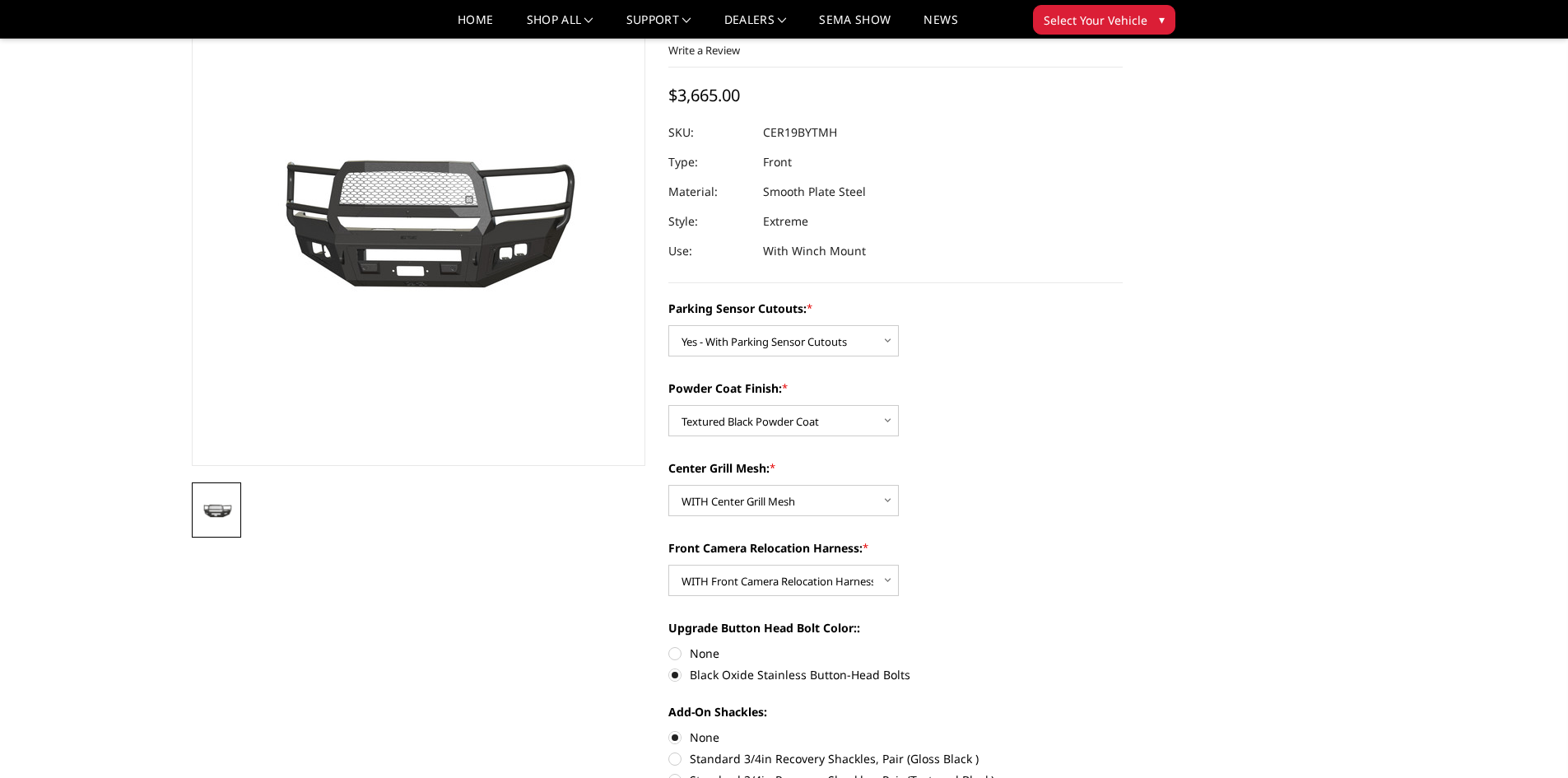
scroll to position [82, 0]
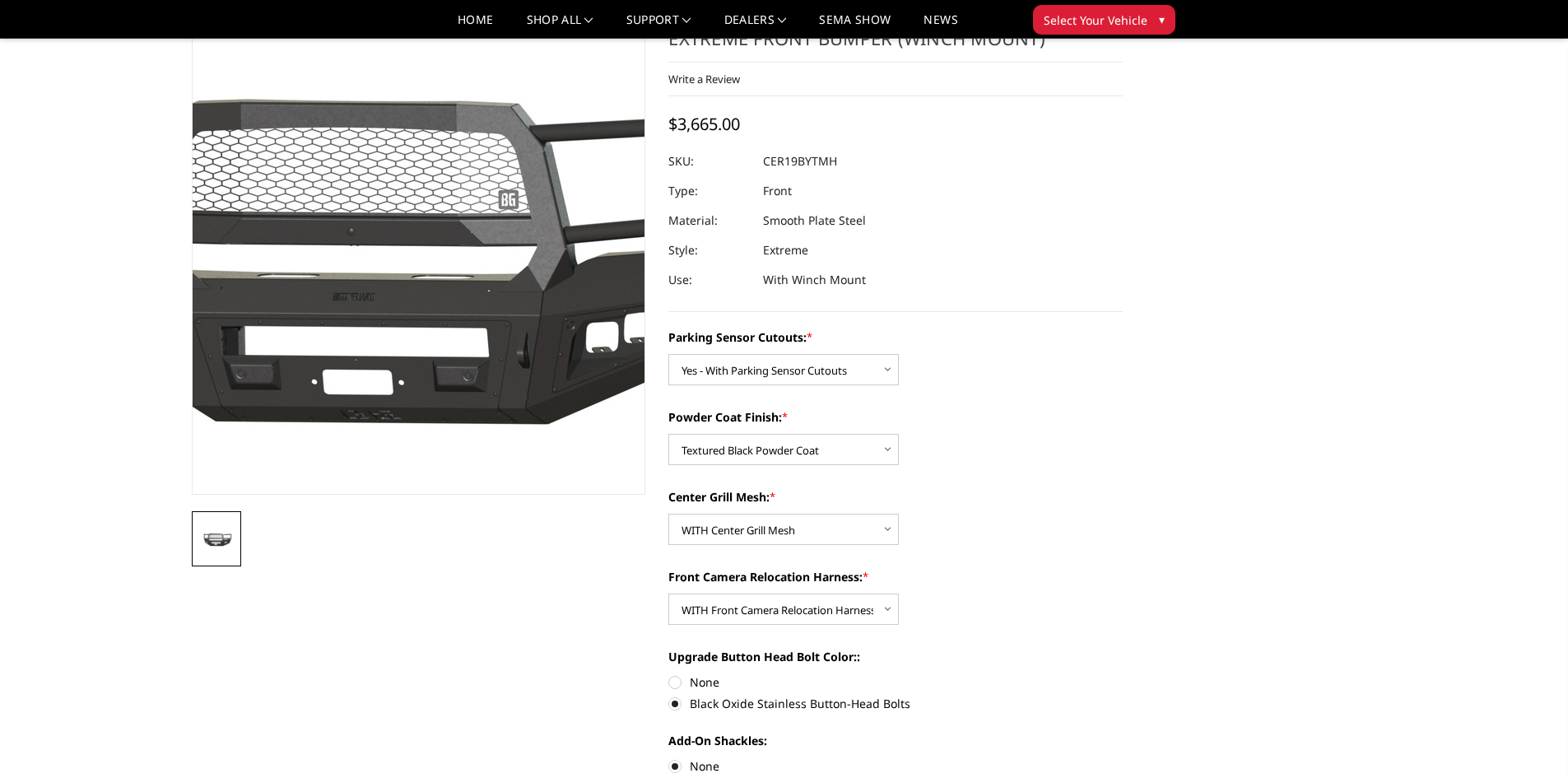
click at [450, 270] on img at bounding box center [378, 249] width 1054 height 473
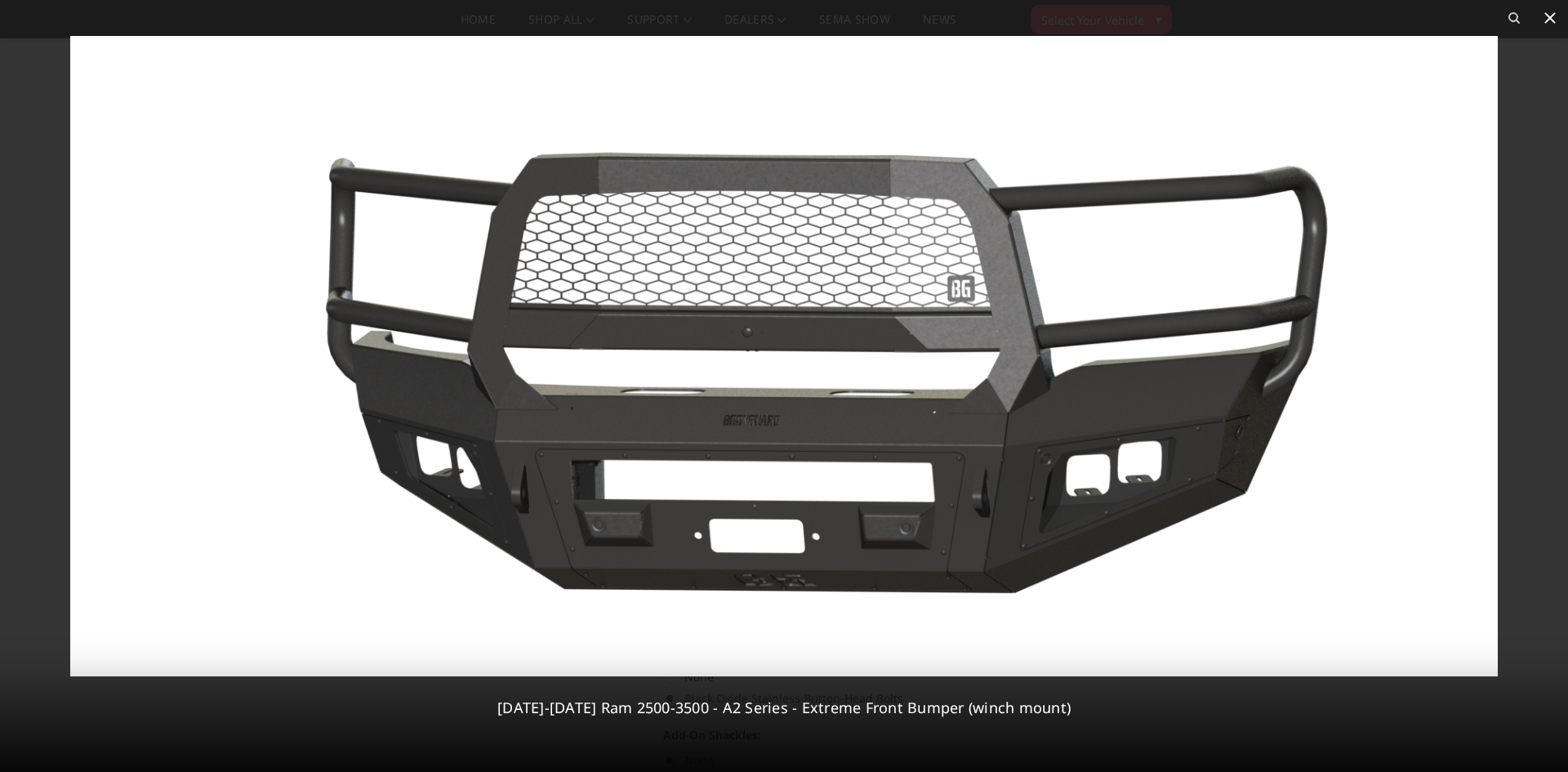
click at [1549, 21] on icon at bounding box center [1550, 18] width 20 height 20
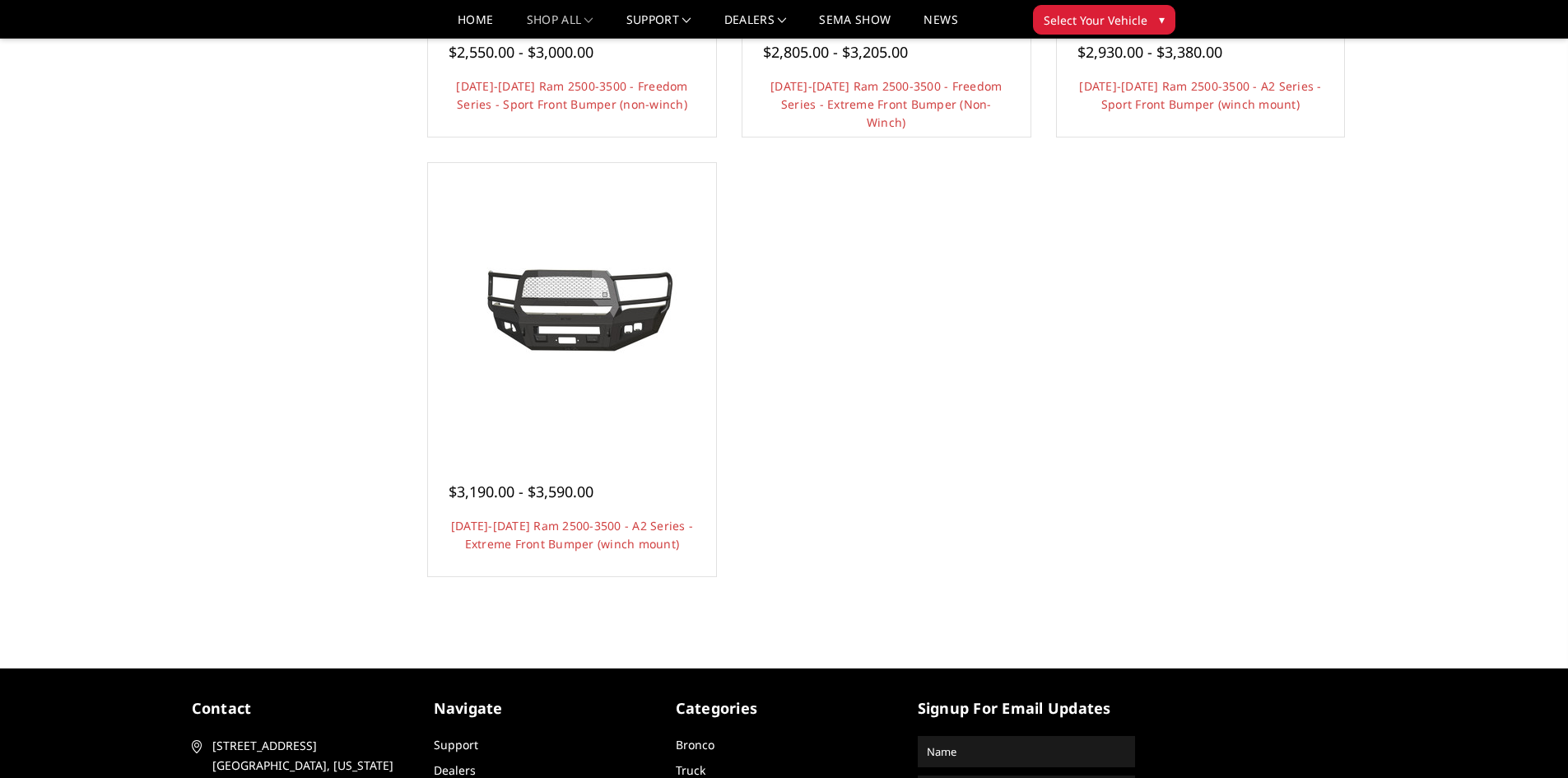
scroll to position [1318, 0]
